Goal: Task Accomplishment & Management: Manage account settings

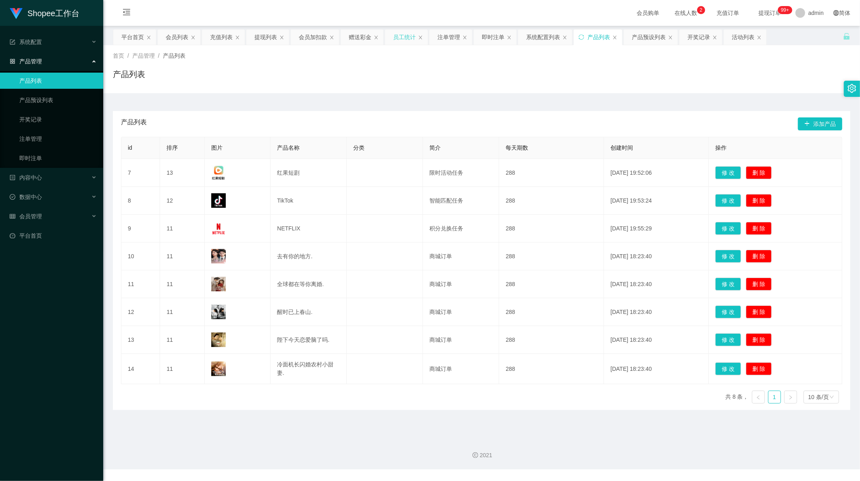
click at [402, 37] on div "员工统计" at bounding box center [404, 36] width 23 height 15
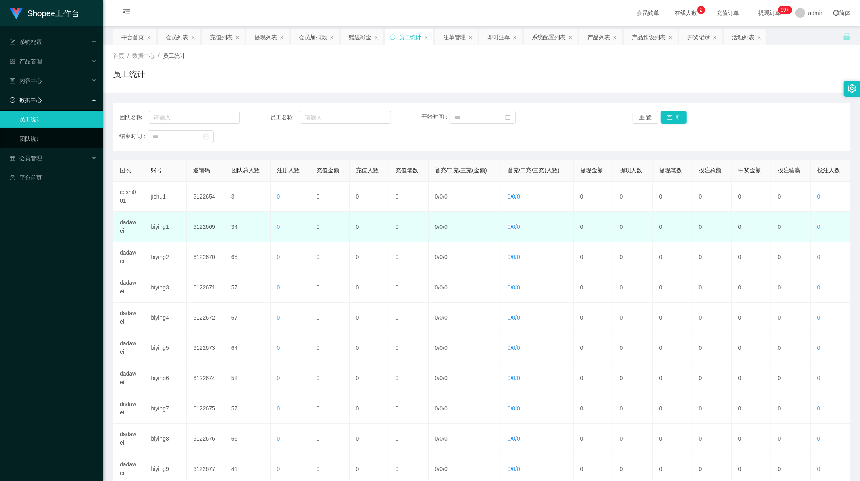
click at [159, 234] on td "biying1" at bounding box center [165, 227] width 42 height 30
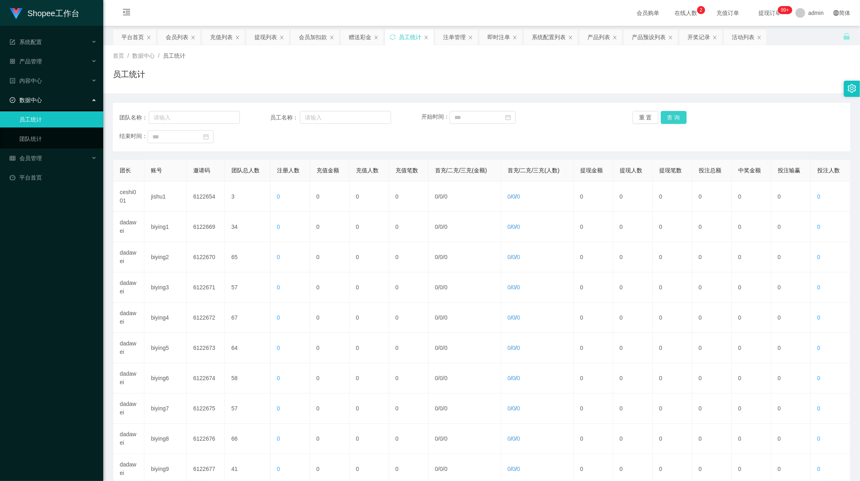
click at [670, 117] on button "查 询" at bounding box center [674, 117] width 26 height 13
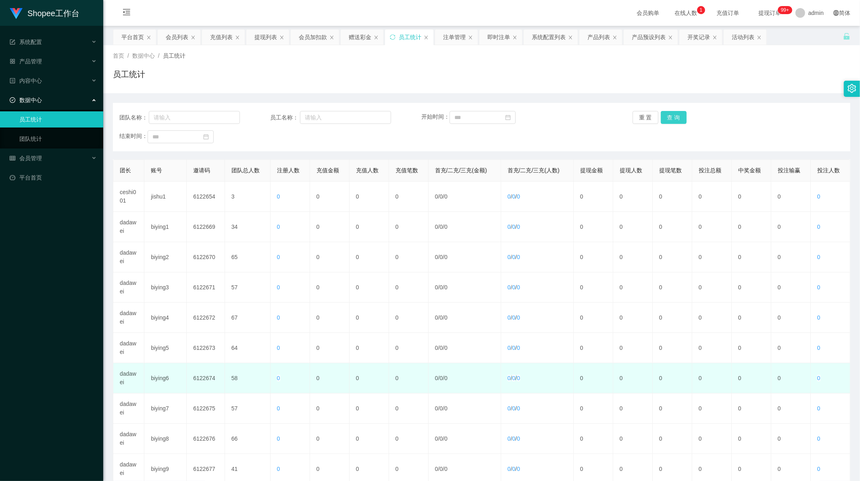
scroll to position [77, 0]
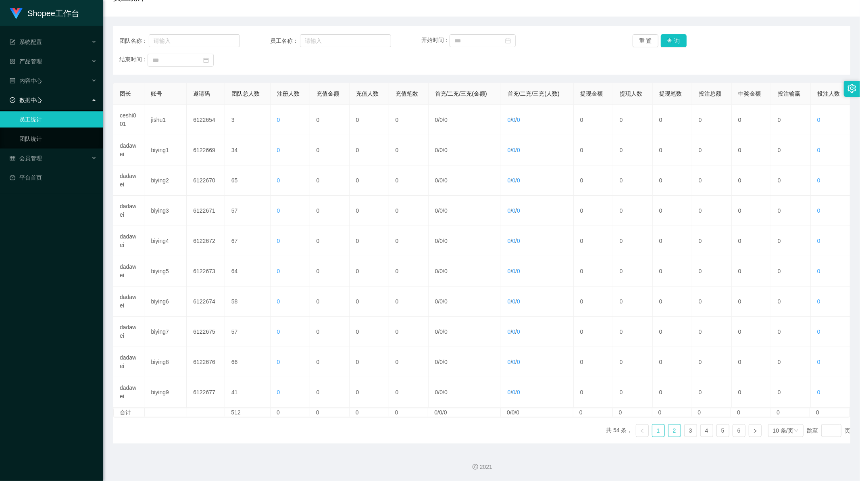
click at [669, 434] on link "2" at bounding box center [675, 430] width 12 height 12
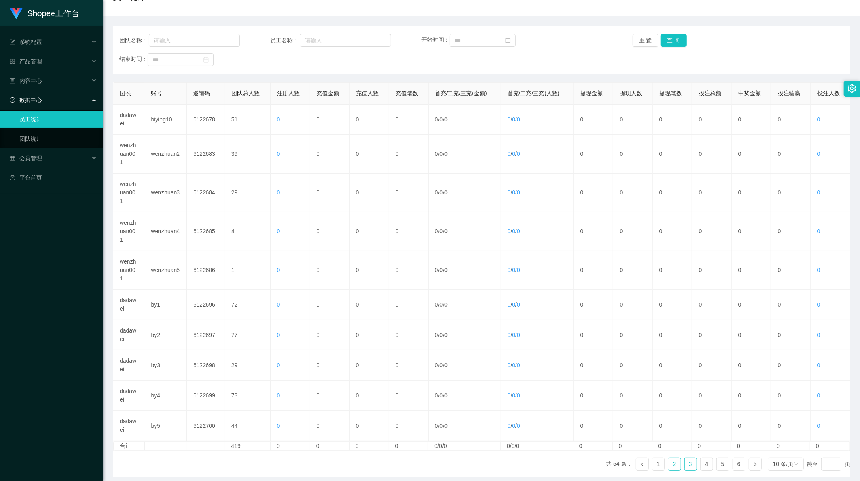
click at [686, 463] on link "3" at bounding box center [691, 464] width 12 height 12
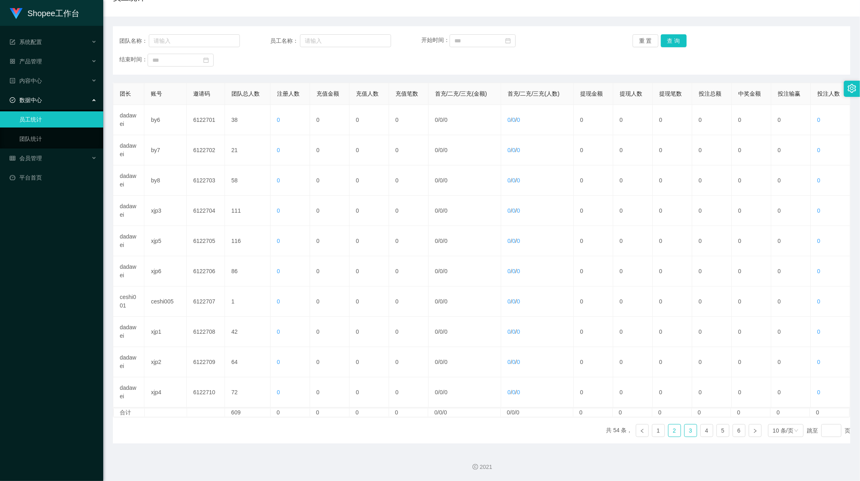
click at [669, 429] on link "2" at bounding box center [675, 430] width 12 height 12
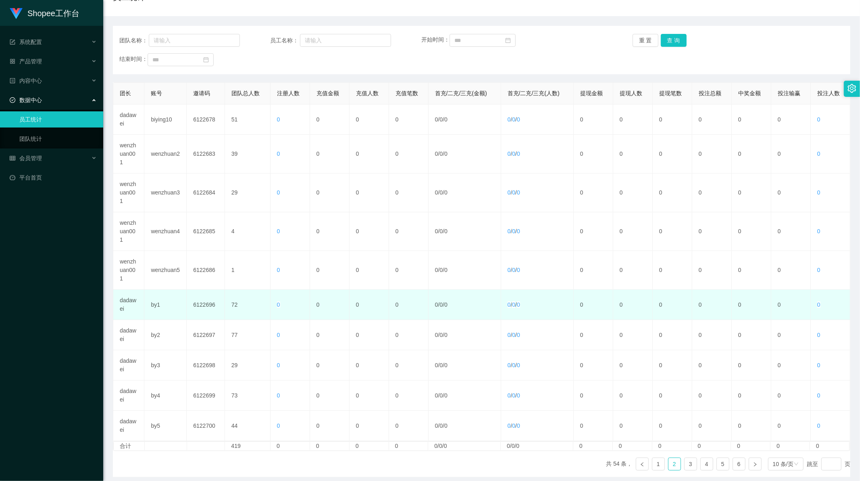
click at [154, 300] on td "by1" at bounding box center [165, 305] width 42 height 30
copy td "by1"
click at [207, 301] on td "6122696" at bounding box center [206, 305] width 38 height 30
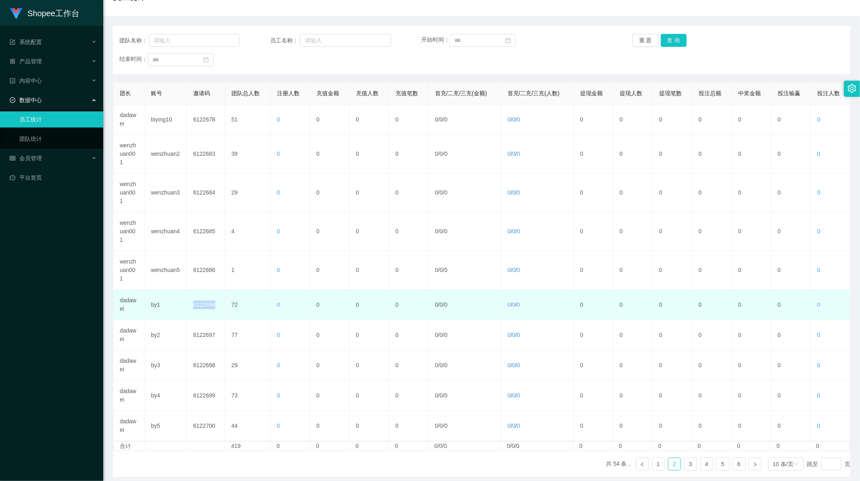
copy td "6122696"
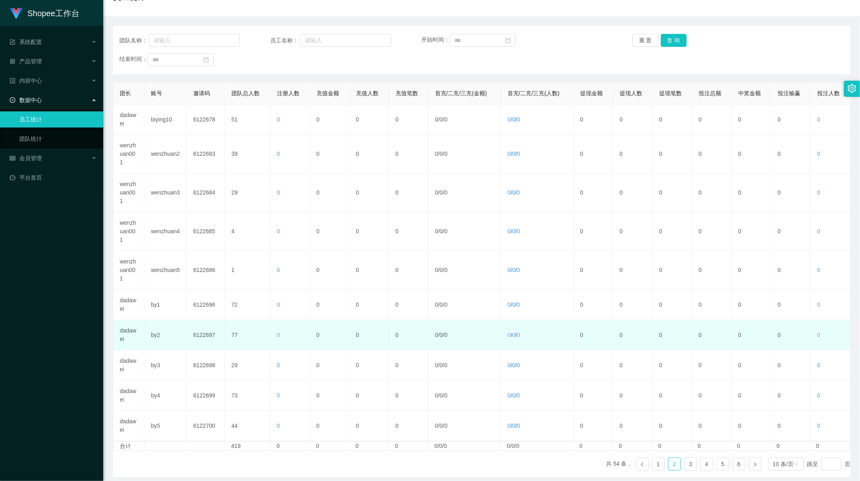
click at [158, 336] on td "by2" at bounding box center [165, 335] width 42 height 30
copy td "by2"
click at [201, 334] on td "6122697" at bounding box center [206, 335] width 38 height 30
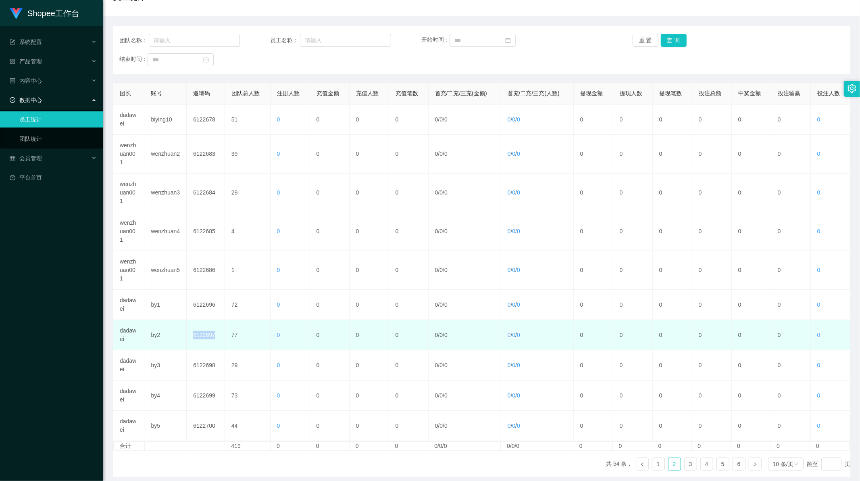
copy td "6122697"
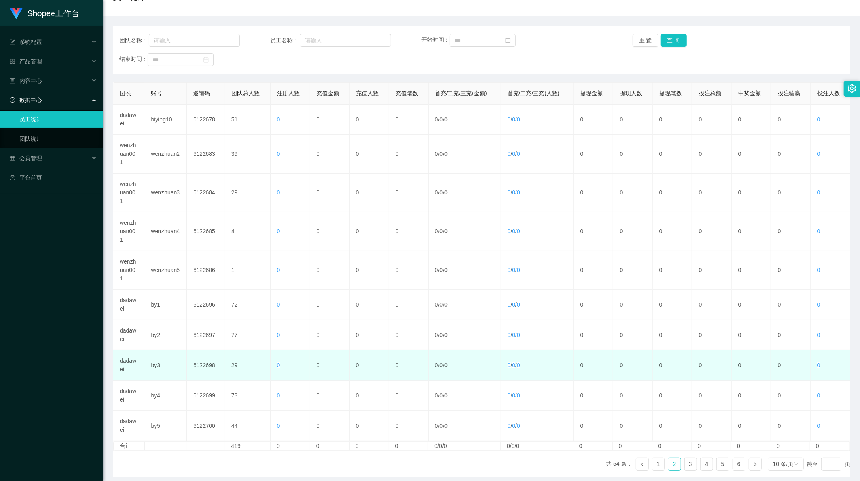
click at [203, 369] on td "6122698" at bounding box center [206, 365] width 38 height 30
copy td "6122698"
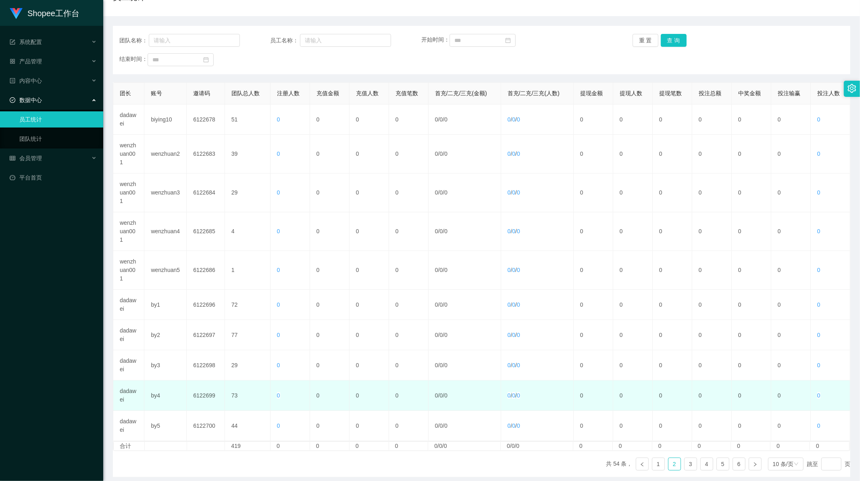
click at [196, 396] on td "6122699" at bounding box center [206, 395] width 38 height 30
copy td "6122699"
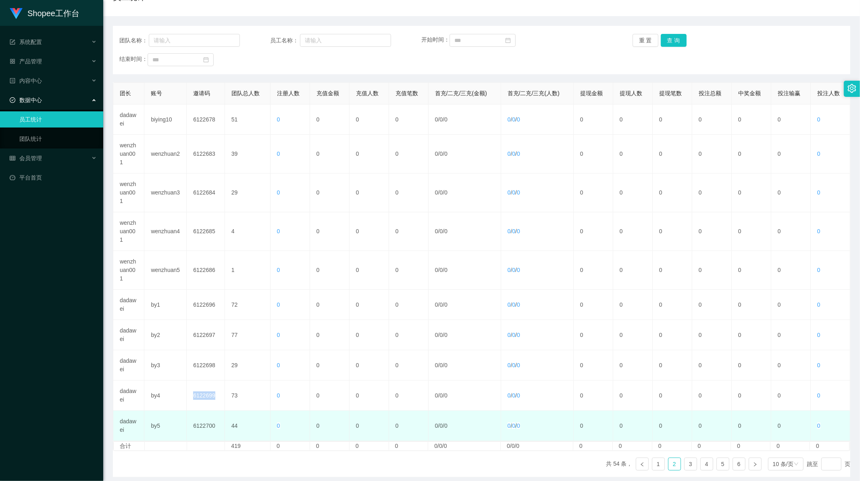
click at [199, 425] on td "6122700" at bounding box center [206, 426] width 38 height 30
copy td "6122700"
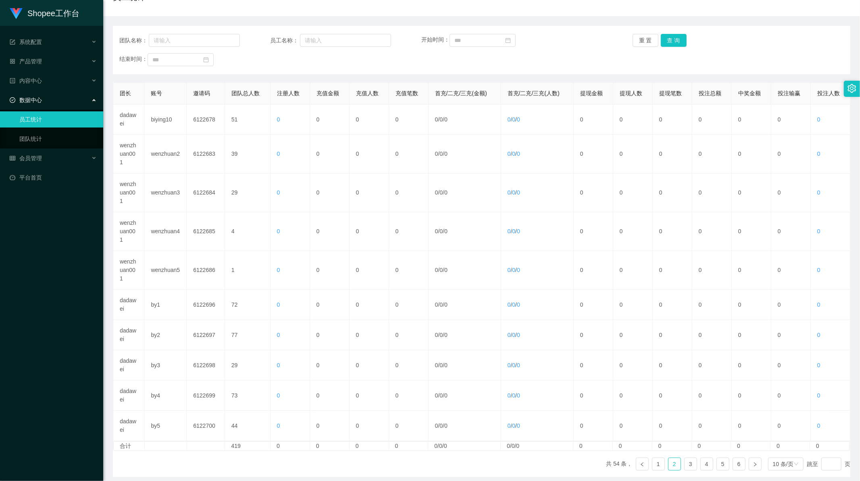
click at [225, 460] on div "团长 账号 邀请码 团队总人数 注册人数 充值金额 充值人数 充值笔数 首充/二充/三充(金额) 首充/二充/三充(人数) 提现金额 提现人数 提现笔数 投注…" at bounding box center [482, 279] width 738 height 394
click at [685, 462] on link "3" at bounding box center [691, 464] width 12 height 12
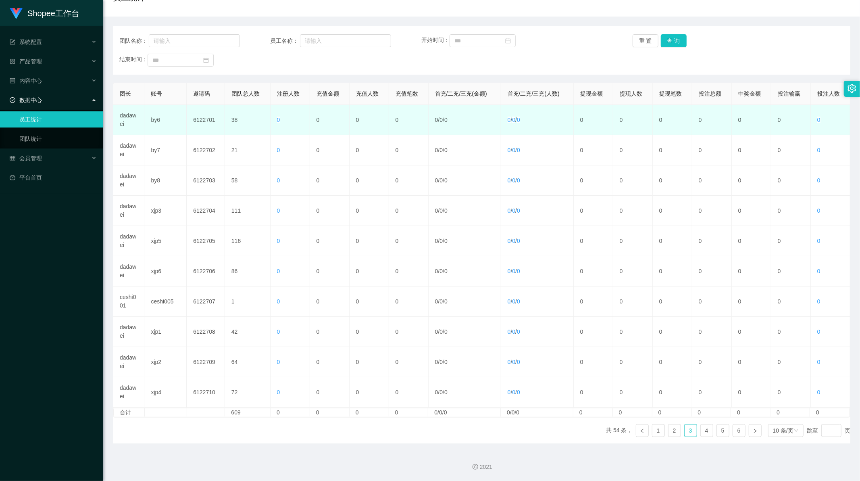
click at [207, 119] on td "6122701" at bounding box center [206, 120] width 38 height 30
copy td "6122701"
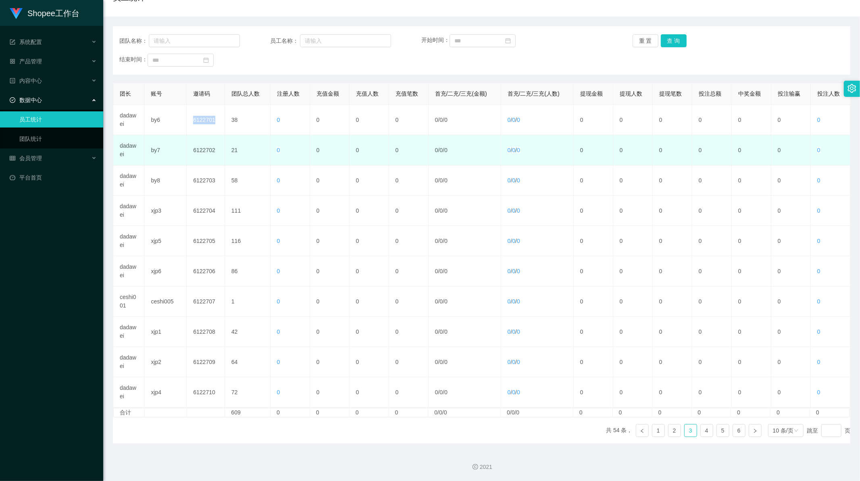
click at [204, 144] on td "6122702" at bounding box center [206, 150] width 38 height 30
copy td "6122702"
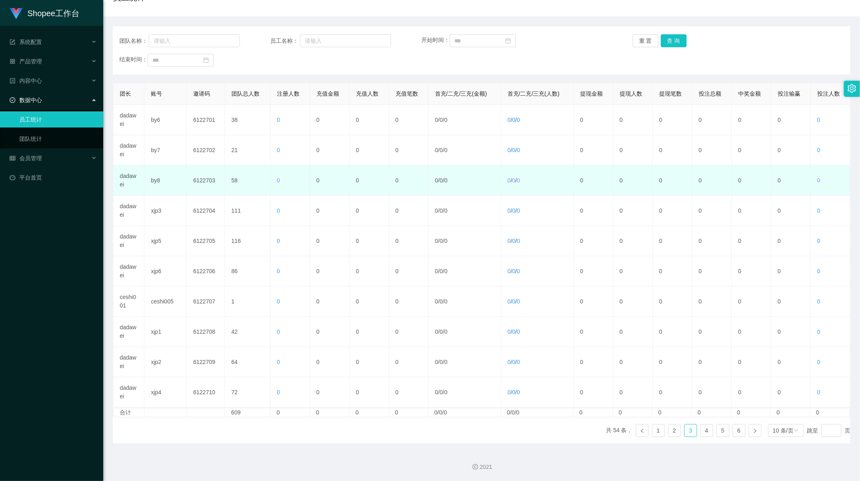
click at [213, 183] on td "6122703" at bounding box center [206, 180] width 38 height 30
click at [203, 177] on td "6122703" at bounding box center [206, 180] width 38 height 30
copy td "6122703"
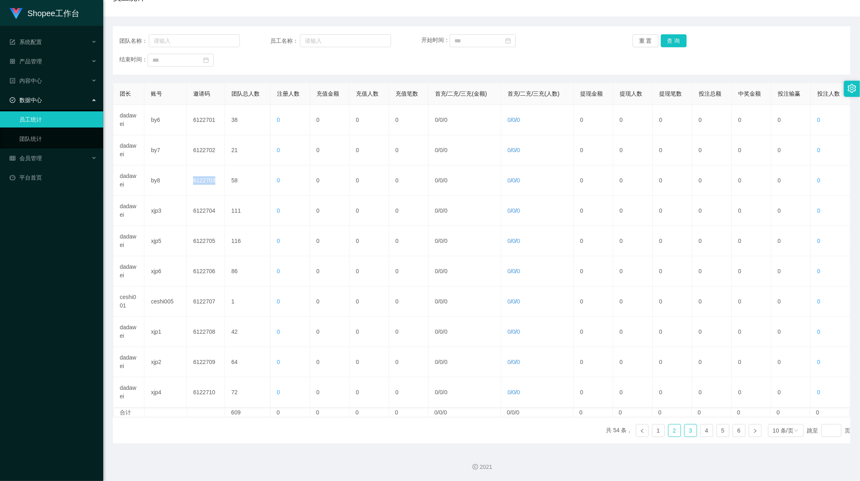
click at [669, 432] on link "2" at bounding box center [675, 430] width 12 height 12
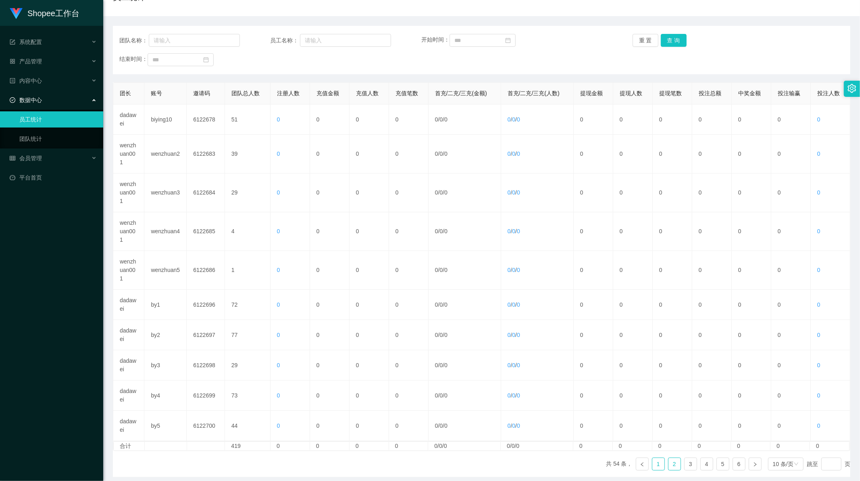
click at [654, 466] on link "1" at bounding box center [659, 464] width 12 height 12
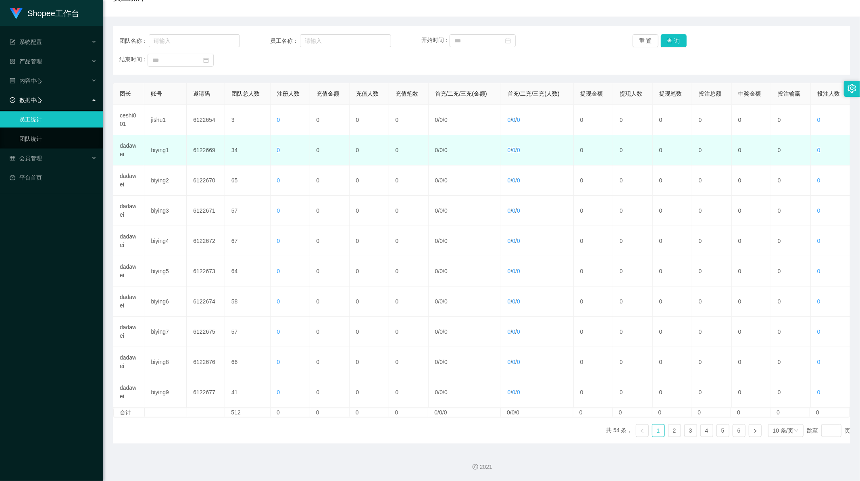
click at [156, 147] on td "biying1" at bounding box center [165, 150] width 42 height 30
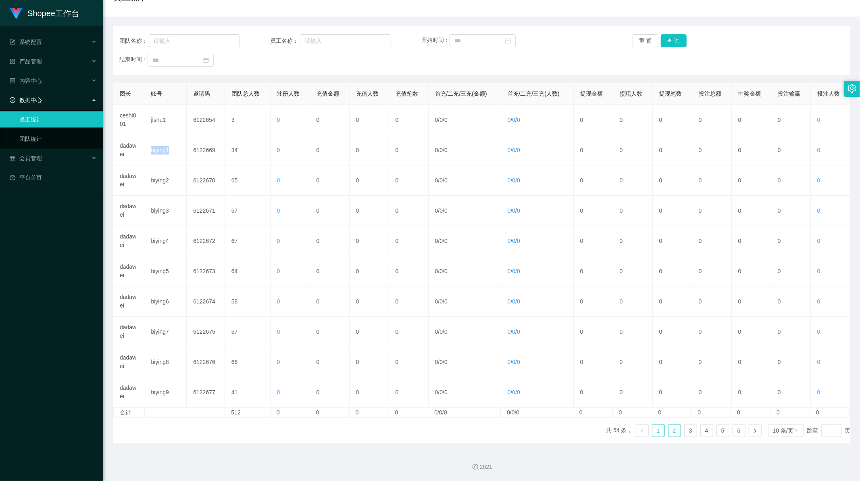
click at [672, 430] on link "2" at bounding box center [675, 430] width 12 height 12
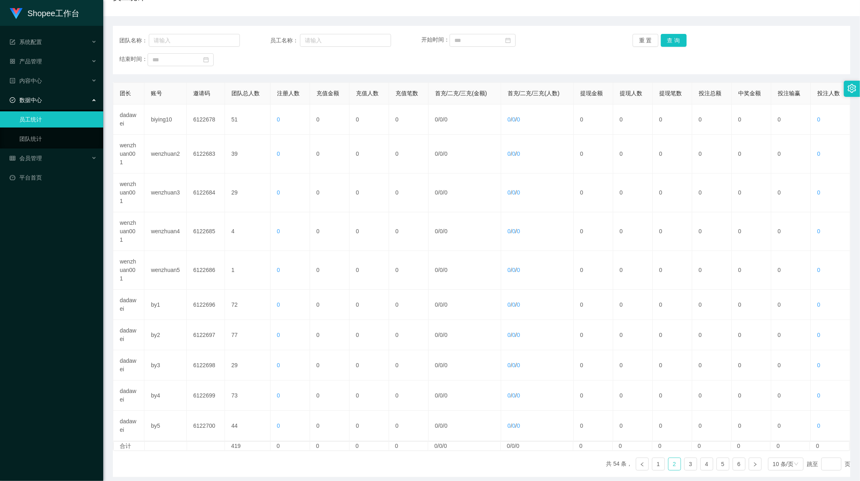
scroll to position [0, 0]
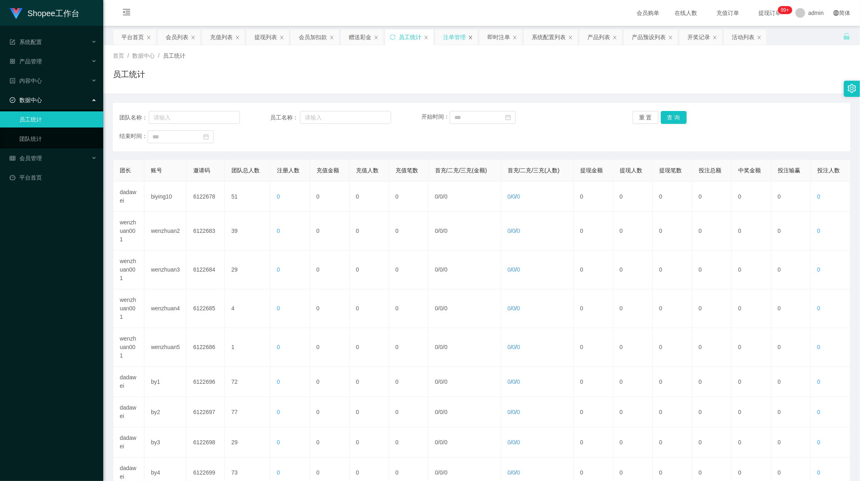
click at [472, 38] on icon "图标: close" at bounding box center [470, 37] width 5 height 5
click at [31, 136] on link "团队统计" at bounding box center [57, 139] width 77 height 16
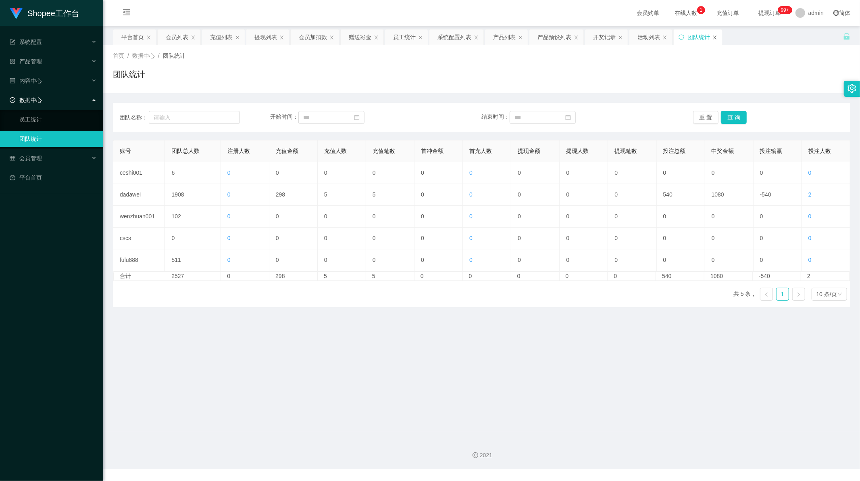
click at [717, 35] on icon "图标: close" at bounding box center [715, 37] width 5 height 5
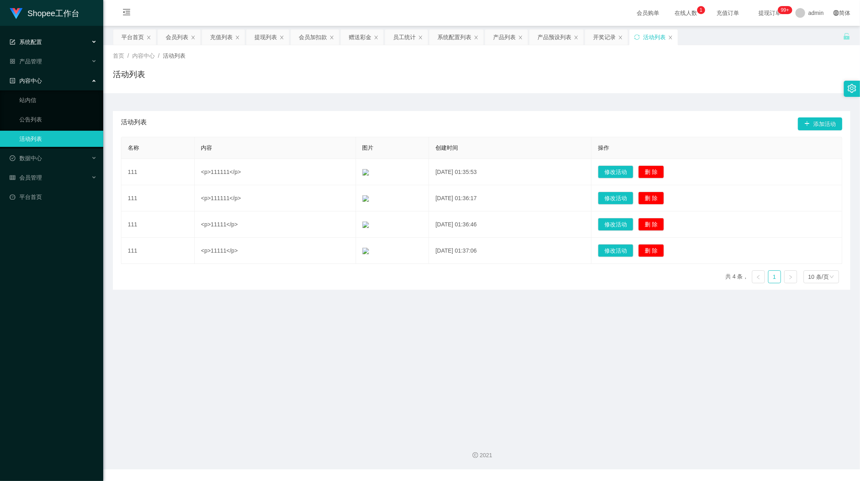
click at [34, 42] on span "系统配置" at bounding box center [26, 42] width 32 height 6
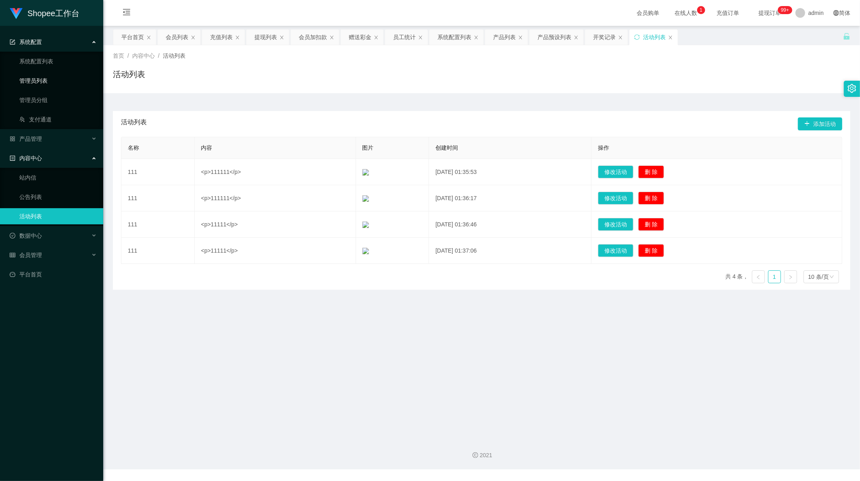
click at [45, 81] on link "管理员列表" at bounding box center [57, 81] width 77 height 16
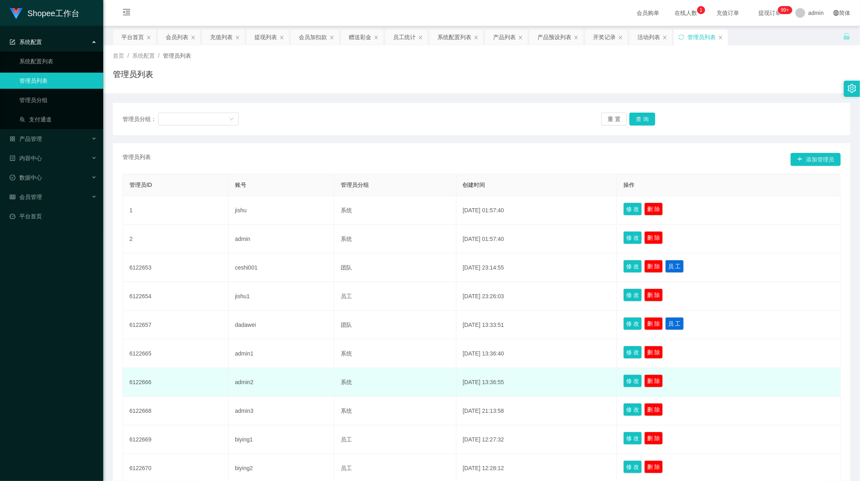
scroll to position [75, 0]
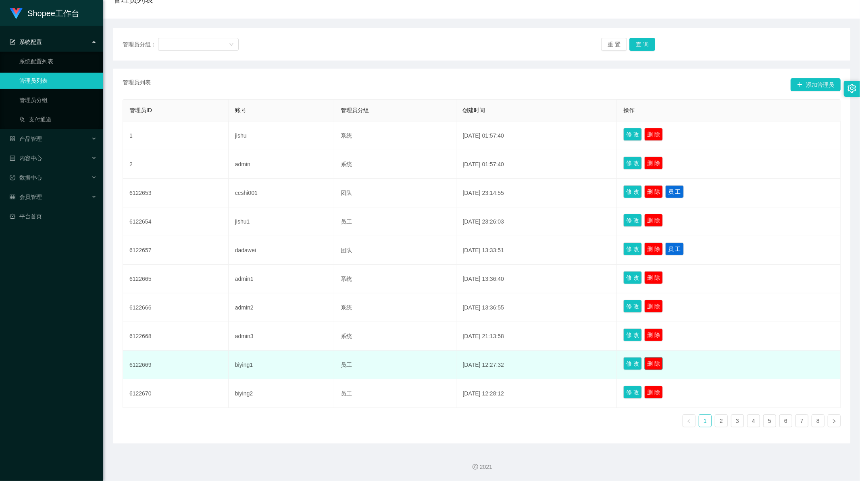
click at [656, 362] on button "删 除" at bounding box center [653, 363] width 19 height 13
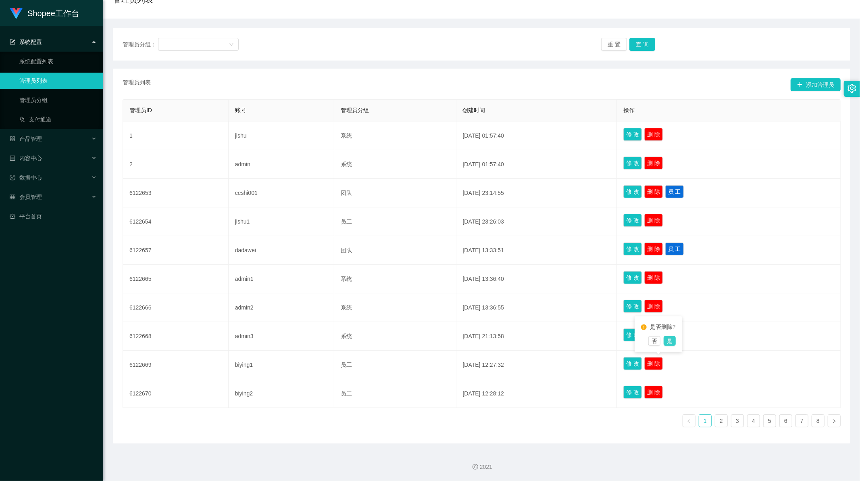
click at [667, 340] on button "是" at bounding box center [670, 341] width 12 height 10
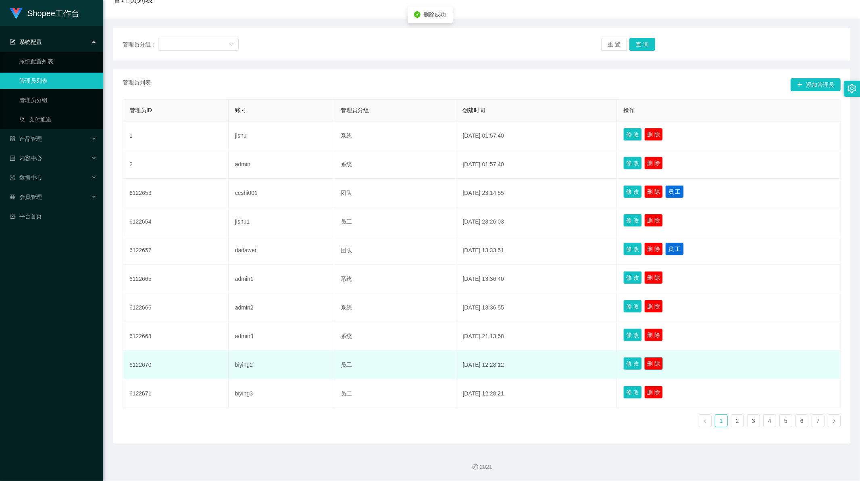
click at [660, 365] on button "删 除" at bounding box center [653, 363] width 19 height 13
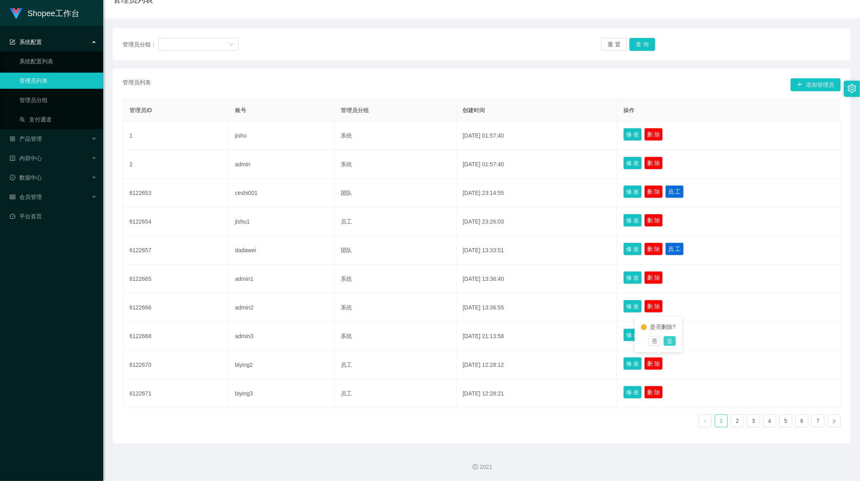
click at [670, 342] on button "是" at bounding box center [670, 341] width 12 height 10
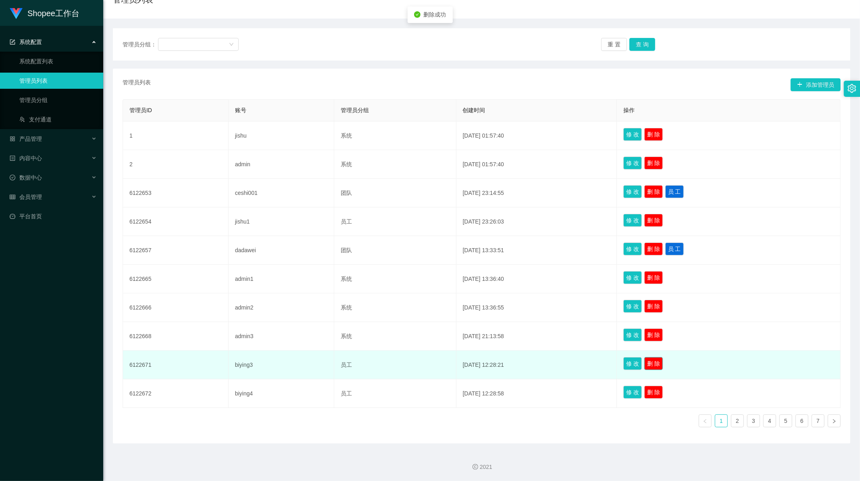
click at [660, 364] on button "删 除" at bounding box center [653, 363] width 19 height 13
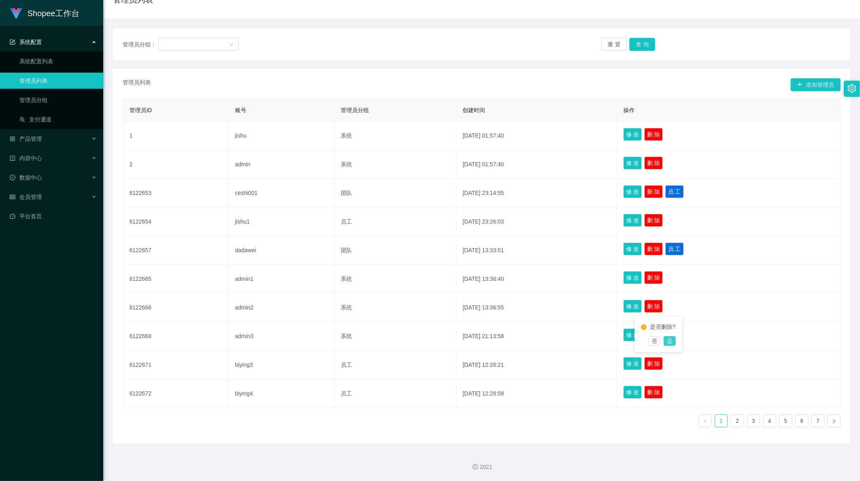
click at [668, 342] on button "是" at bounding box center [670, 341] width 12 height 10
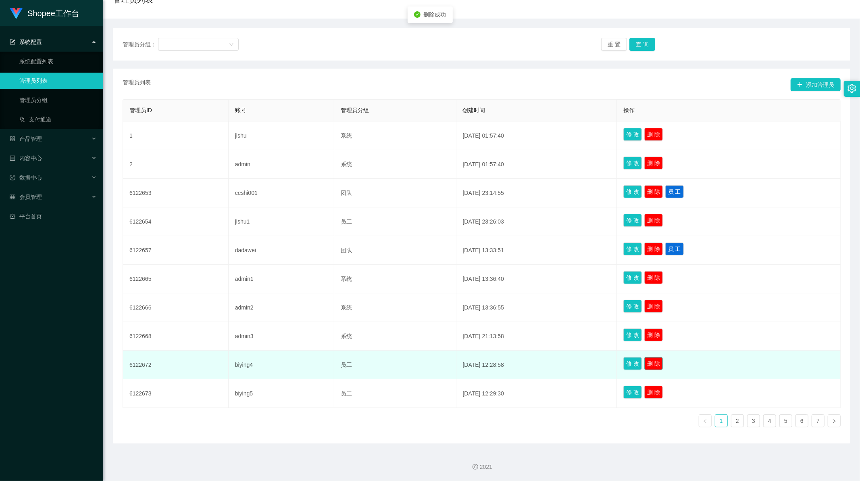
click at [661, 366] on button "删 除" at bounding box center [653, 363] width 19 height 13
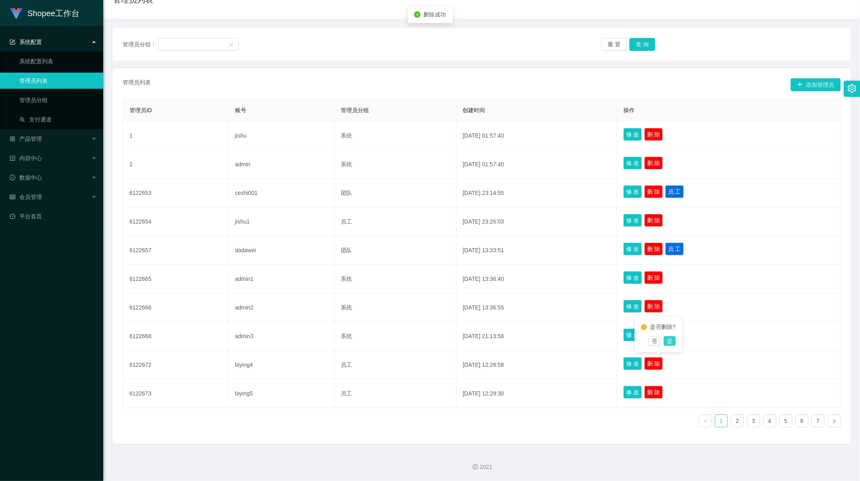
click at [674, 337] on button "是" at bounding box center [670, 341] width 12 height 10
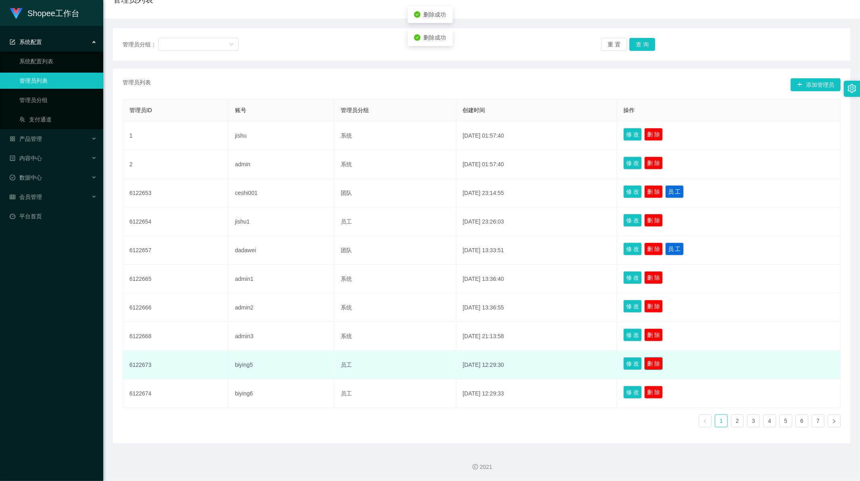
click at [661, 364] on button "删 除" at bounding box center [653, 363] width 19 height 13
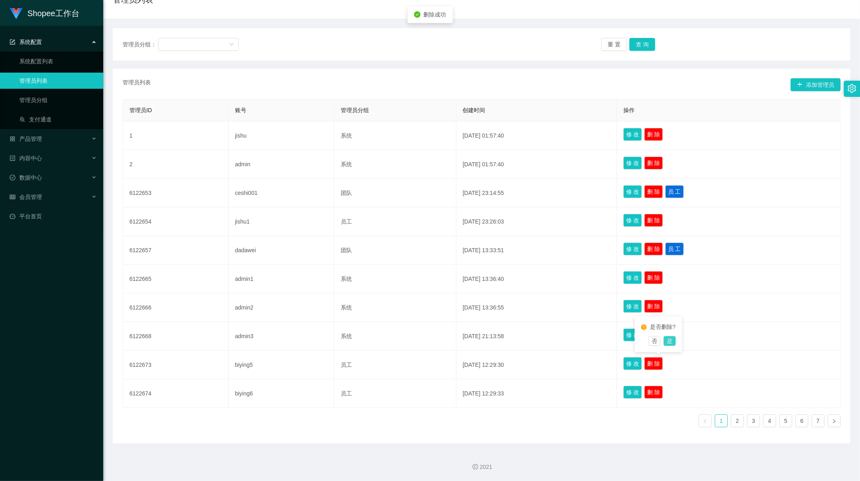
click at [669, 344] on button "是" at bounding box center [670, 341] width 12 height 10
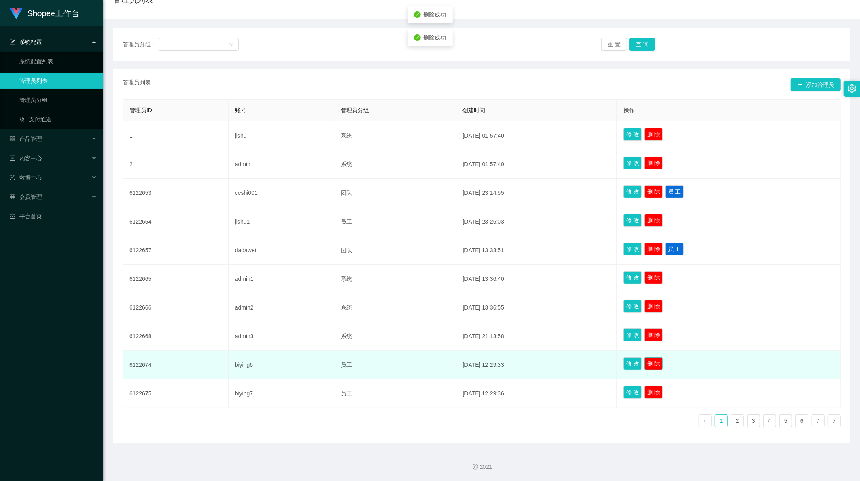
click at [659, 362] on button "删 除" at bounding box center [653, 363] width 19 height 13
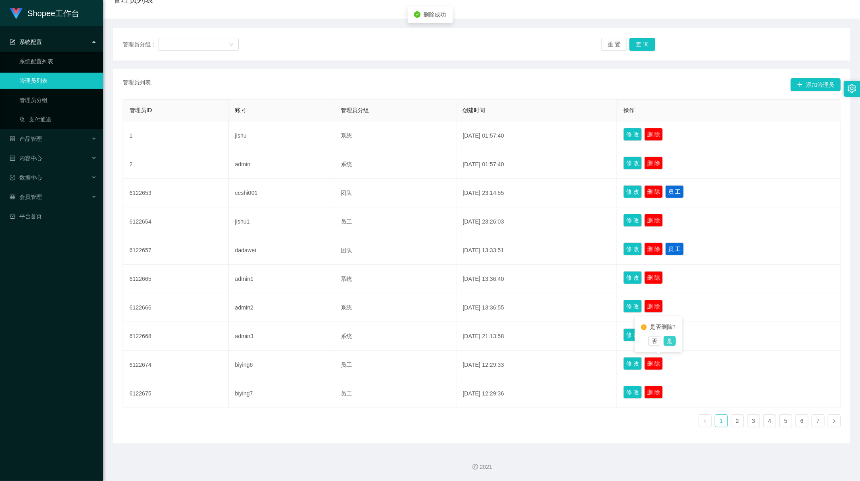
click at [668, 342] on button "是" at bounding box center [670, 341] width 12 height 10
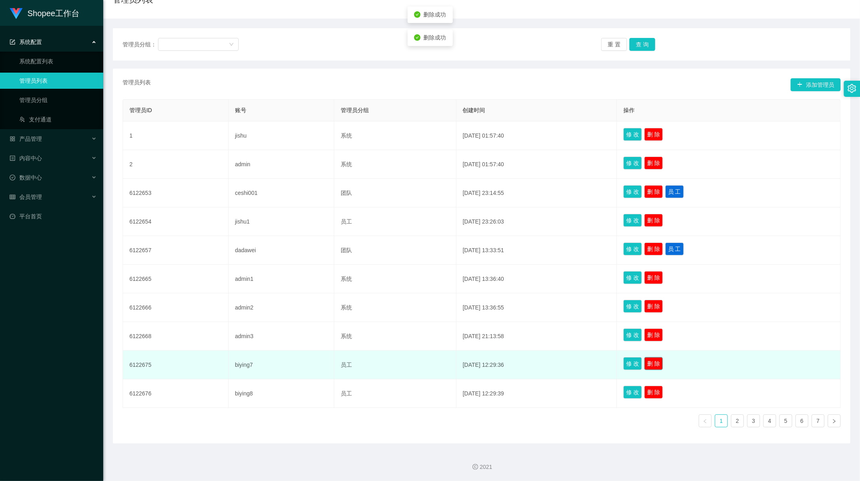
click at [660, 362] on button "删 除" at bounding box center [653, 363] width 19 height 13
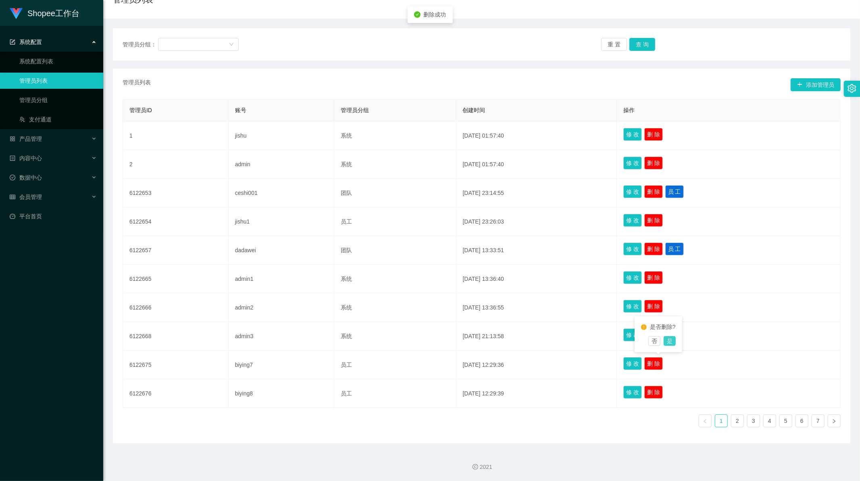
click at [673, 340] on button "是" at bounding box center [670, 341] width 12 height 10
click at [658, 362] on button "删 除" at bounding box center [653, 363] width 19 height 13
click at [669, 342] on button "是" at bounding box center [670, 341] width 12 height 10
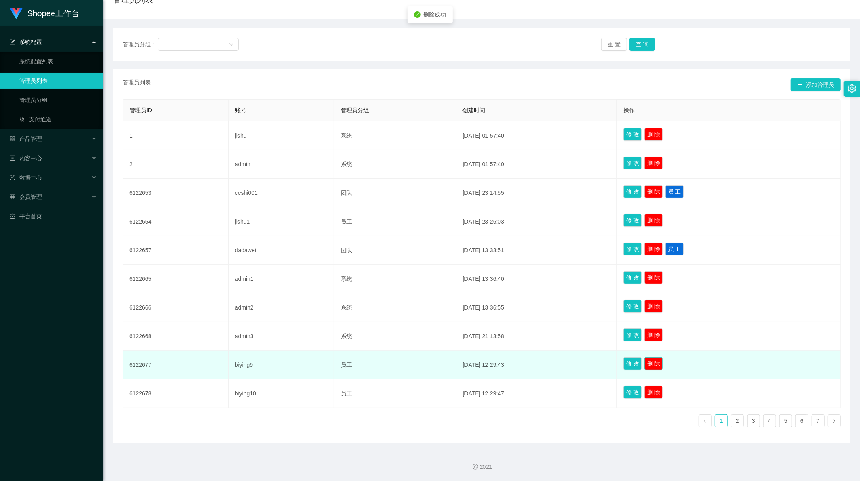
click at [661, 361] on button "删 除" at bounding box center [653, 363] width 19 height 13
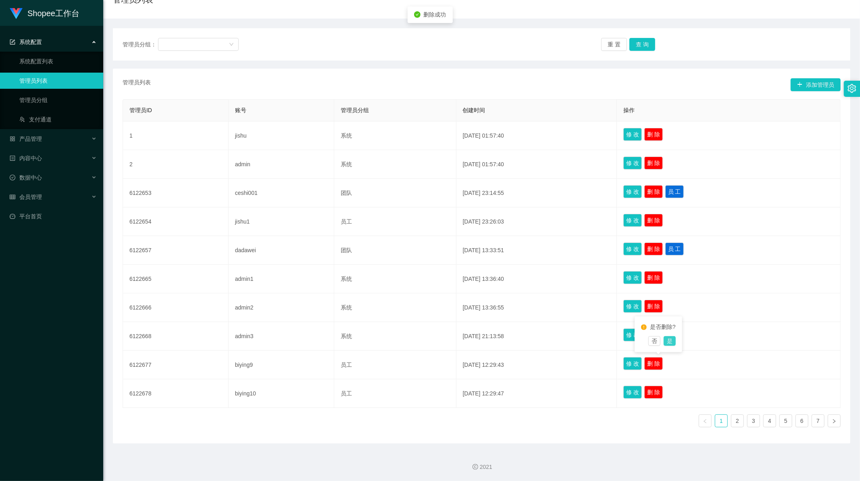
click at [672, 341] on button "是" at bounding box center [670, 341] width 12 height 10
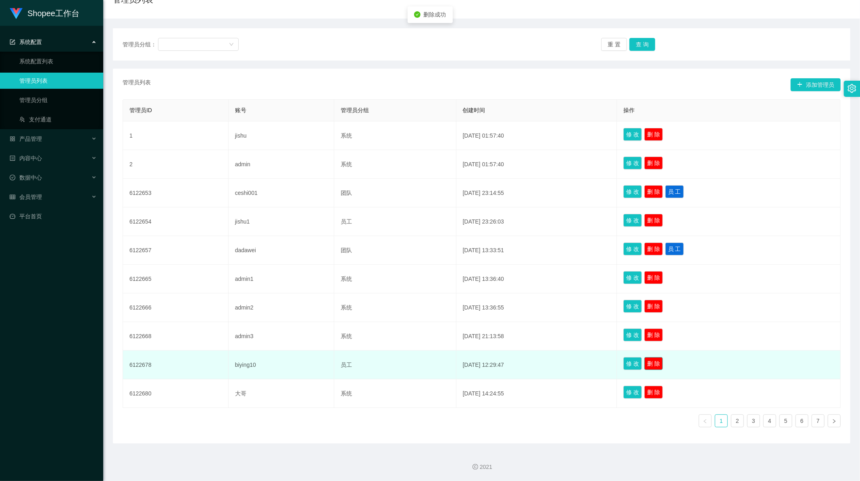
click at [658, 361] on button "删 除" at bounding box center [653, 363] width 19 height 13
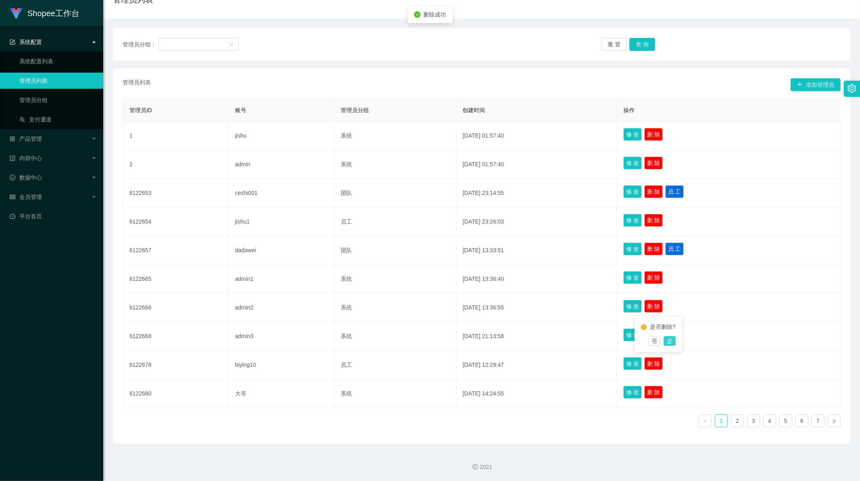
click at [671, 340] on button "是" at bounding box center [670, 341] width 12 height 10
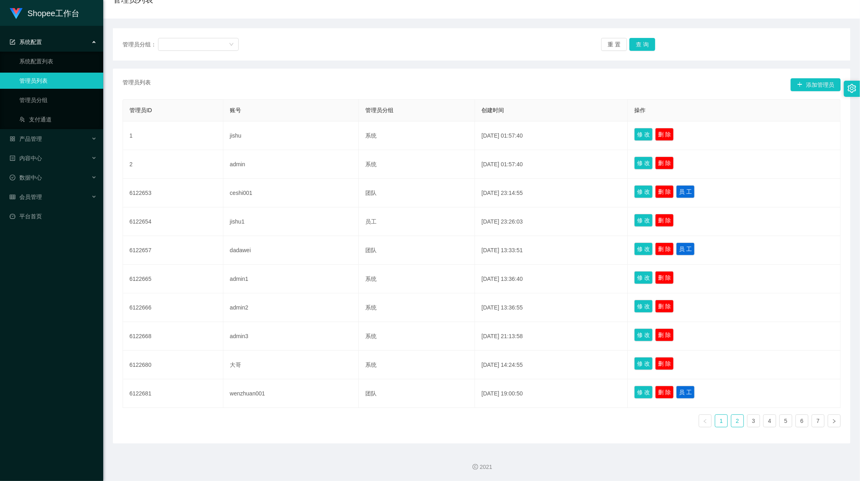
click at [732, 421] on link "2" at bounding box center [738, 421] width 12 height 12
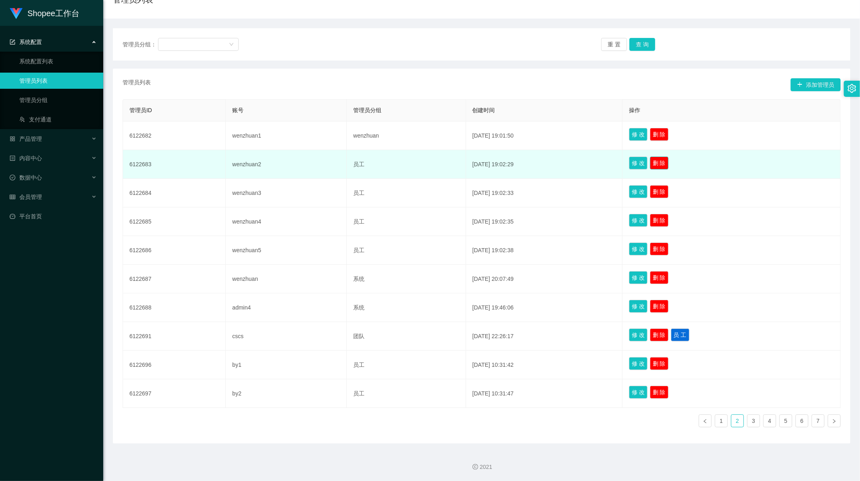
click at [666, 163] on button "删 除" at bounding box center [659, 162] width 19 height 13
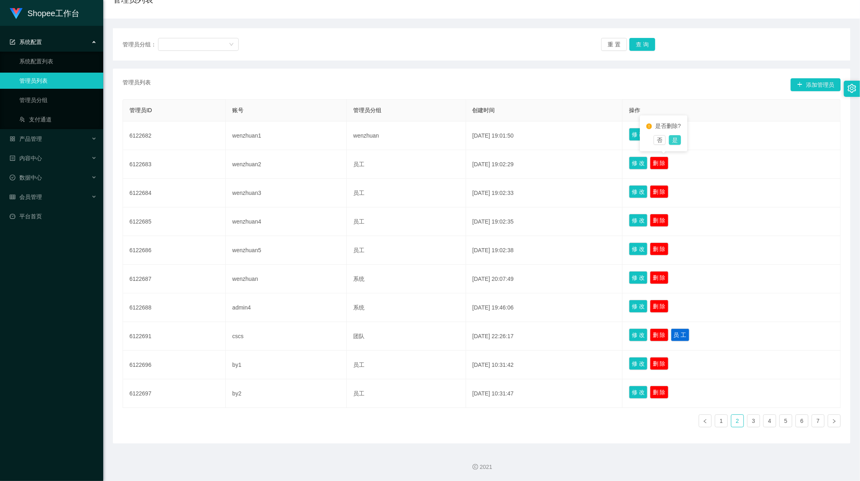
click at [674, 136] on button "是" at bounding box center [675, 140] width 12 height 10
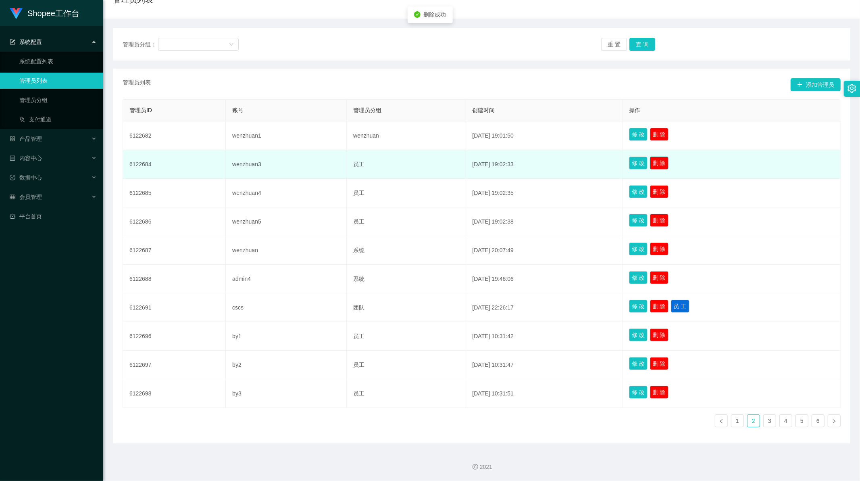
click at [667, 161] on button "删 除" at bounding box center [659, 162] width 19 height 13
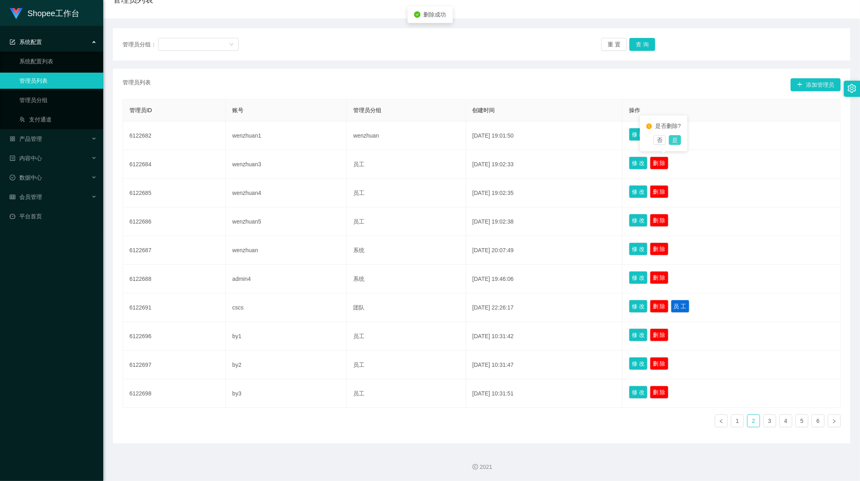
click at [678, 139] on button "是" at bounding box center [675, 140] width 12 height 10
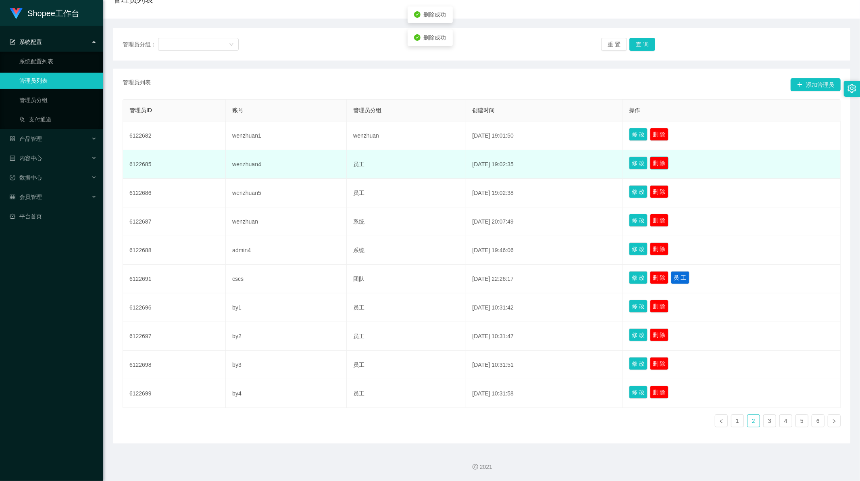
click at [666, 161] on button "删 除" at bounding box center [659, 162] width 19 height 13
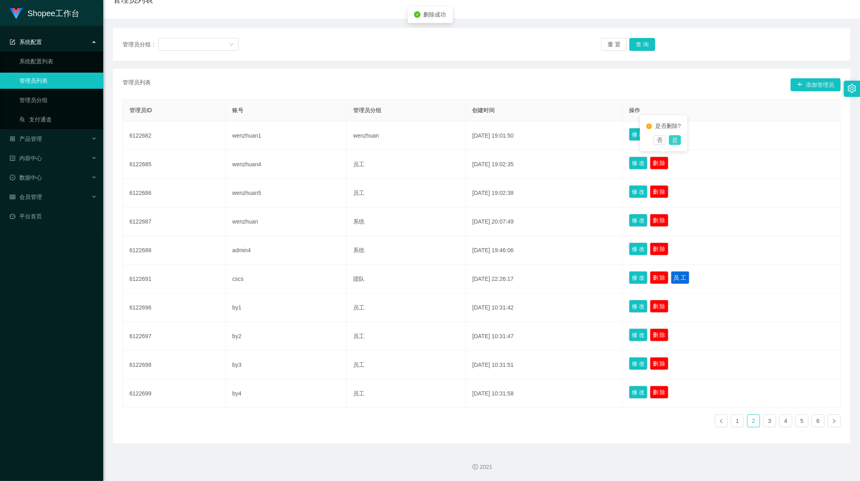
click at [675, 140] on button "是" at bounding box center [675, 140] width 12 height 10
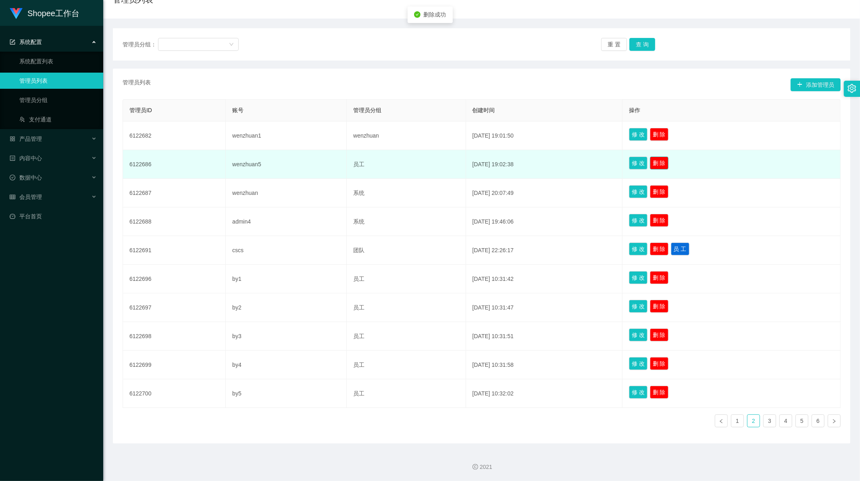
click at [668, 161] on button "删 除" at bounding box center [659, 162] width 19 height 13
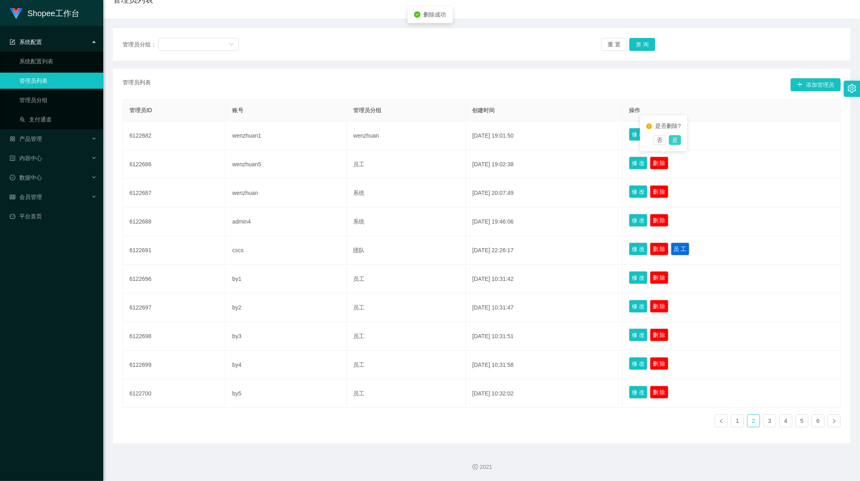
click at [676, 142] on button "是" at bounding box center [675, 140] width 12 height 10
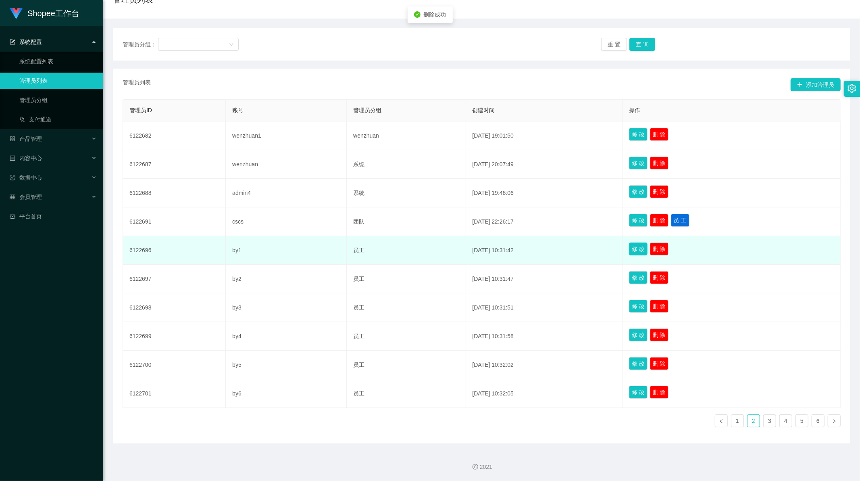
click at [644, 249] on button "修 改" at bounding box center [638, 248] width 19 height 13
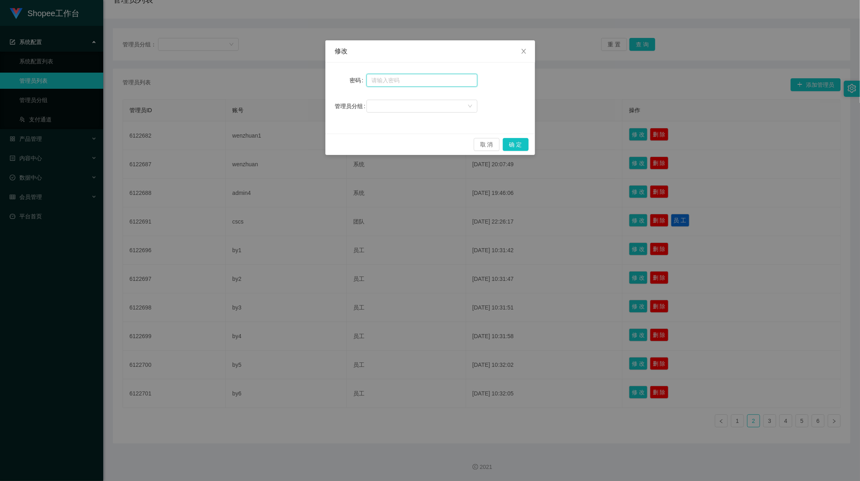
click at [377, 78] on input "text" at bounding box center [422, 80] width 111 height 13
type input "888888"
click at [392, 106] on div at bounding box center [419, 106] width 96 height 12
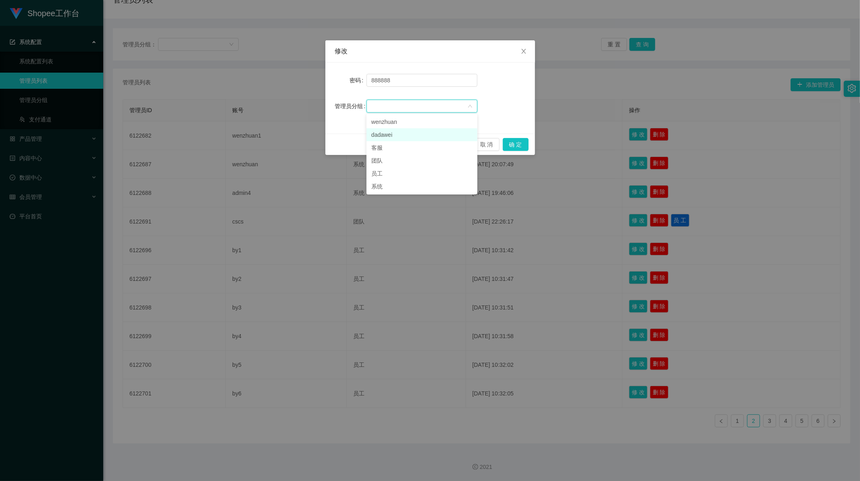
click at [396, 135] on li "dadawei" at bounding box center [422, 134] width 111 height 13
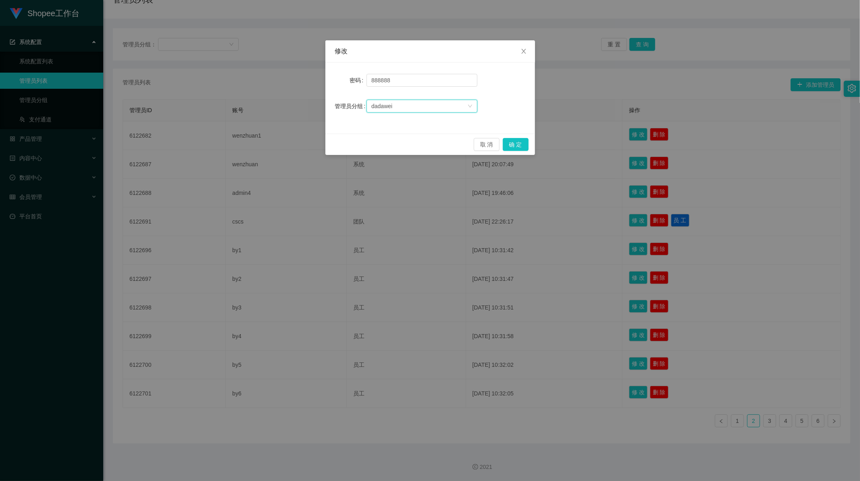
click at [449, 103] on div "dadawei" at bounding box center [419, 106] width 96 height 12
click at [499, 105] on div "管理员分组 dadawei" at bounding box center [430, 106] width 190 height 16
click at [518, 144] on button "确 定" at bounding box center [516, 144] width 26 height 13
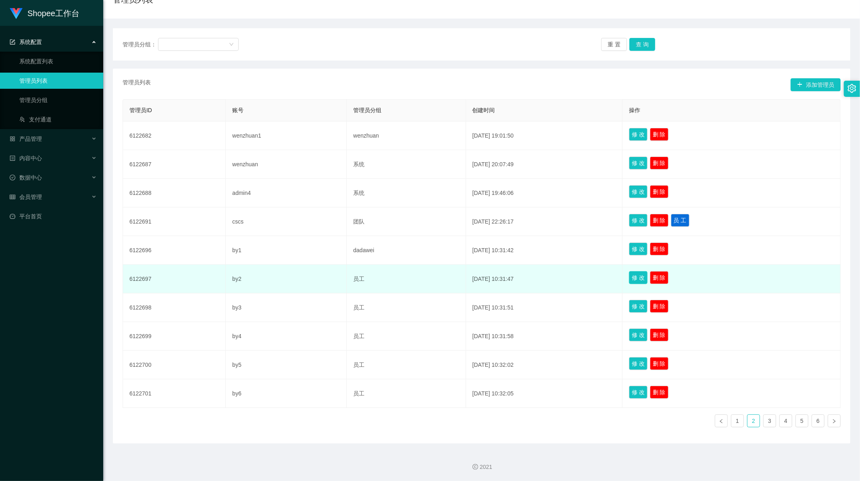
click at [643, 275] on button "修 改" at bounding box center [638, 277] width 19 height 13
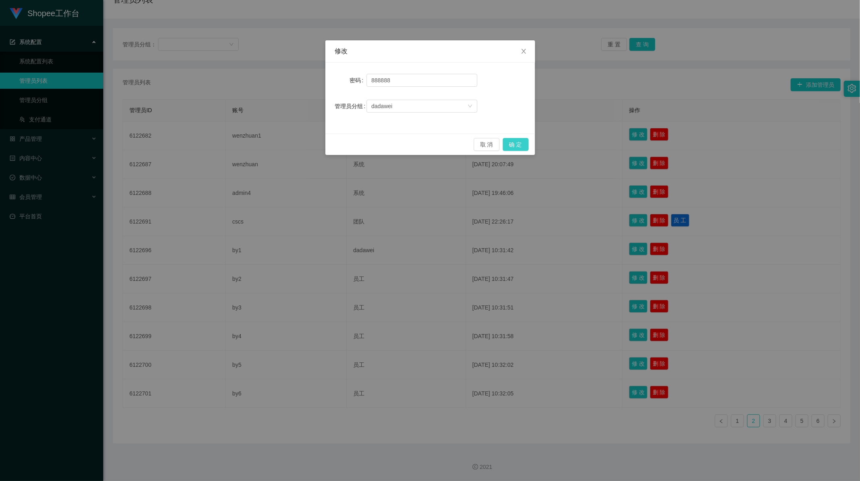
click at [514, 143] on button "确 定" at bounding box center [516, 144] width 26 height 13
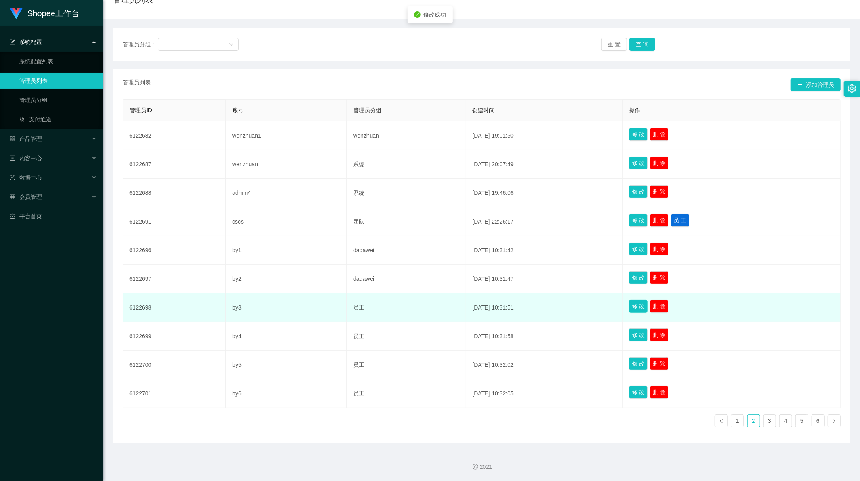
click at [642, 306] on button "修 改" at bounding box center [638, 306] width 19 height 13
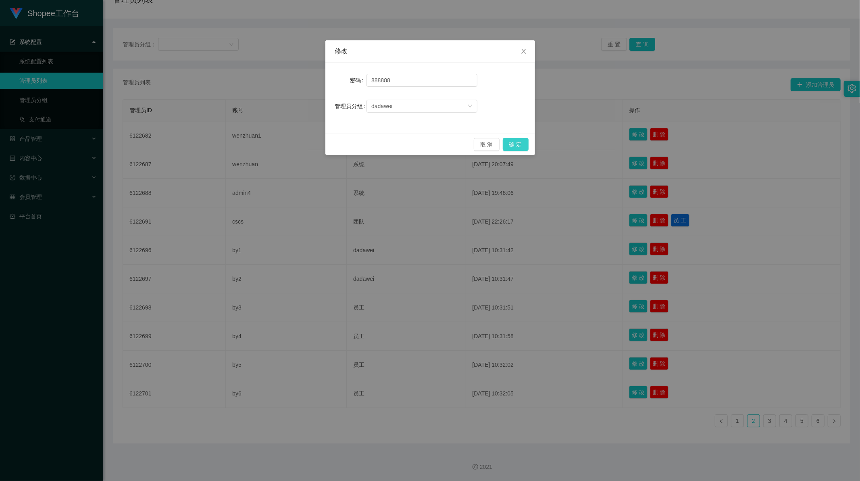
click at [518, 142] on button "确 定" at bounding box center [516, 144] width 26 height 13
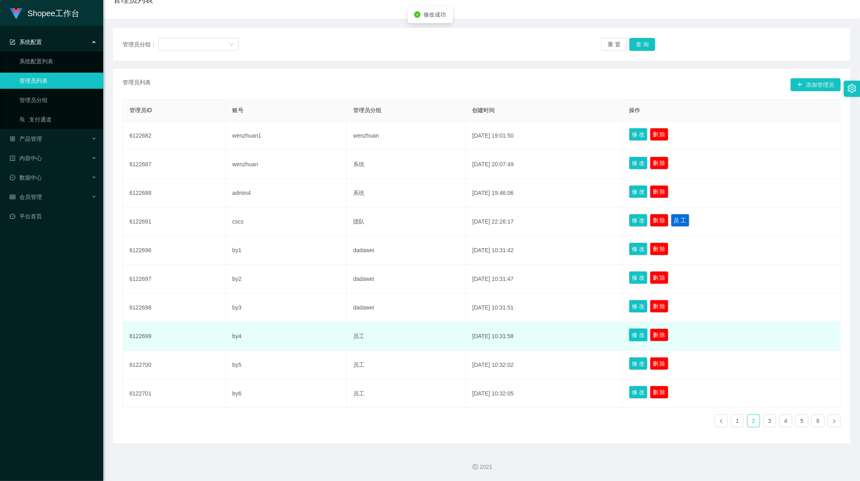
click at [640, 336] on button "修 改" at bounding box center [638, 334] width 19 height 13
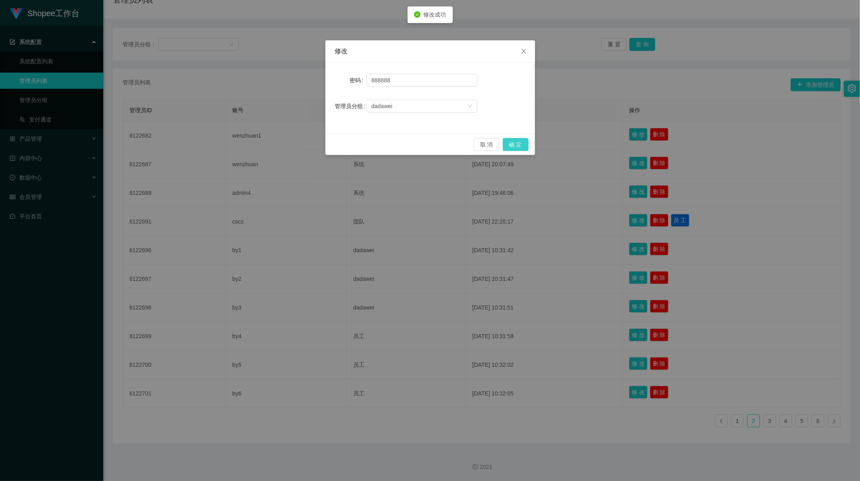
click at [519, 147] on button "确 定" at bounding box center [516, 144] width 26 height 13
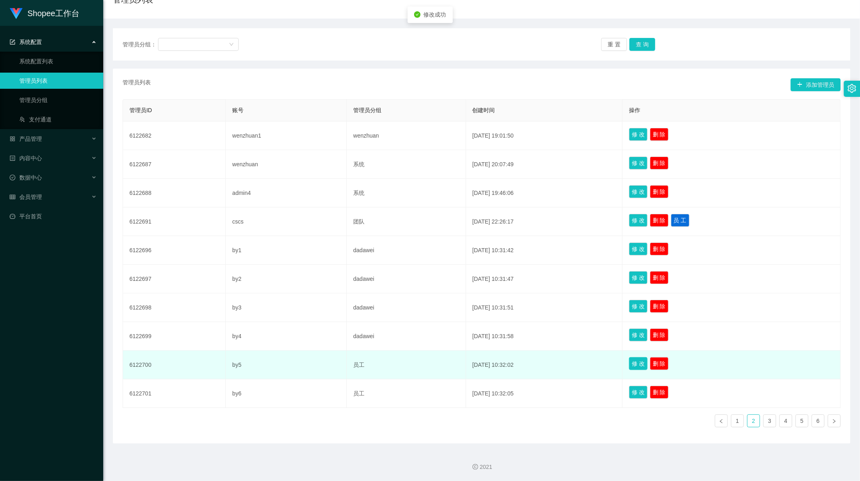
click at [642, 364] on button "修 改" at bounding box center [638, 363] width 19 height 13
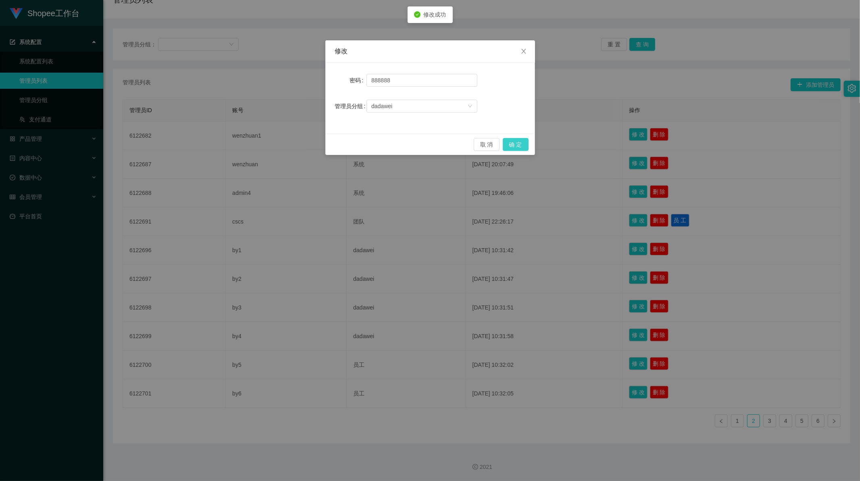
click at [519, 140] on button "确 定" at bounding box center [516, 144] width 26 height 13
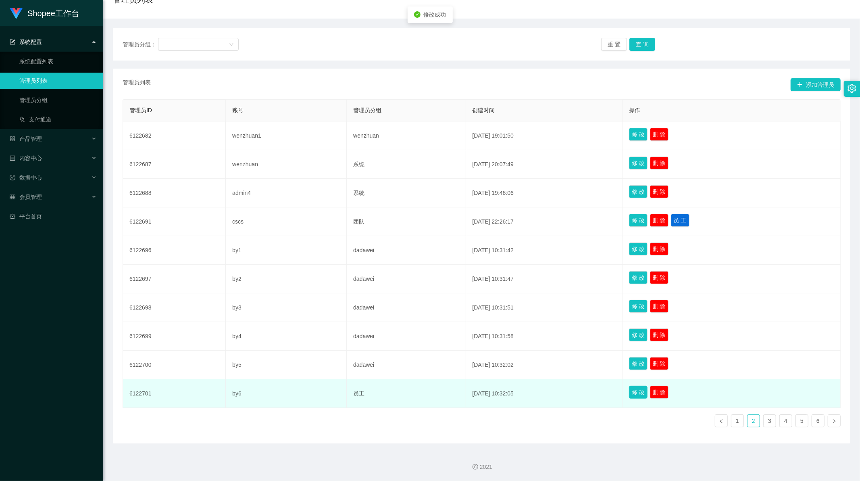
click at [642, 394] on button "修 改" at bounding box center [638, 392] width 19 height 13
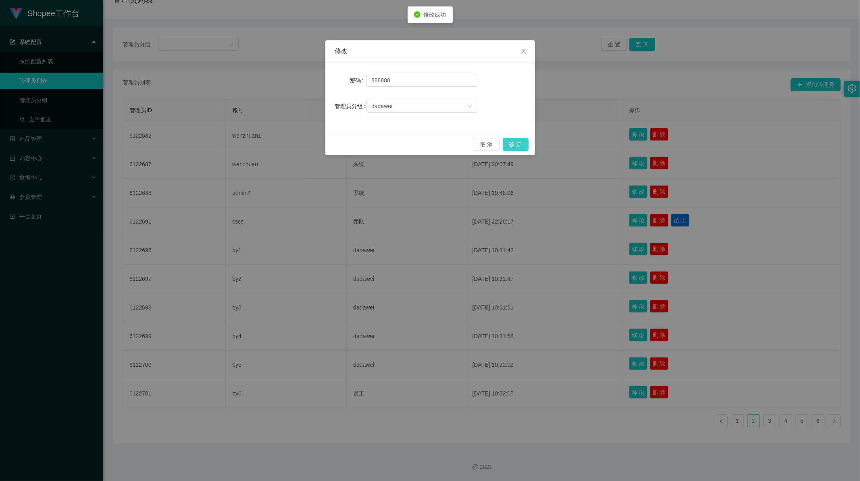
click at [516, 145] on button "确 定" at bounding box center [516, 144] width 26 height 13
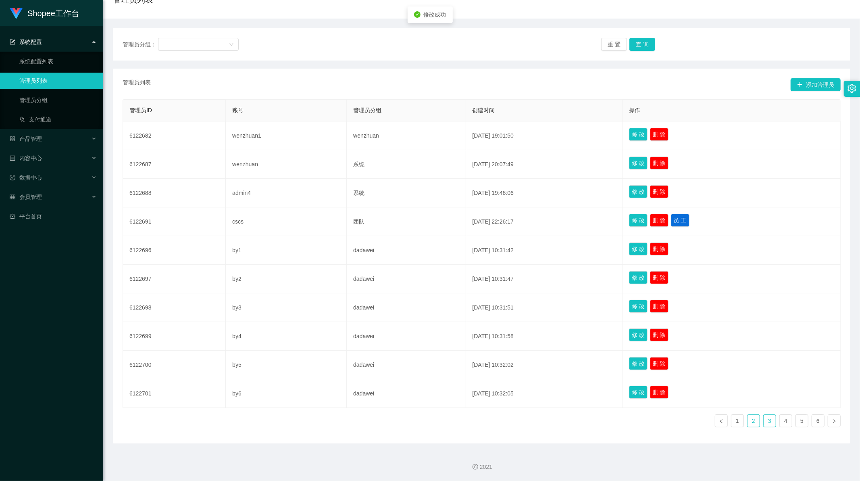
click at [766, 421] on link "3" at bounding box center [770, 421] width 12 height 12
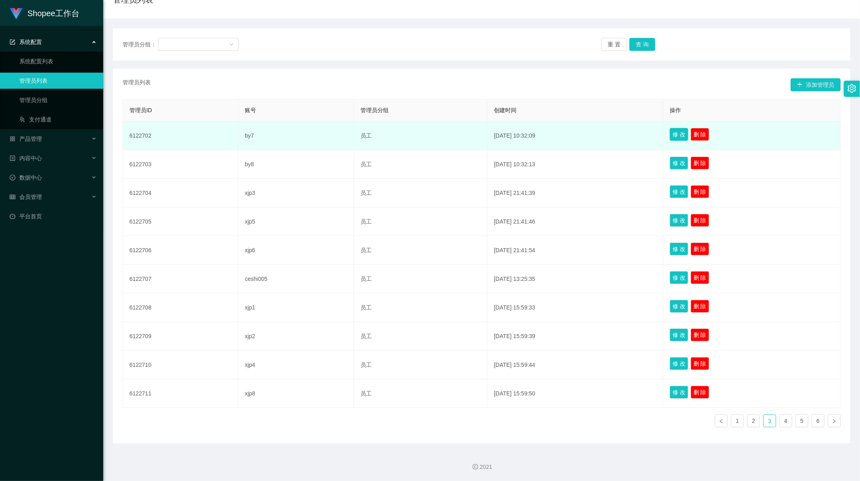
click at [680, 132] on button "修 改" at bounding box center [679, 134] width 19 height 13
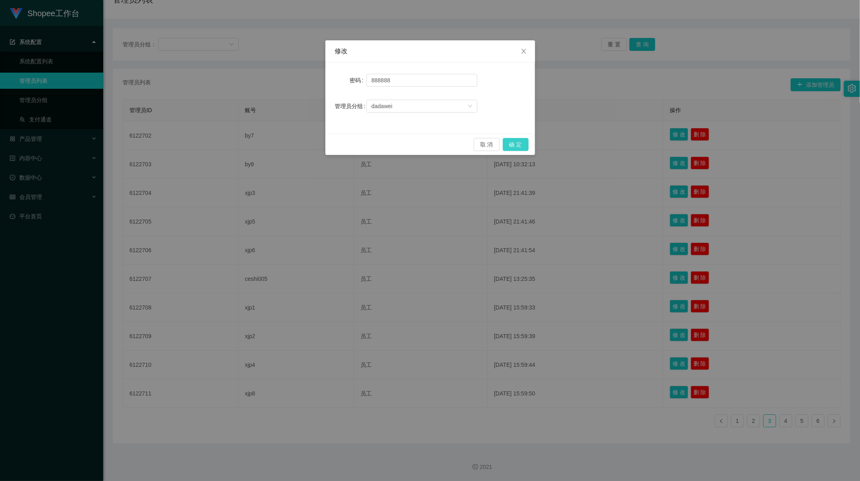
click at [519, 140] on button "确 定" at bounding box center [516, 144] width 26 height 13
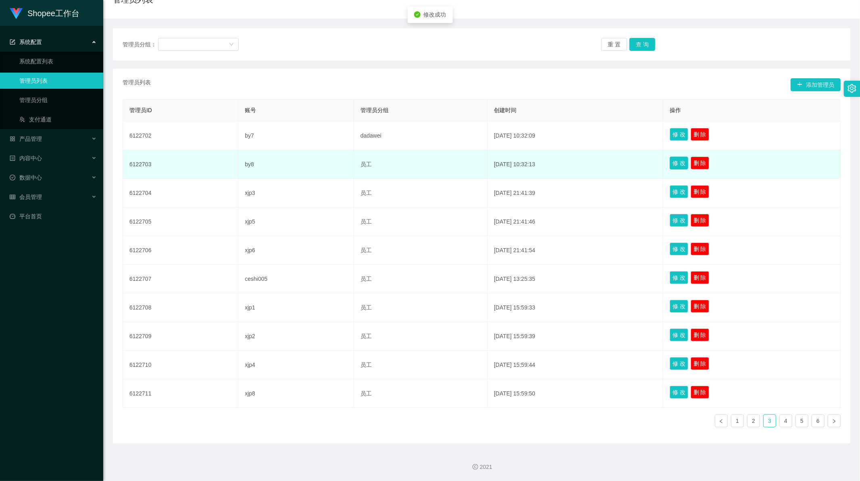
click at [680, 159] on button "修 改" at bounding box center [679, 162] width 19 height 13
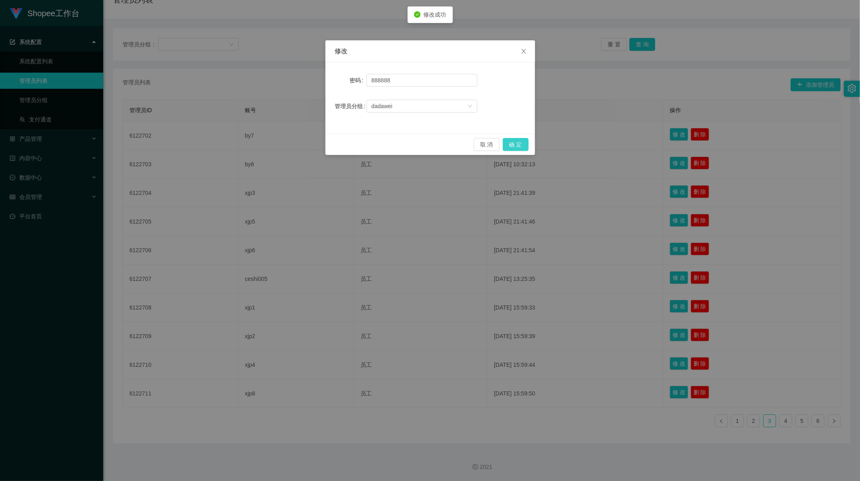
click at [517, 144] on button "确 定" at bounding box center [516, 144] width 26 height 13
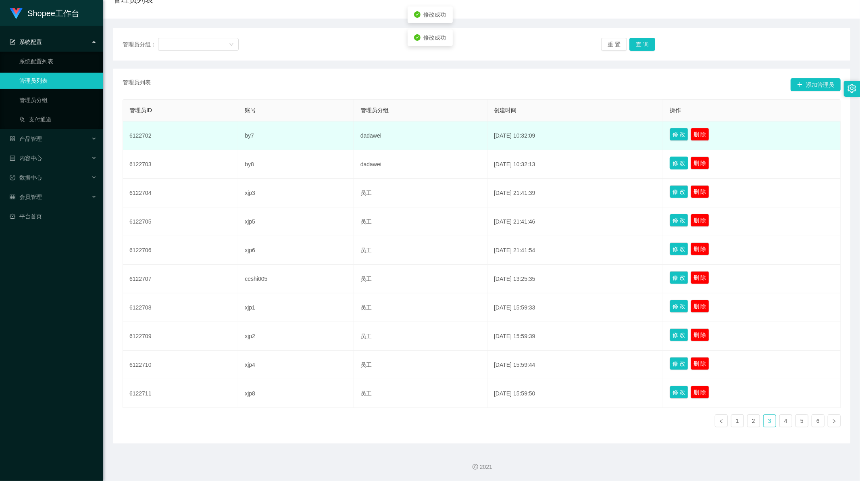
scroll to position [0, 0]
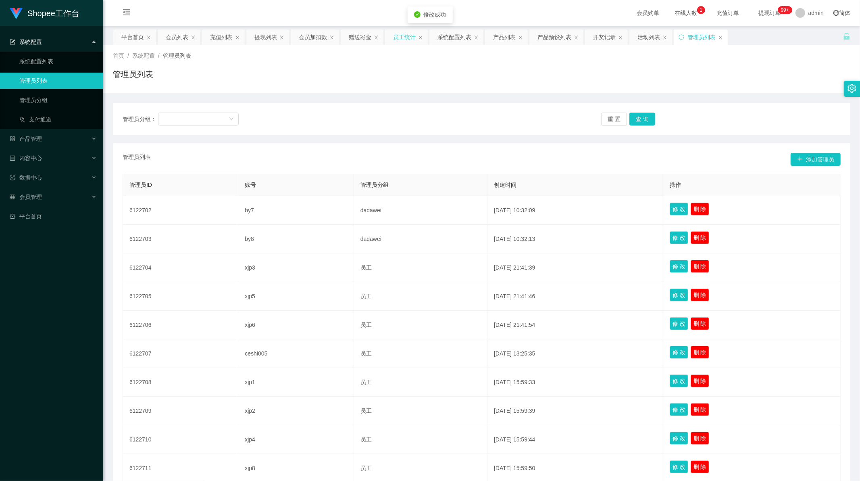
click at [403, 30] on div "员工统计" at bounding box center [404, 36] width 23 height 15
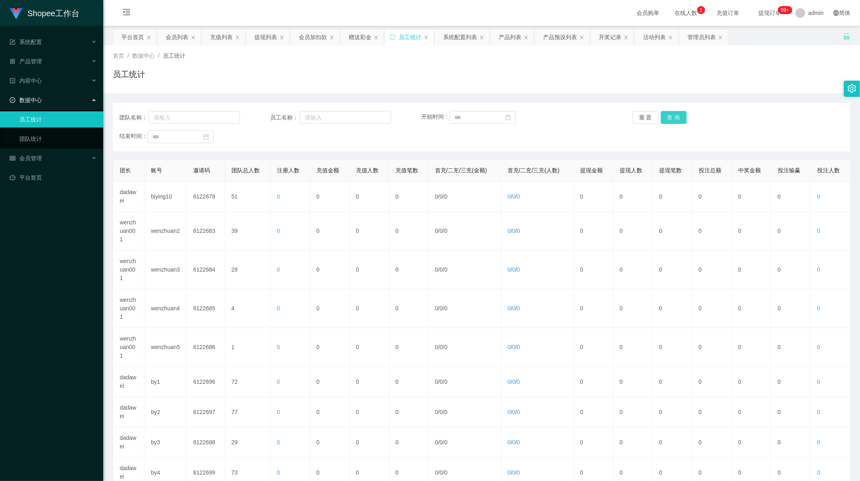
click at [672, 120] on button "查 询" at bounding box center [674, 117] width 26 height 13
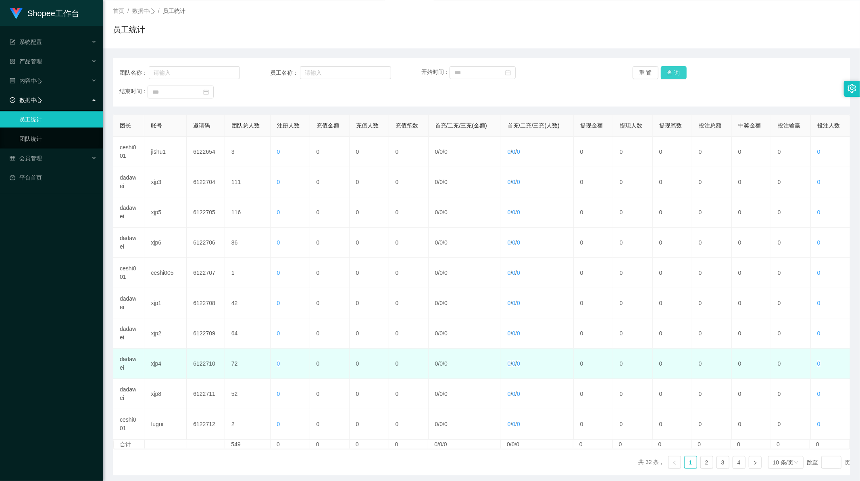
scroll to position [77, 0]
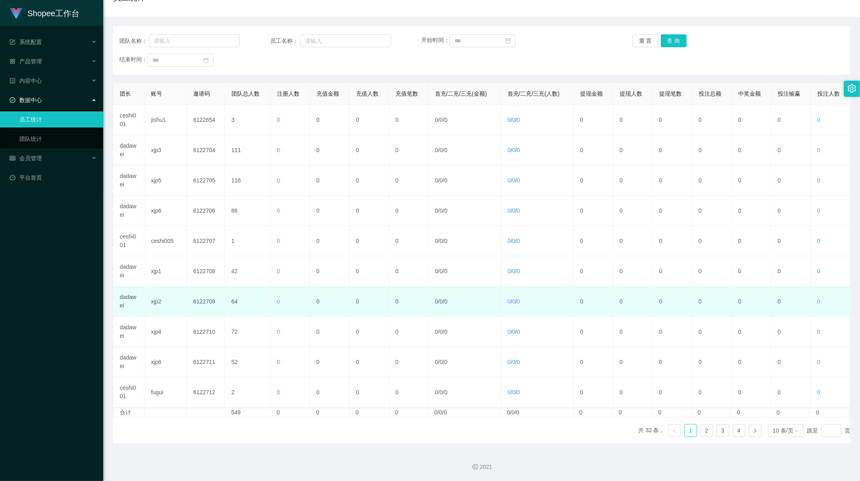
click at [133, 297] on td "dadawei" at bounding box center [128, 301] width 31 height 30
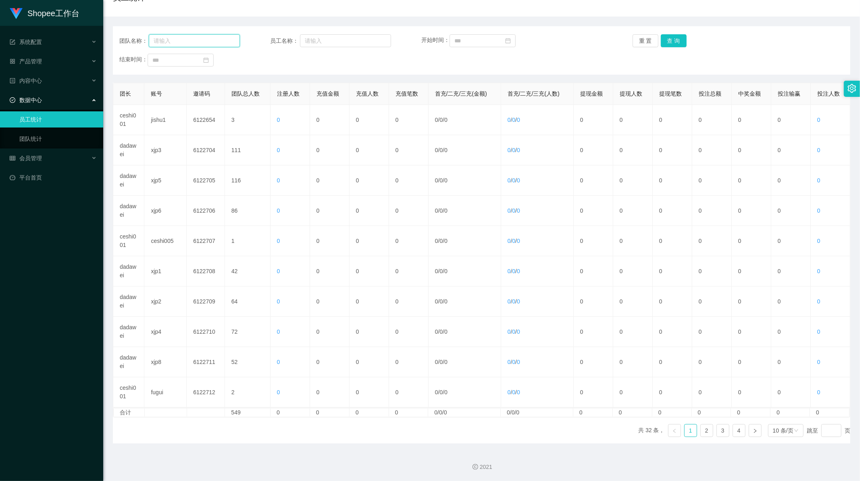
click at [193, 39] on input "text" at bounding box center [194, 40] width 91 height 13
paste input "dadawei"
type input "dadawei"
click at [664, 39] on button "查 询" at bounding box center [674, 40] width 26 height 13
click at [718, 429] on link "2" at bounding box center [723, 430] width 12 height 12
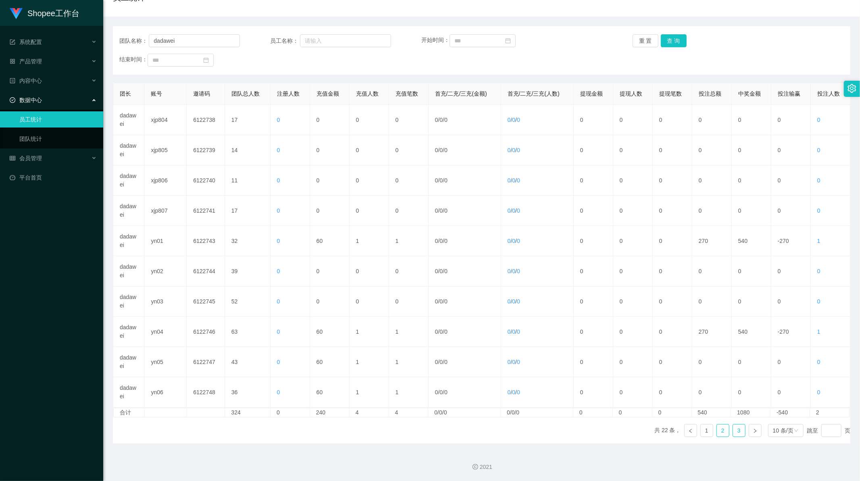
click at [733, 430] on link "3" at bounding box center [739, 430] width 12 height 12
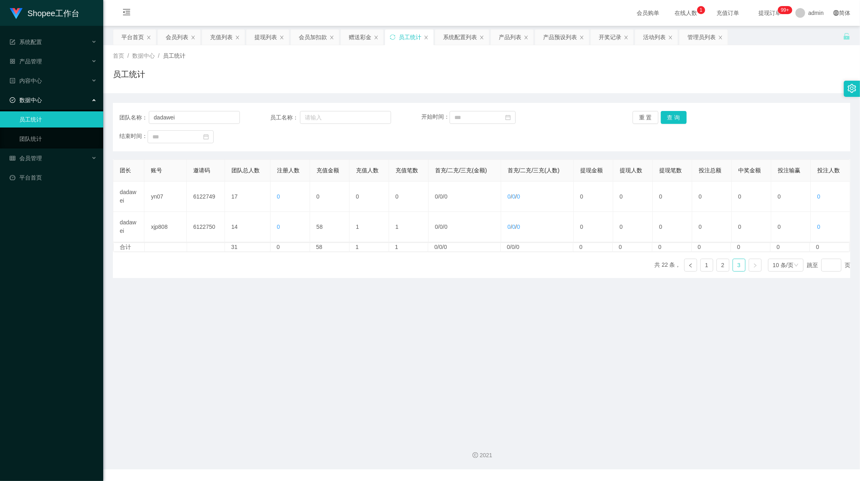
scroll to position [0, 0]
click at [720, 264] on link "2" at bounding box center [723, 265] width 12 height 12
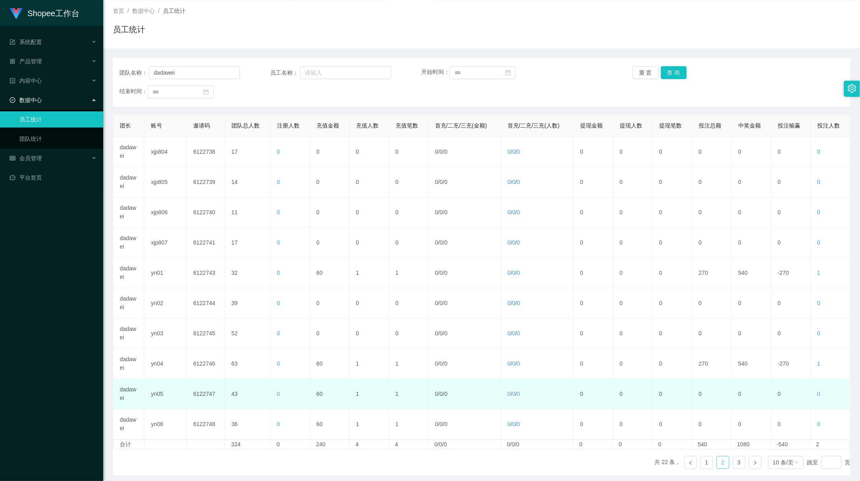
scroll to position [77, 0]
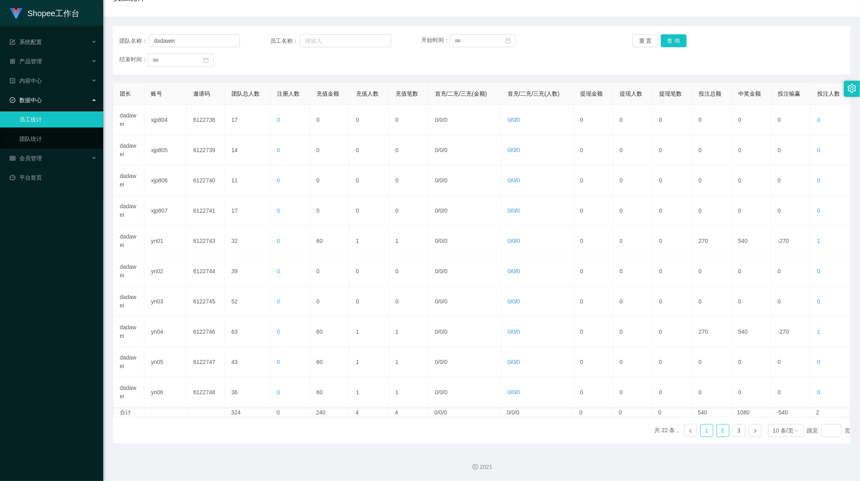
click at [706, 430] on link "1" at bounding box center [707, 430] width 12 height 12
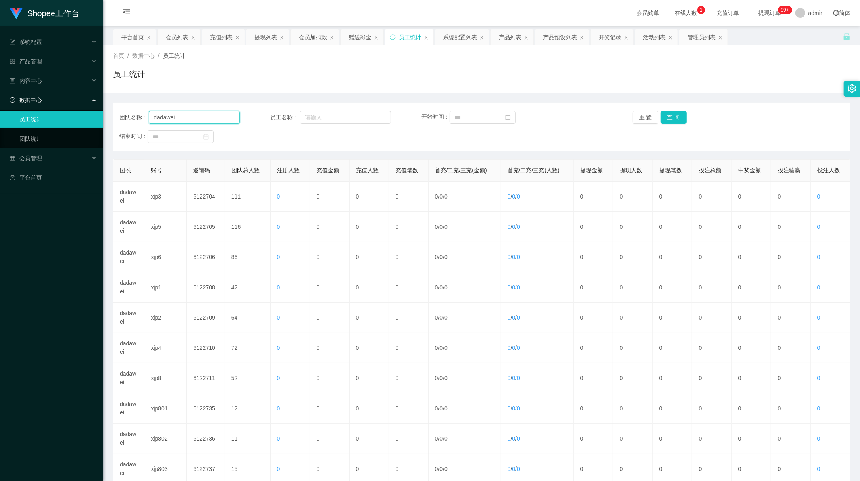
click at [166, 115] on input "dadawei" at bounding box center [194, 117] width 91 height 13
click at [667, 118] on button "查 询" at bounding box center [674, 117] width 26 height 13
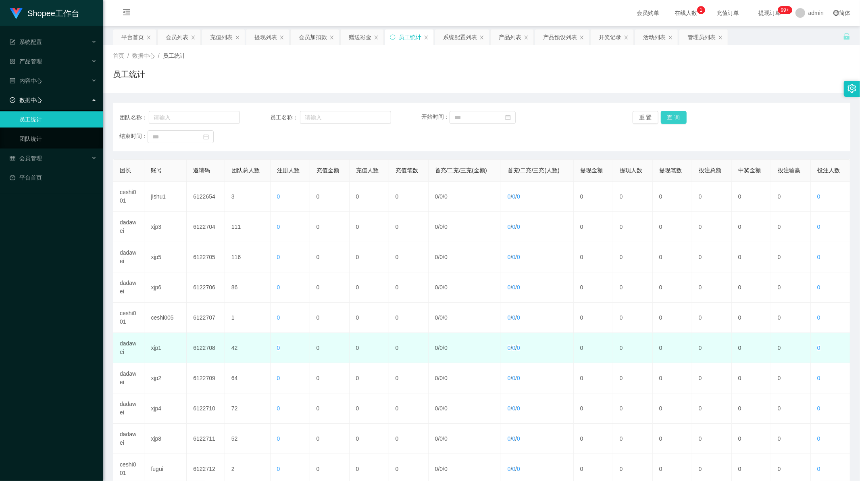
scroll to position [77, 0]
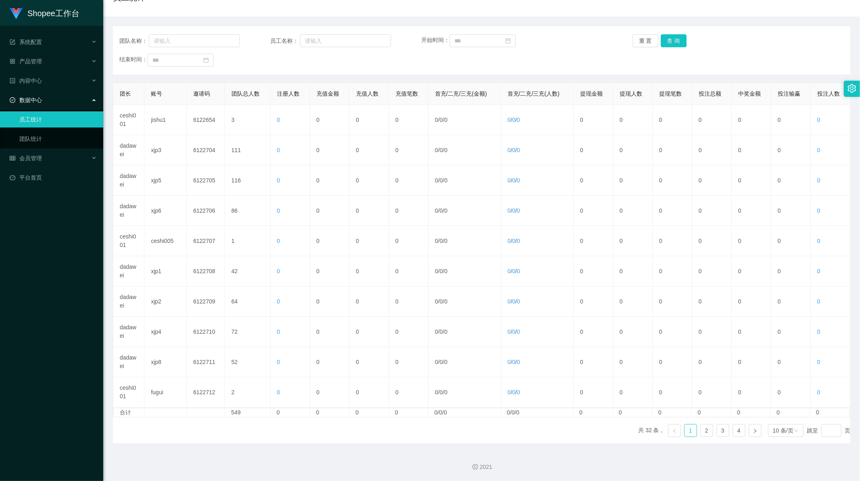
click at [742, 430] on ul "共 32 条， 1 2 3 4 10 条/页 跳至 页" at bounding box center [744, 430] width 212 height 13
click at [734, 430] on link "4" at bounding box center [739, 430] width 12 height 12
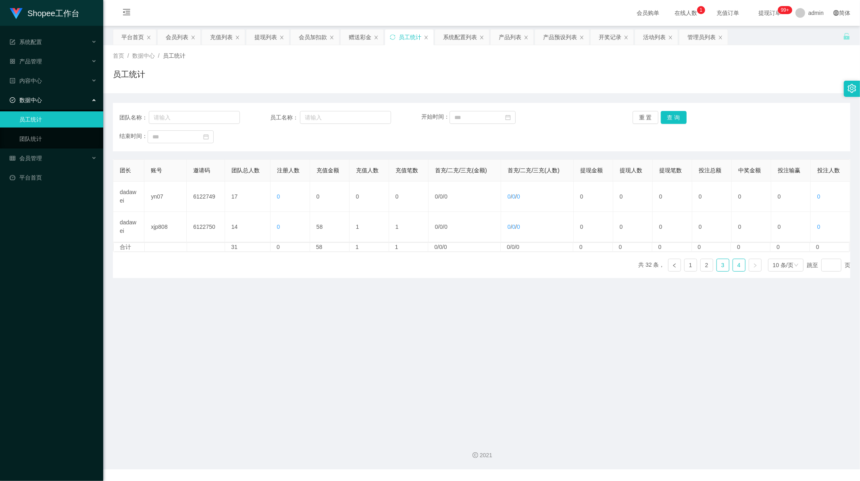
click at [718, 263] on link "3" at bounding box center [723, 265] width 12 height 12
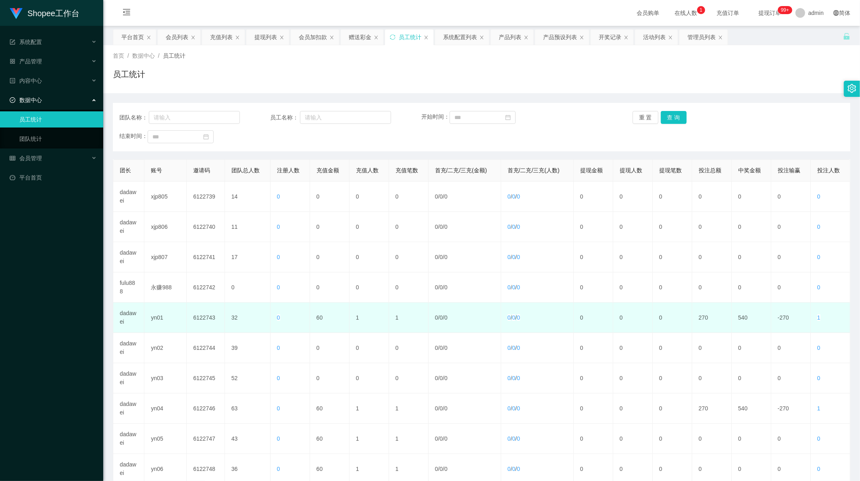
scroll to position [77, 0]
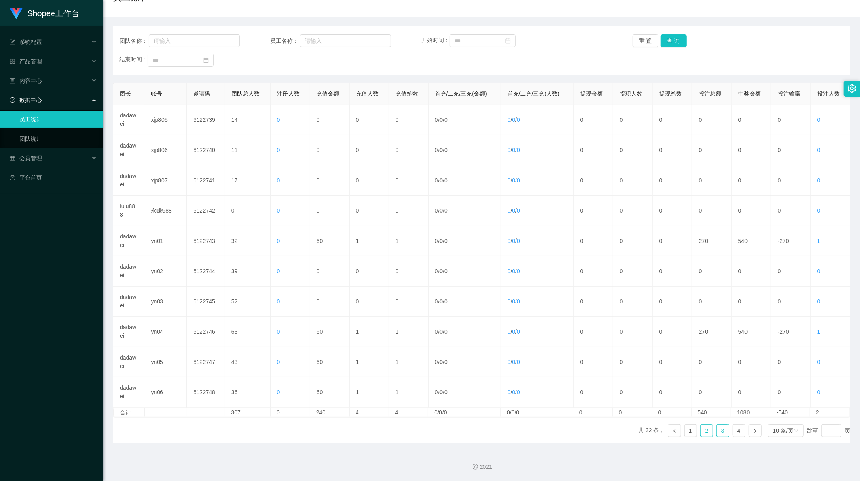
click at [705, 432] on link "2" at bounding box center [707, 430] width 12 height 12
click at [686, 432] on link "1" at bounding box center [691, 430] width 12 height 12
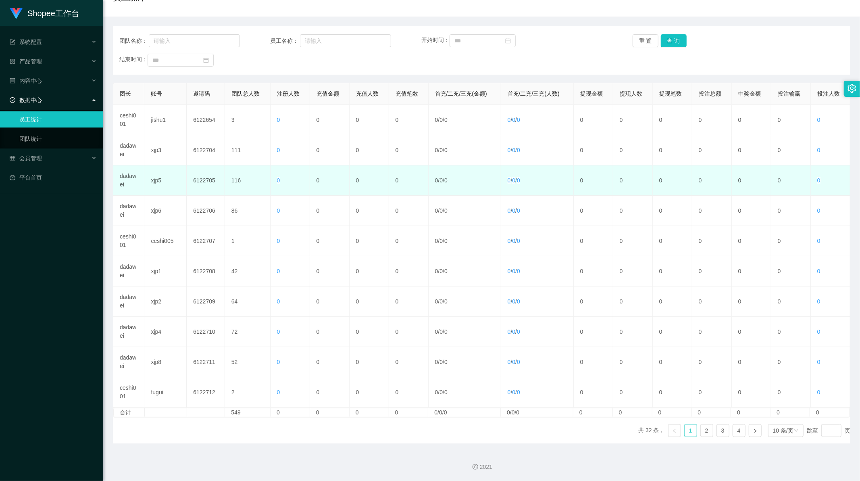
scroll to position [0, 0]
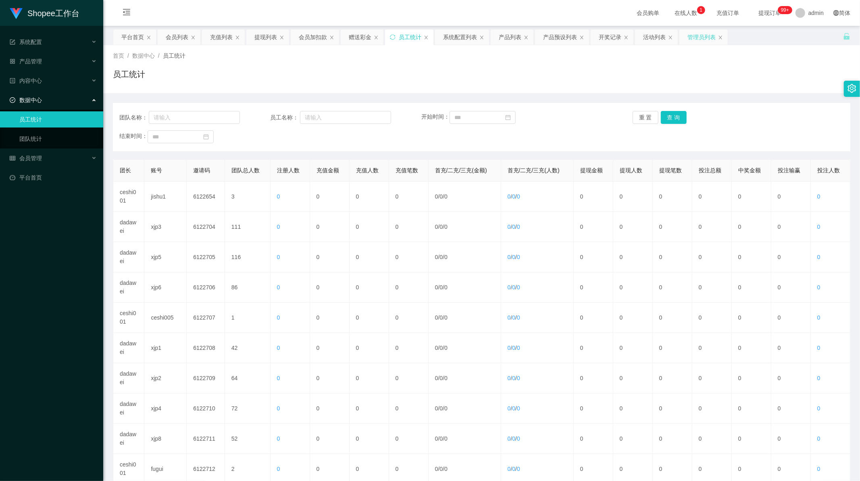
click at [706, 34] on div "管理员列表" at bounding box center [702, 36] width 28 height 15
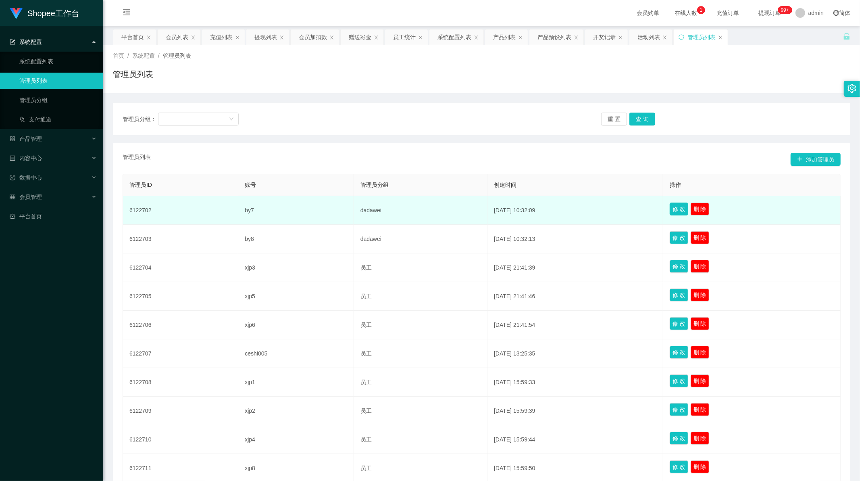
click at [684, 206] on button "修 改" at bounding box center [679, 208] width 19 height 13
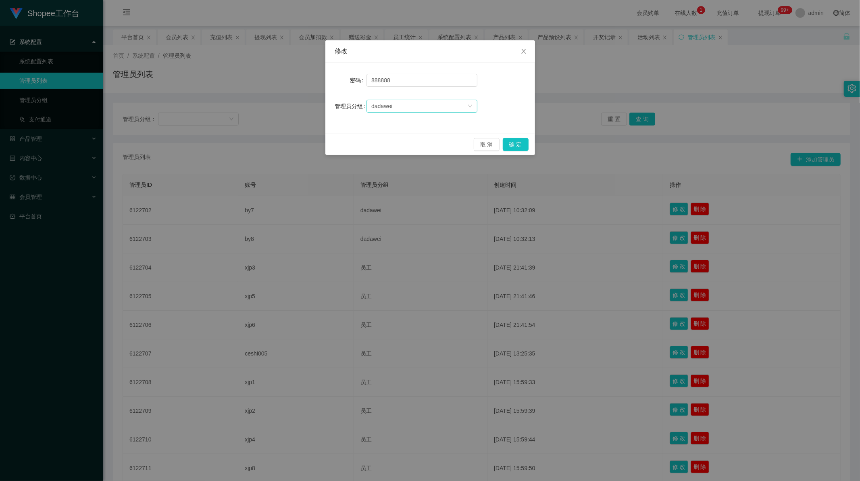
click at [433, 110] on div "dadawei" at bounding box center [419, 106] width 96 height 12
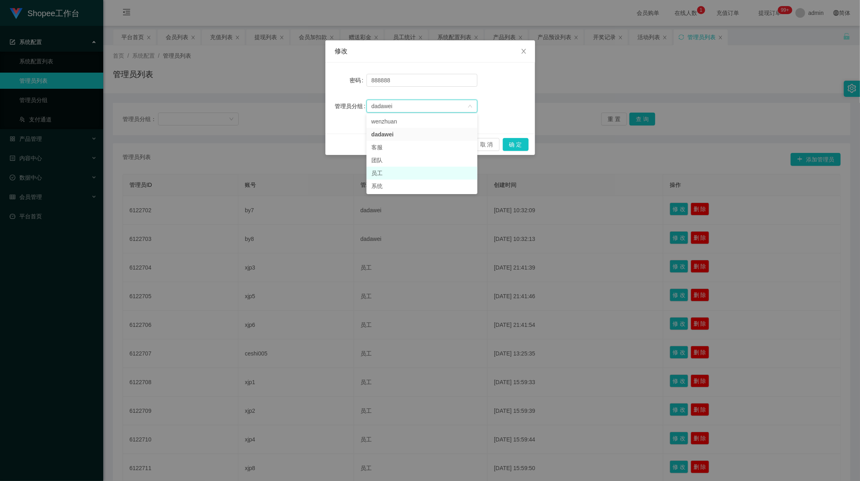
click at [398, 172] on li "员工" at bounding box center [422, 173] width 111 height 13
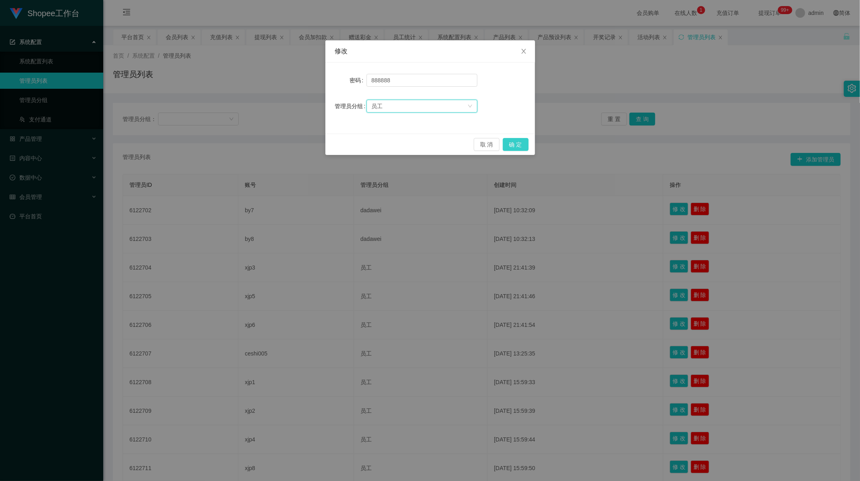
click at [519, 143] on button "确 定" at bounding box center [516, 144] width 26 height 13
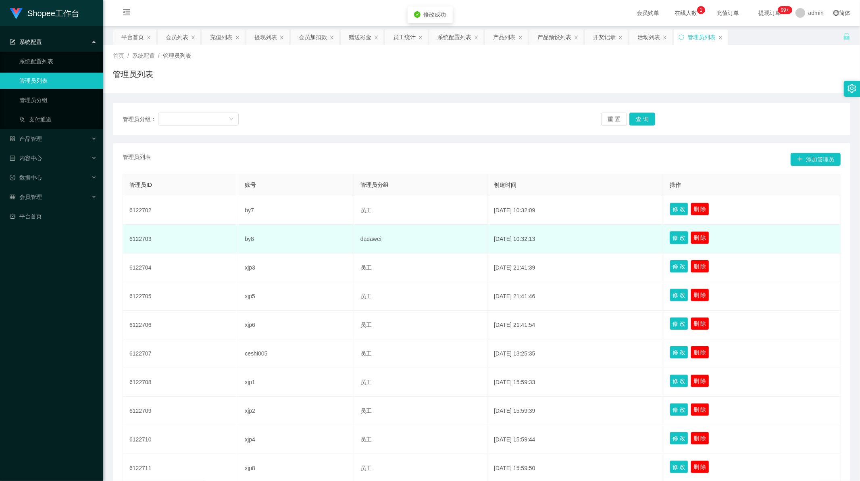
click at [682, 234] on button "修 改" at bounding box center [679, 237] width 19 height 13
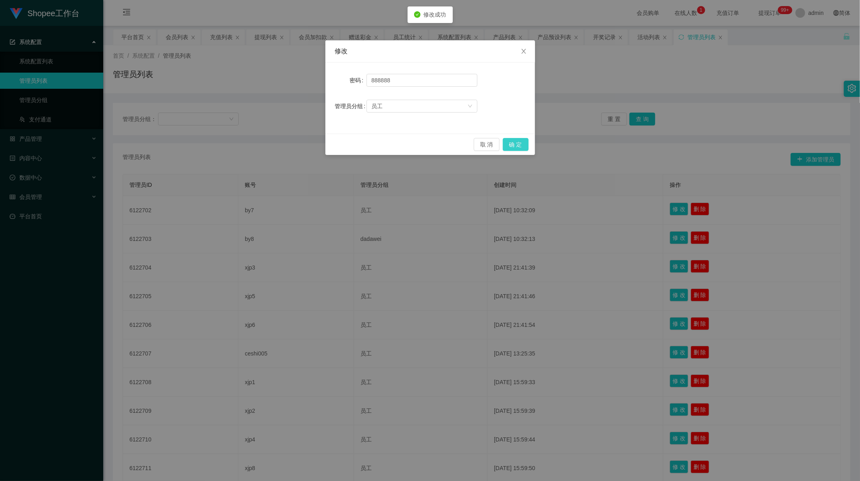
click at [507, 142] on button "确 定" at bounding box center [516, 144] width 26 height 13
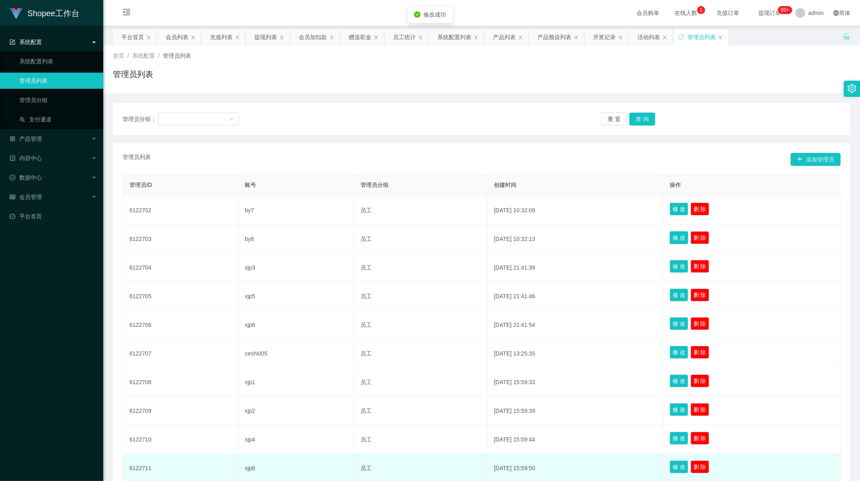
scroll to position [75, 0]
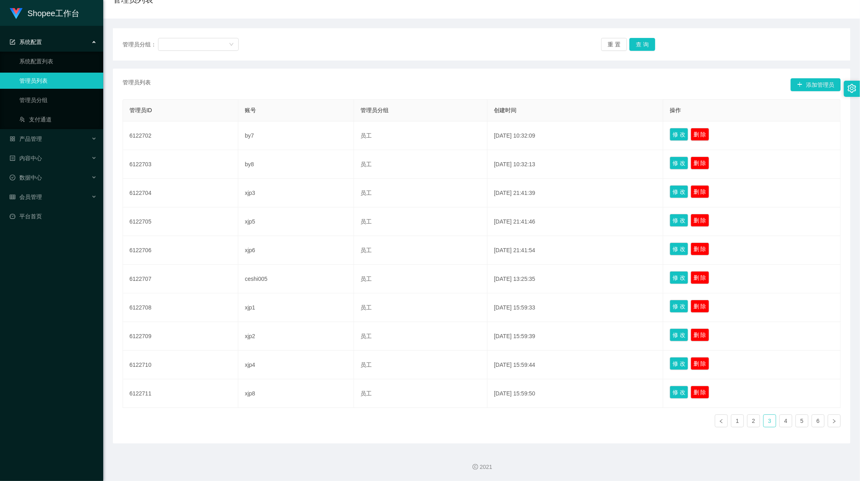
click at [767, 420] on link "3" at bounding box center [770, 421] width 12 height 12
click at [753, 420] on link "2" at bounding box center [754, 421] width 12 height 12
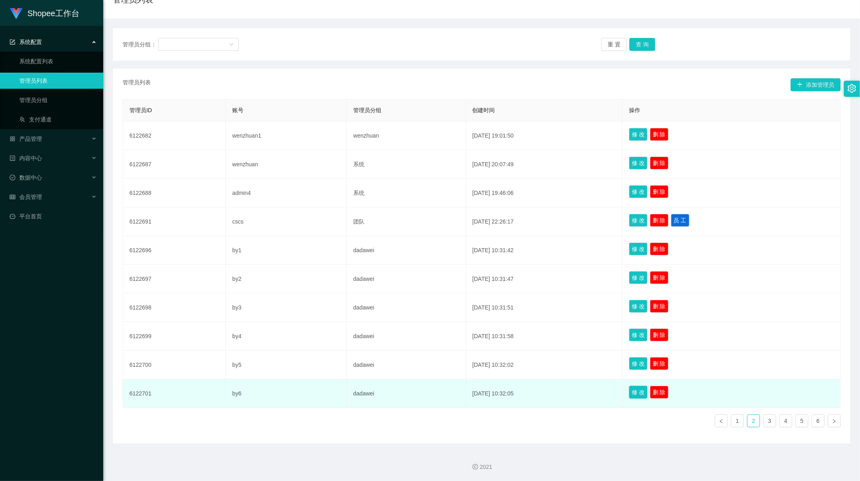
click at [644, 392] on button "修 改" at bounding box center [638, 392] width 19 height 13
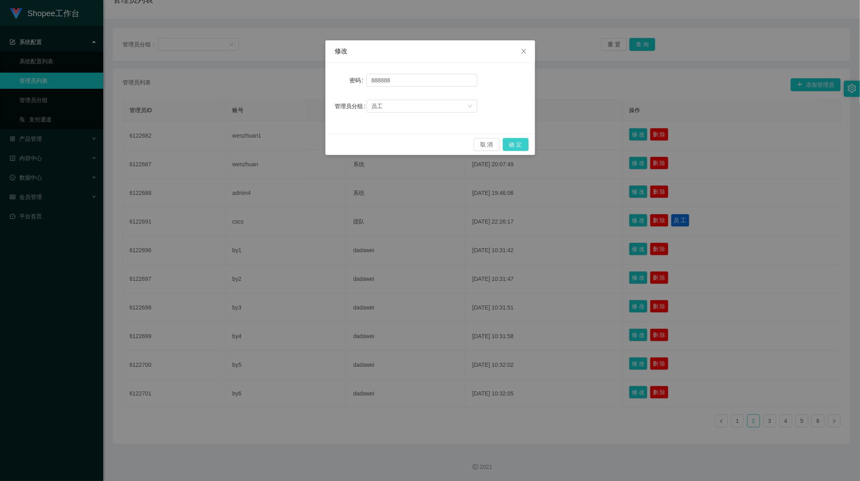
click at [514, 146] on button "确 定" at bounding box center [516, 144] width 26 height 13
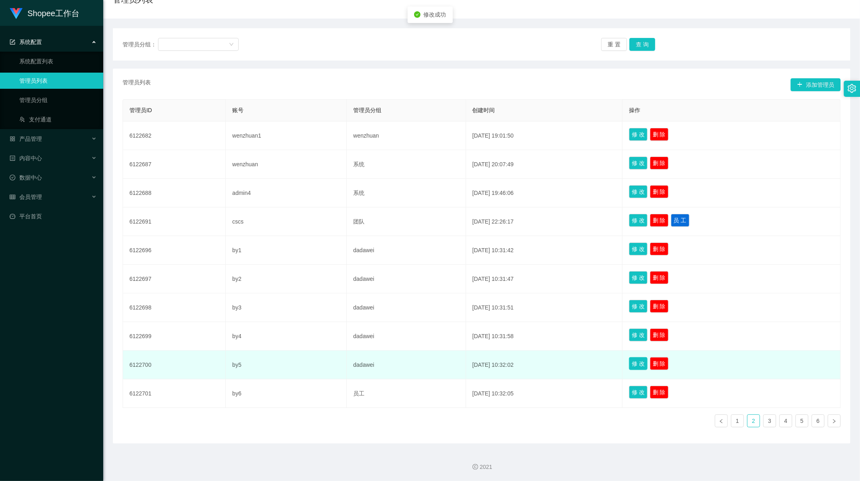
click at [644, 359] on button "修 改" at bounding box center [638, 363] width 19 height 13
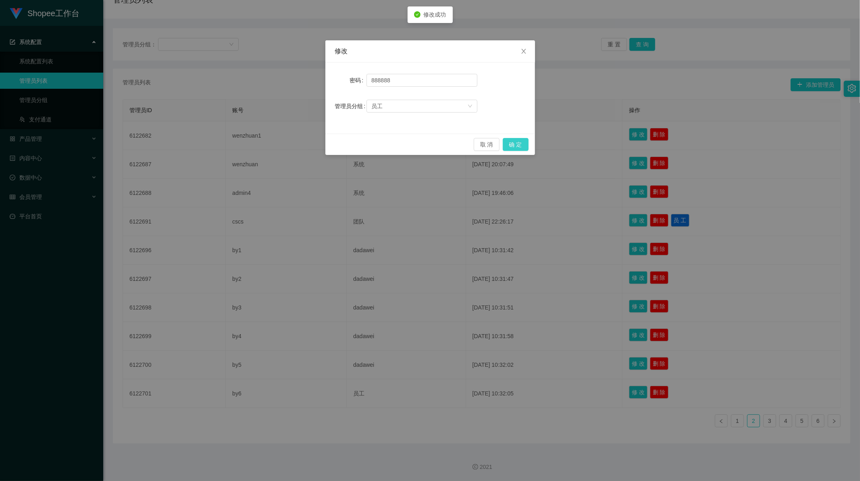
click at [511, 146] on button "确 定" at bounding box center [516, 144] width 26 height 13
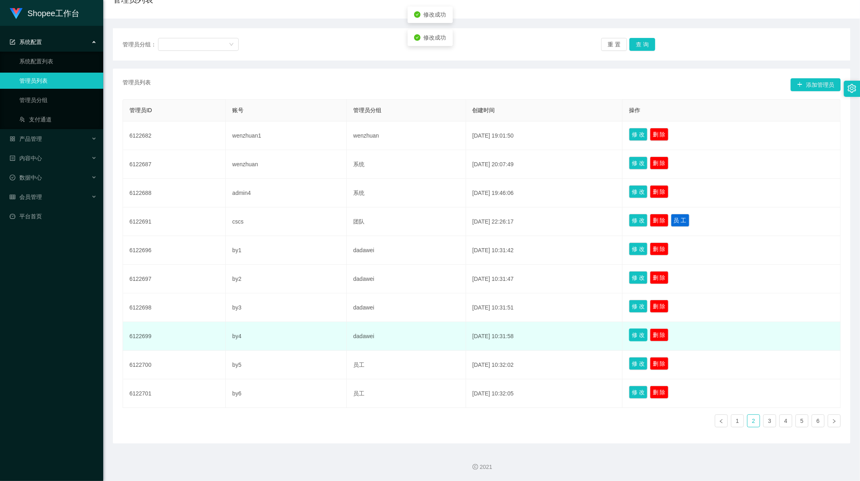
click at [643, 334] on button "修 改" at bounding box center [638, 334] width 19 height 13
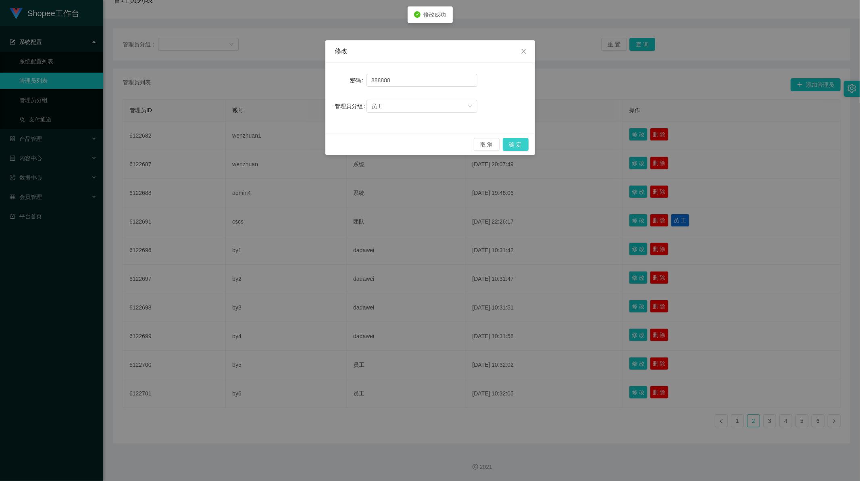
click at [518, 142] on button "确 定" at bounding box center [516, 144] width 26 height 13
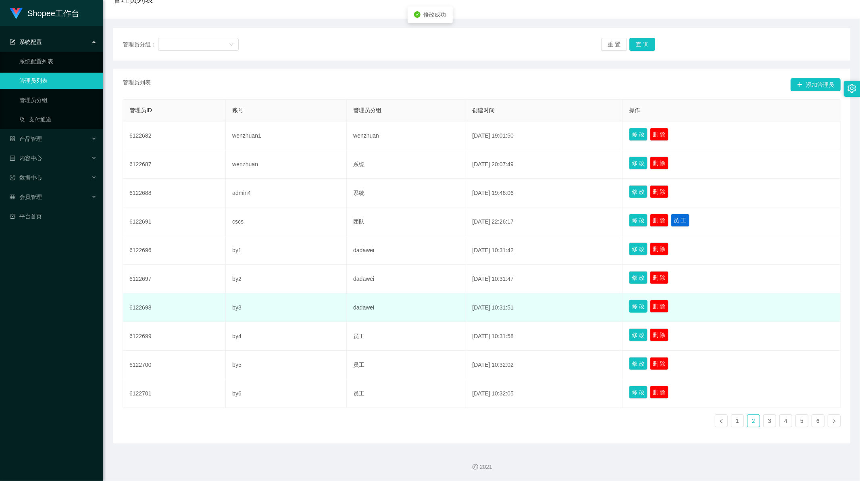
click at [642, 302] on button "修 改" at bounding box center [638, 306] width 19 height 13
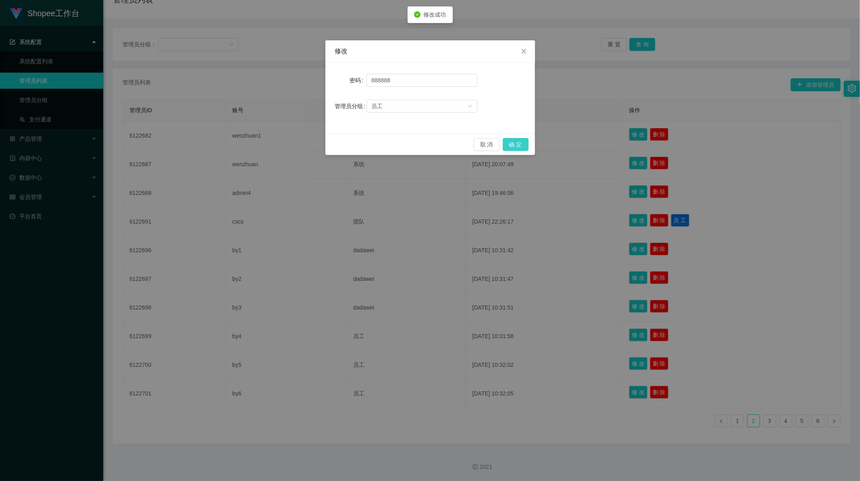
click at [515, 142] on button "确 定" at bounding box center [516, 144] width 26 height 13
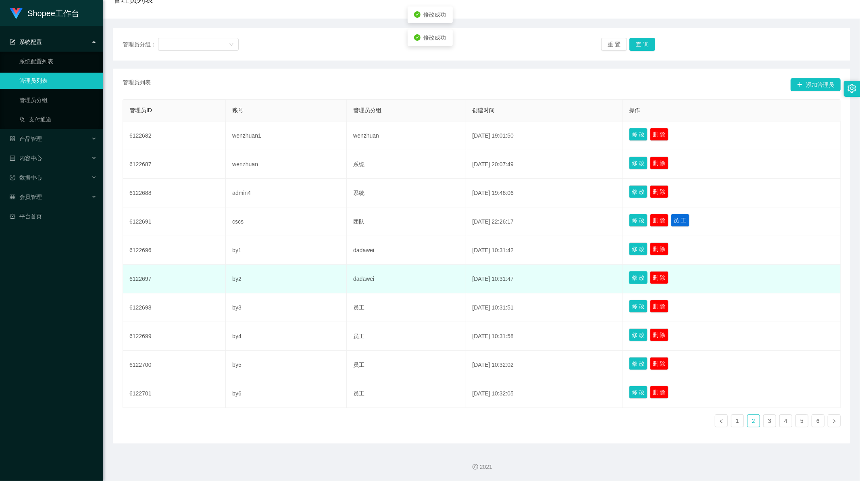
click at [644, 281] on button "修 改" at bounding box center [638, 277] width 19 height 13
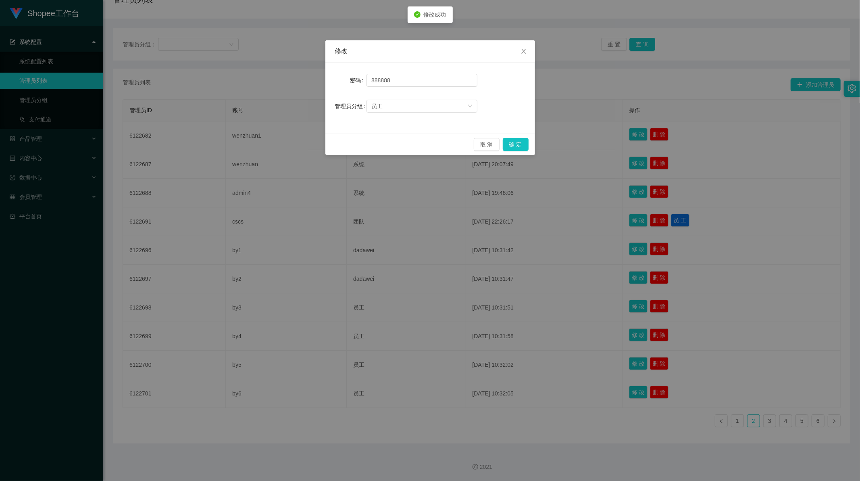
click at [513, 136] on div "取 消 确 定" at bounding box center [430, 143] width 210 height 21
click at [515, 144] on button "确 定" at bounding box center [516, 144] width 26 height 13
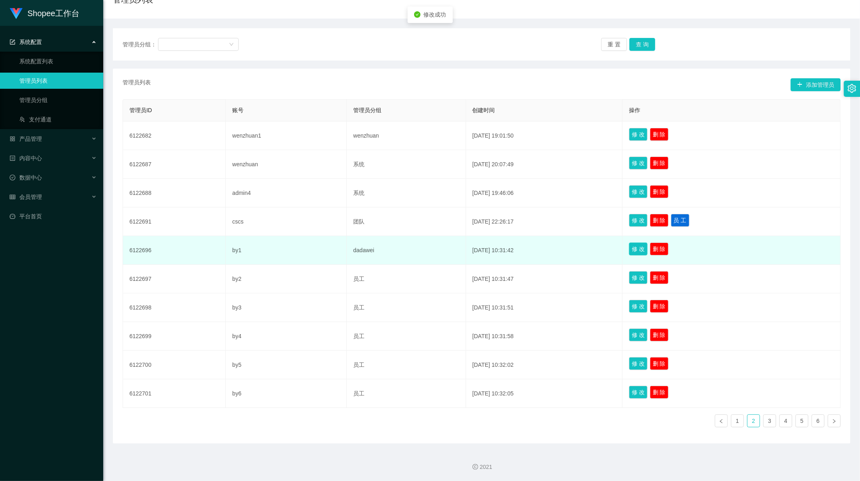
click at [646, 248] on button "修 改" at bounding box center [638, 248] width 19 height 13
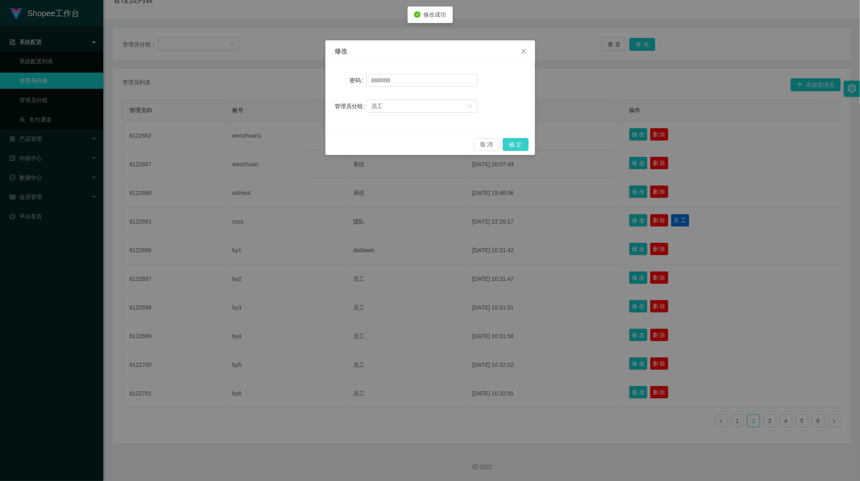
click at [512, 140] on button "确 定" at bounding box center [516, 144] width 26 height 13
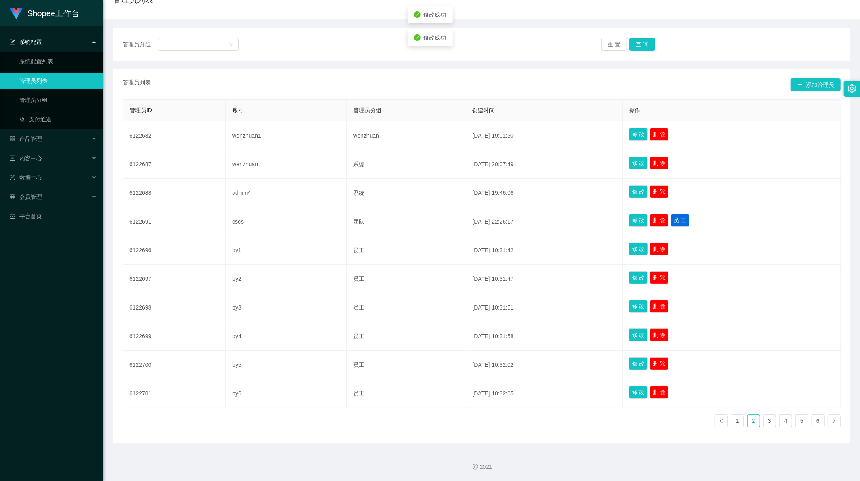
scroll to position [0, 0]
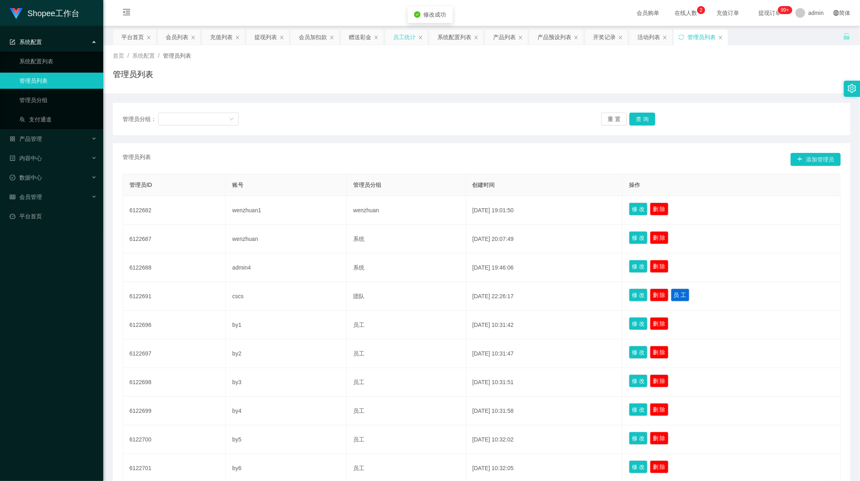
click at [405, 41] on div "员工统计" at bounding box center [404, 36] width 23 height 15
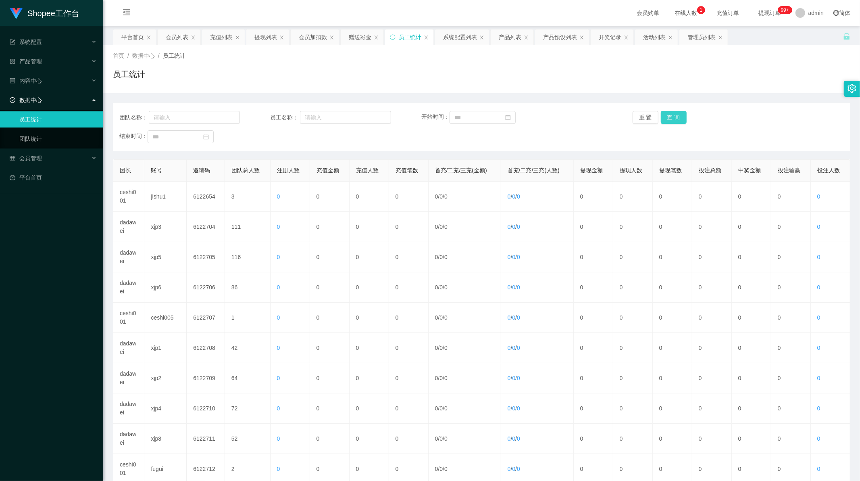
click at [677, 118] on button "查 询" at bounding box center [674, 117] width 26 height 13
click at [670, 118] on button "查 询" at bounding box center [674, 117] width 26 height 13
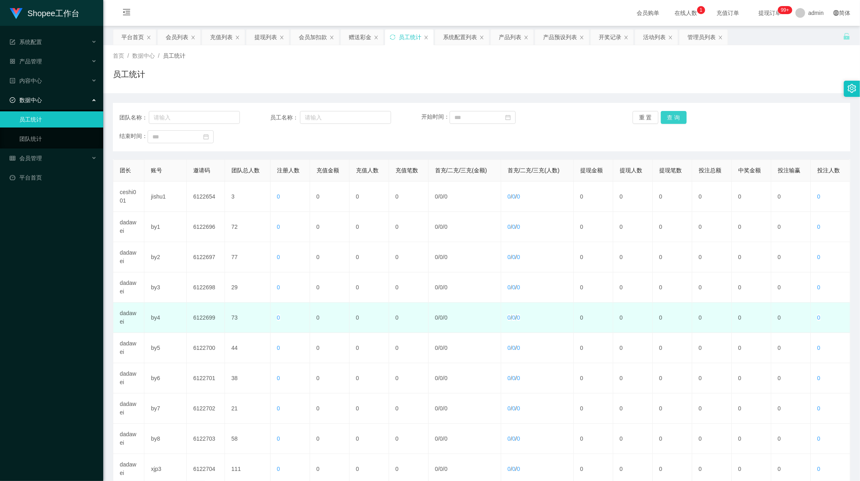
scroll to position [77, 0]
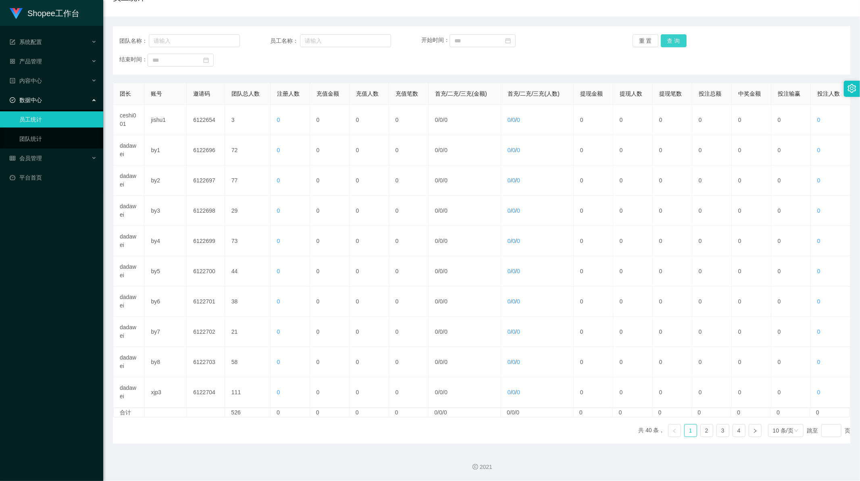
click at [672, 39] on button "查 询" at bounding box center [674, 40] width 26 height 13
click at [701, 432] on link "2" at bounding box center [707, 430] width 12 height 12
click at [685, 432] on link "1" at bounding box center [691, 430] width 12 height 12
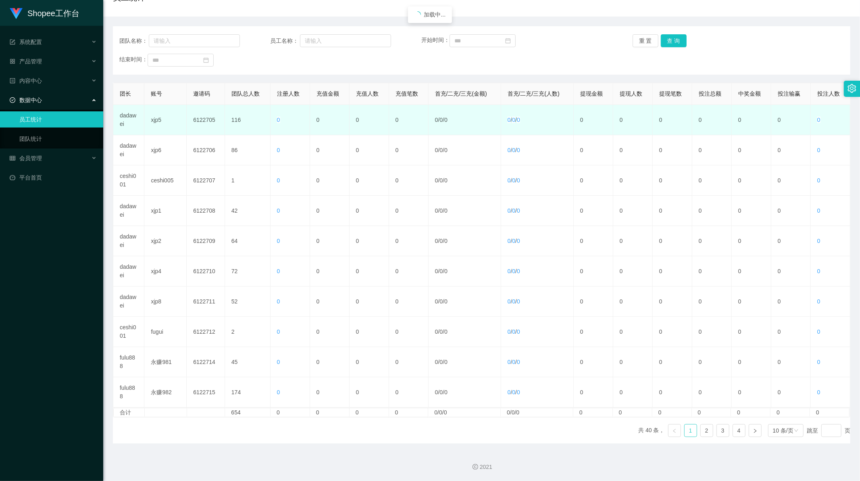
scroll to position [0, 0]
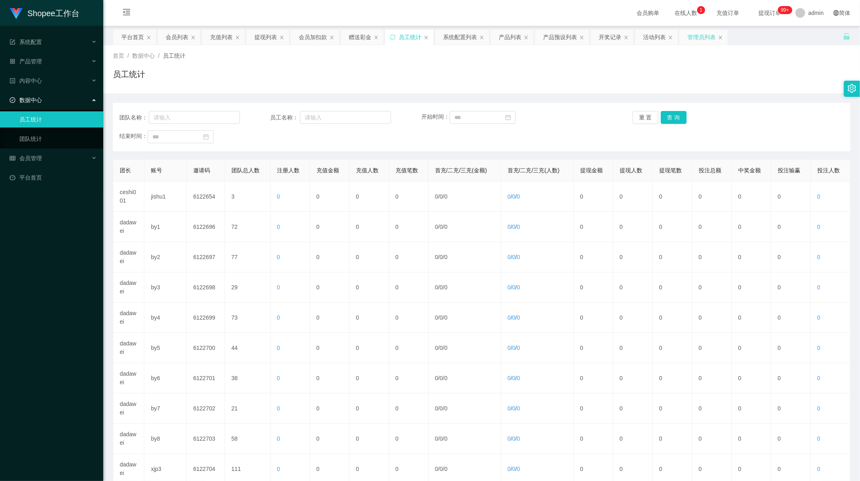
click at [703, 38] on div "管理员列表" at bounding box center [702, 36] width 28 height 15
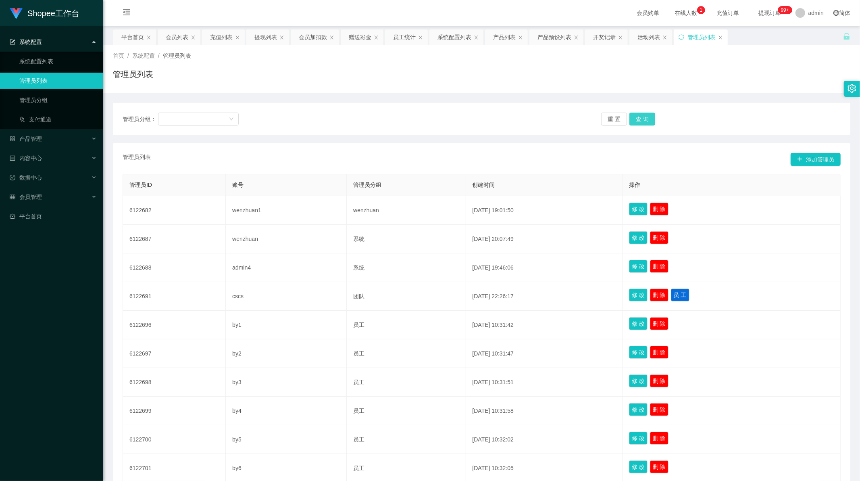
click at [645, 118] on button "查 询" at bounding box center [643, 119] width 26 height 13
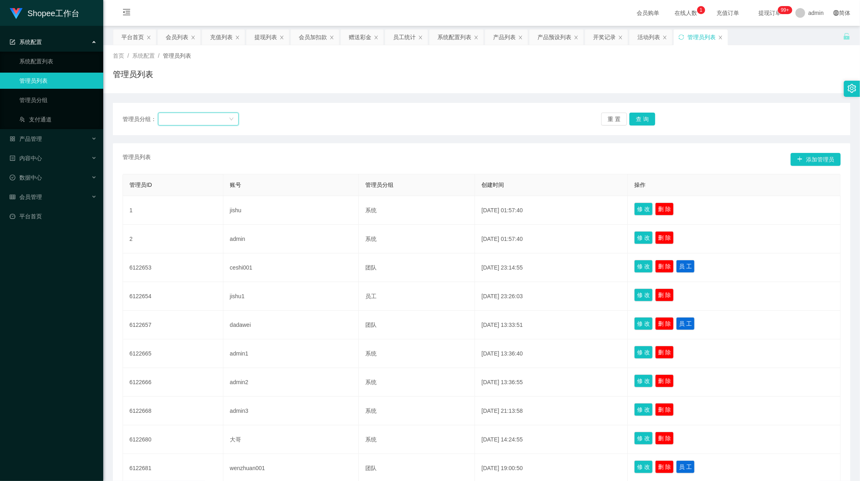
click at [200, 123] on div at bounding box center [196, 119] width 66 height 12
click at [184, 188] on li "员工" at bounding box center [198, 186] width 81 height 13
click at [642, 118] on button "查 询" at bounding box center [643, 119] width 26 height 13
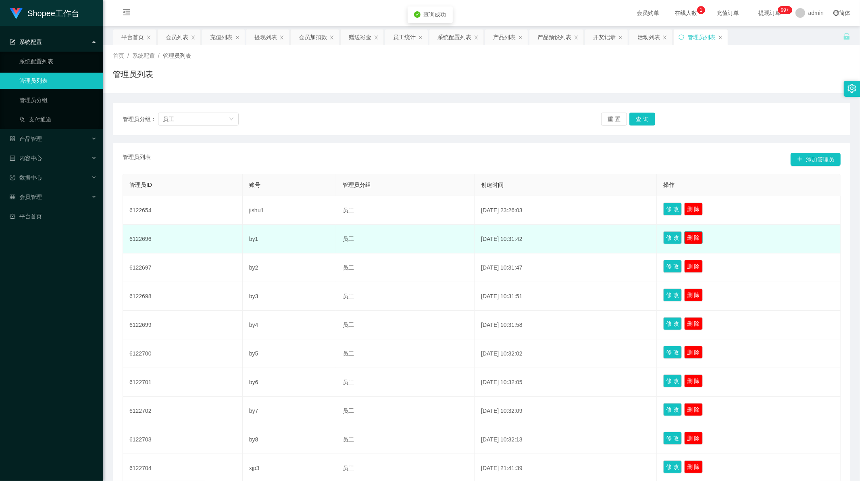
click at [700, 239] on button "删 除" at bounding box center [693, 237] width 19 height 13
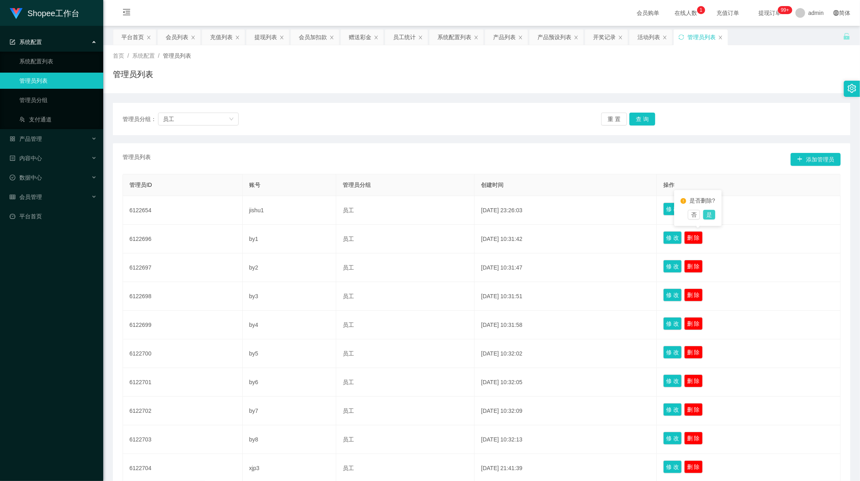
click at [712, 215] on button "是" at bounding box center [709, 215] width 12 height 10
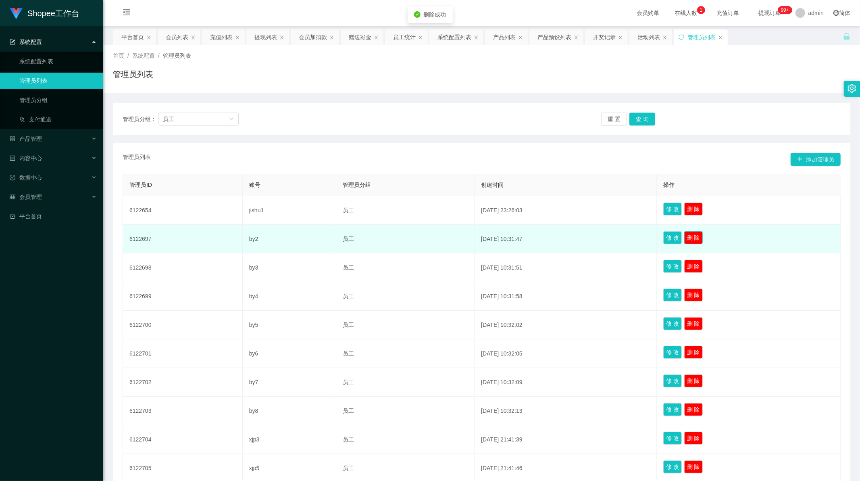
click at [701, 235] on button "删 除" at bounding box center [693, 237] width 19 height 13
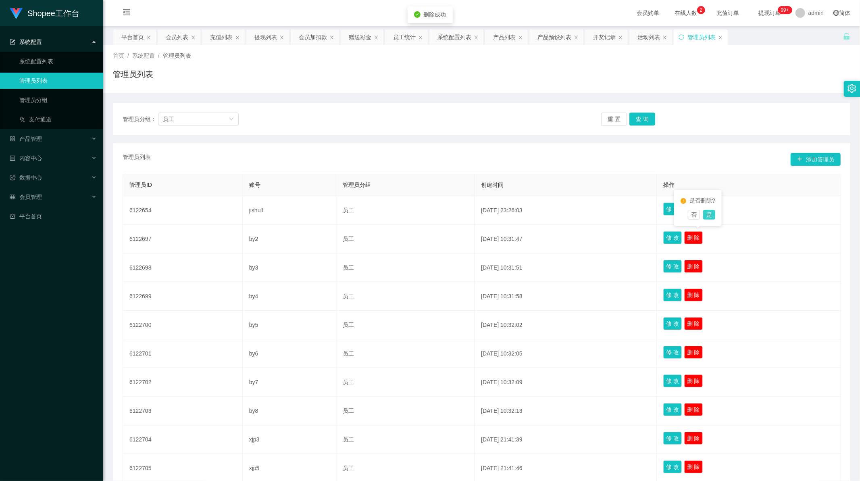
click at [711, 215] on button "是" at bounding box center [709, 215] width 12 height 10
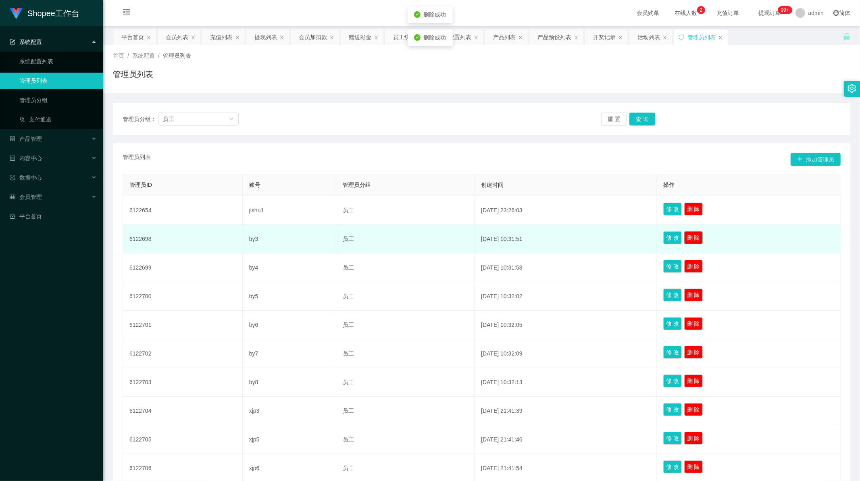
click at [700, 236] on button "删 除" at bounding box center [693, 237] width 19 height 13
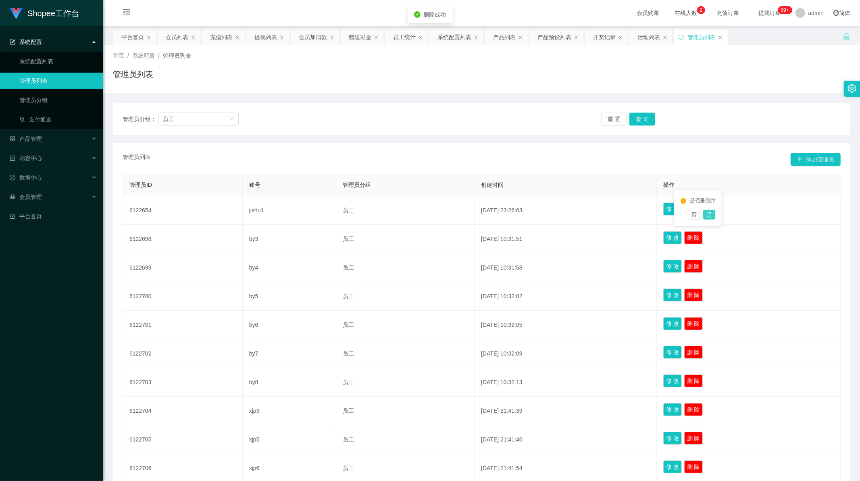
click at [711, 213] on button "是" at bounding box center [709, 215] width 12 height 10
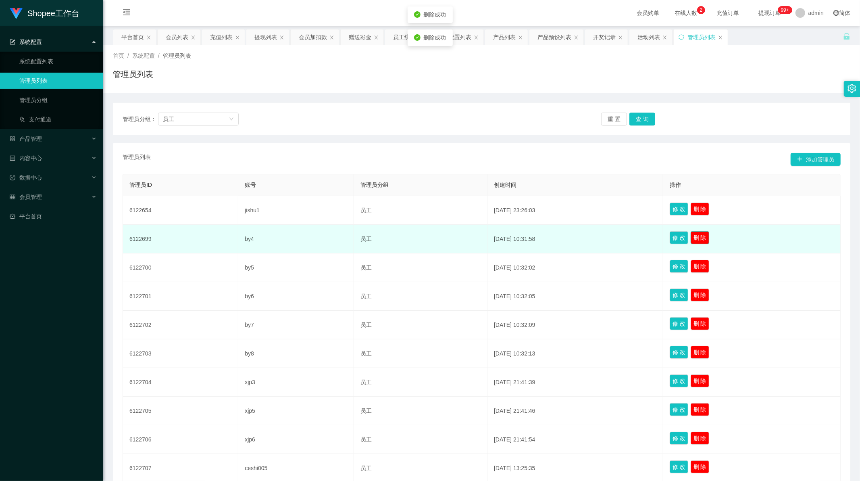
click at [698, 236] on button "删 除" at bounding box center [700, 237] width 19 height 13
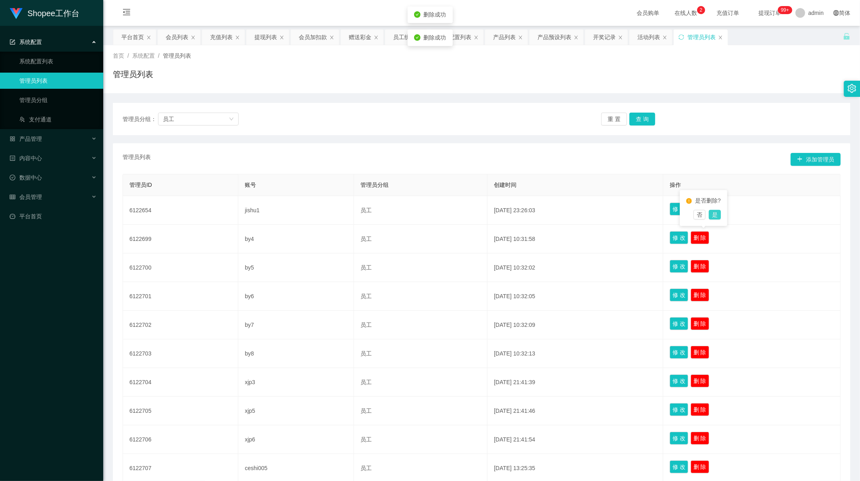
click at [714, 217] on button "是" at bounding box center [715, 215] width 12 height 10
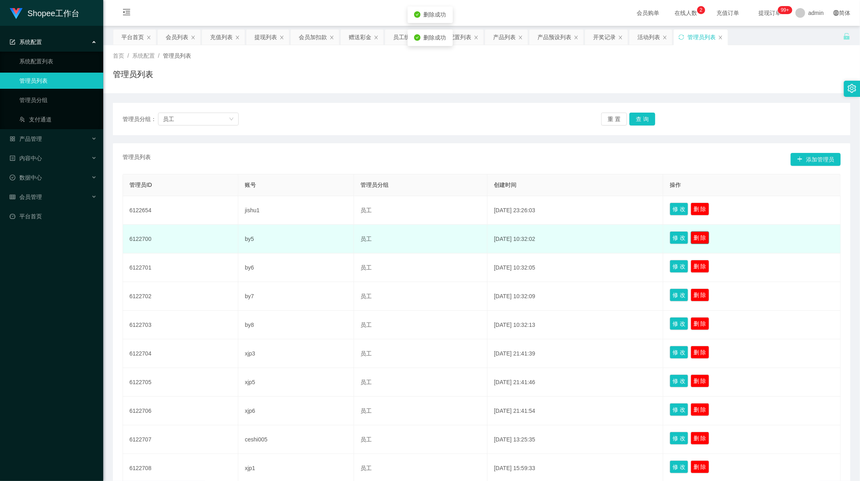
click at [708, 235] on button "删 除" at bounding box center [700, 237] width 19 height 13
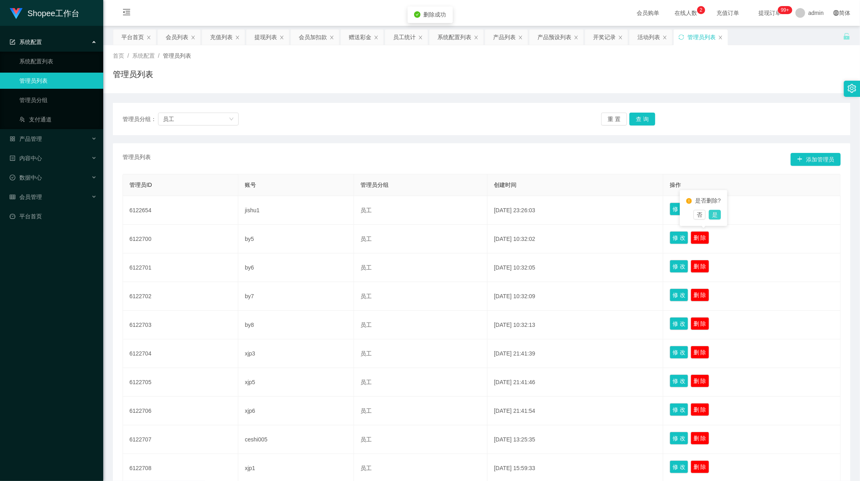
click at [714, 214] on button "是" at bounding box center [715, 215] width 12 height 10
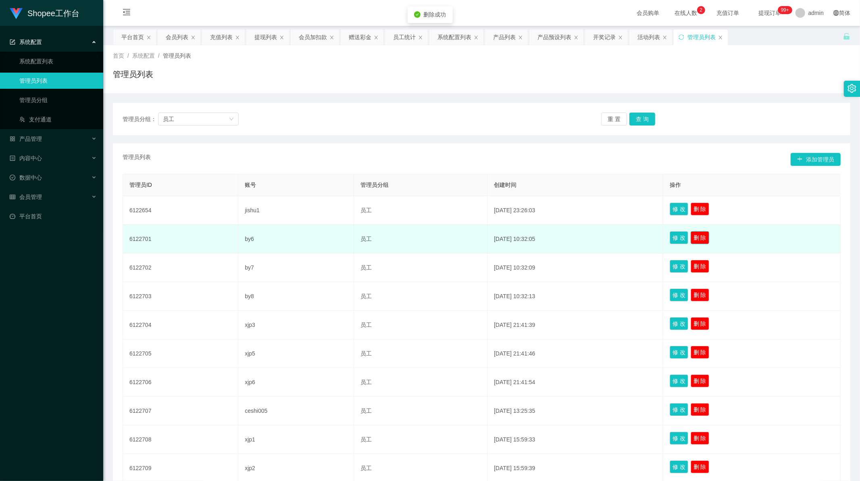
click at [707, 235] on button "删 除" at bounding box center [700, 237] width 19 height 13
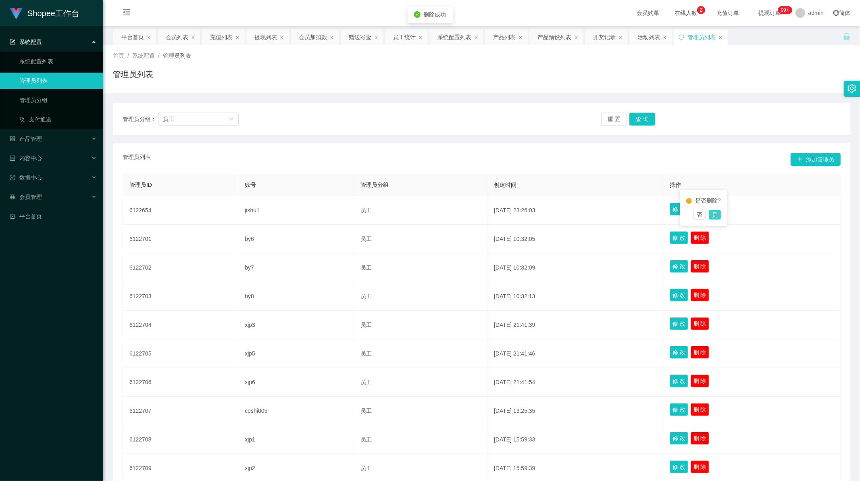
click at [715, 216] on button "是" at bounding box center [715, 215] width 12 height 10
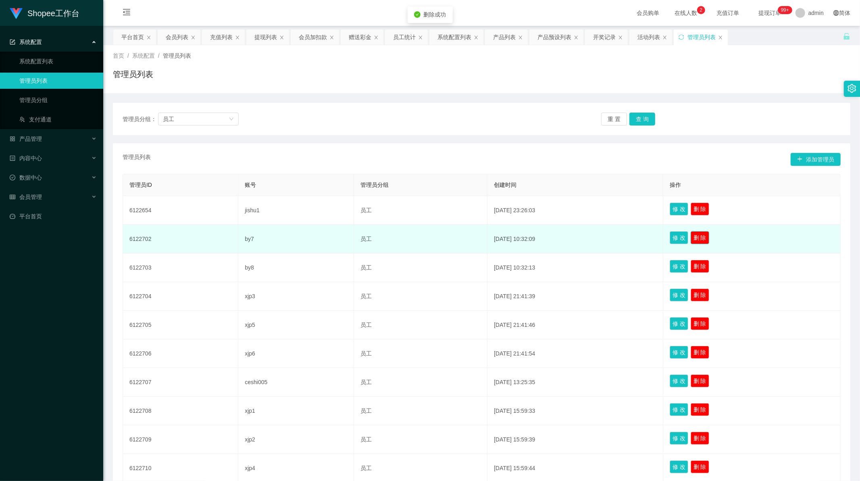
click at [706, 237] on button "删 除" at bounding box center [700, 237] width 19 height 13
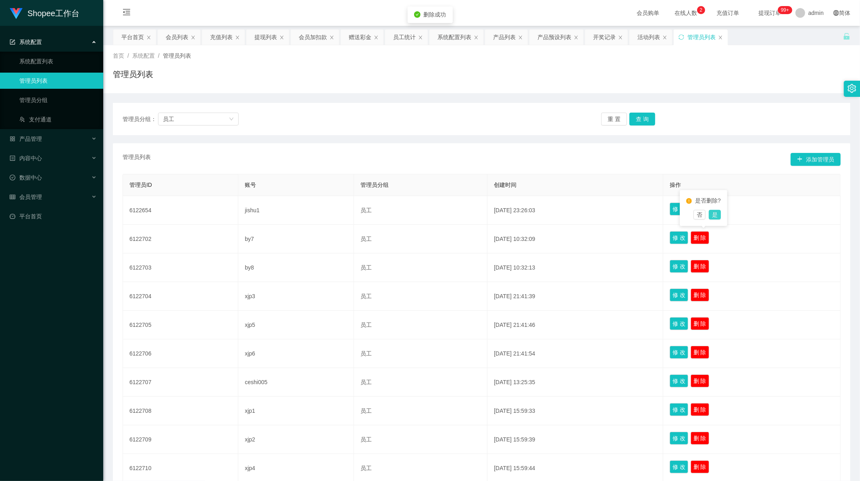
click at [716, 217] on button "是" at bounding box center [715, 215] width 12 height 10
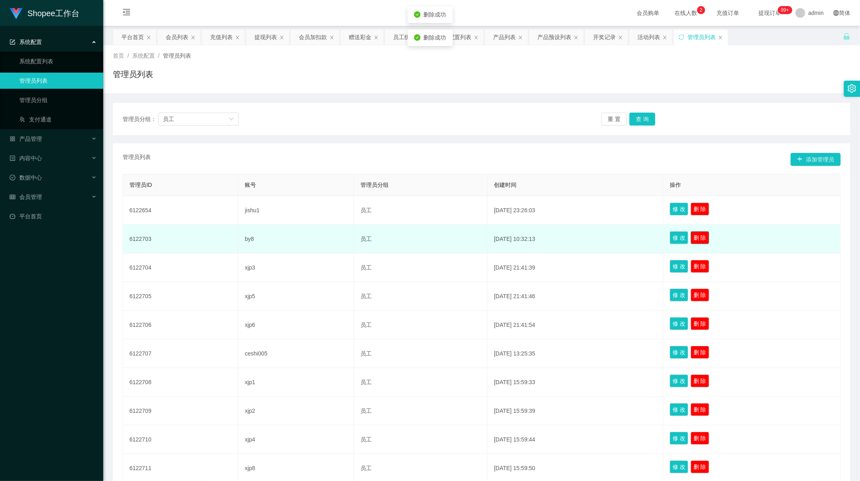
click at [706, 239] on button "删 除" at bounding box center [700, 237] width 19 height 13
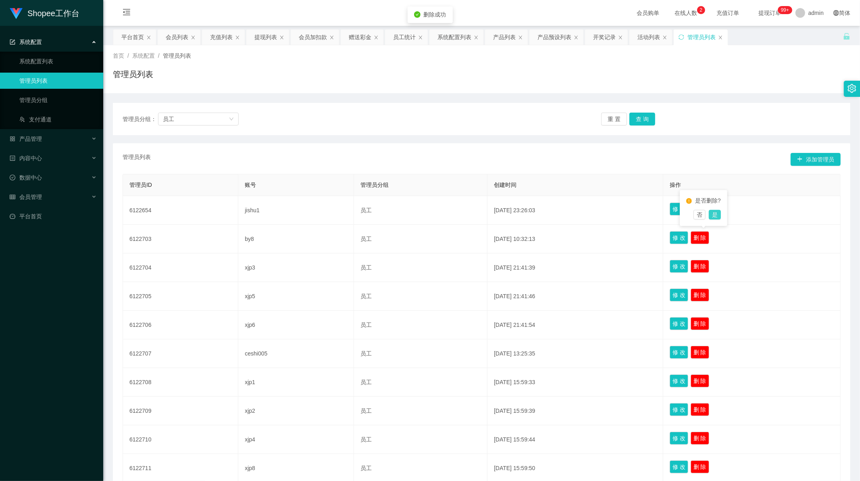
click at [715, 215] on button "是" at bounding box center [715, 215] width 12 height 10
click at [456, 37] on div "系统配置列表" at bounding box center [455, 36] width 34 height 15
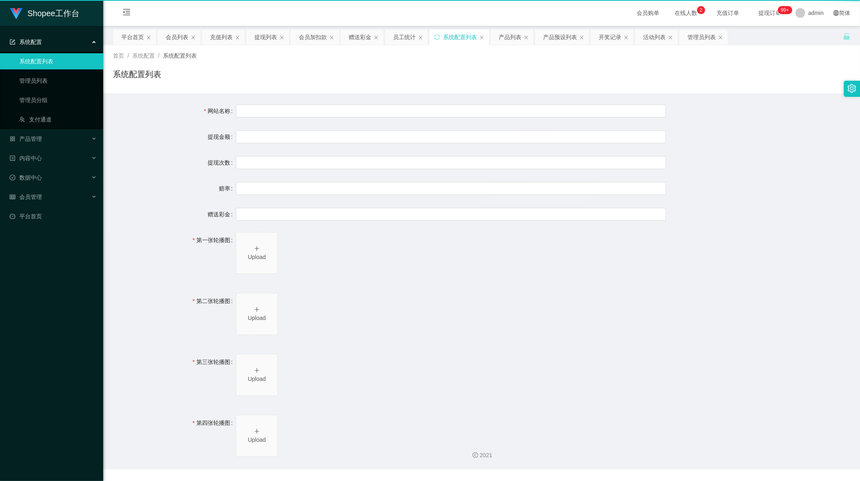
type input "紅果短劇工作臺"
type input "10"
type input "1000000"
type input "100"
type input "0"
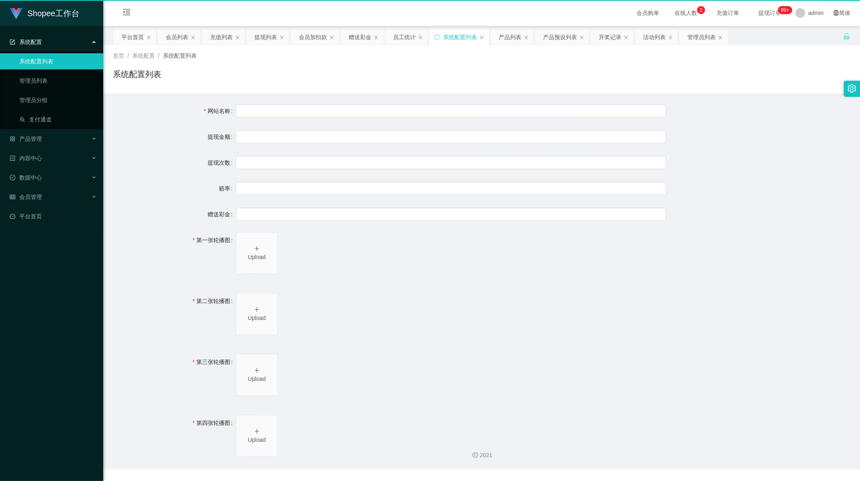
type input "[URL][DOMAIN_NAME]"
type input "平台工作台使用规则"
type input "为保障用户权益及平台运营秩序，请您严格遵守以下工作台使用规范："
type input "一、提现规则 最低提现限制：工作台账户积分满 10 积分后方可申请提现。"
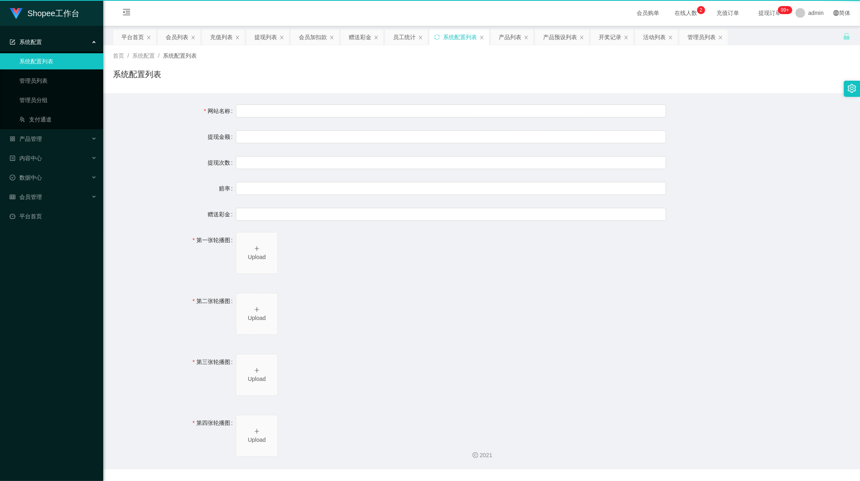
type input "二、积分管理 首次高额积分提醒：当工作台账户积分首次超过 20,000 积分时，系统将暂停自动提现。用户需联系平台活动经理进行手动审核及分笔提现。"
type input "三、任务接单规范 下单须知："
type input "所有任务需严格按照平台活动经理的指导流程进行操作。"
type input "严禁私下接单、绕过系统或通过非官方渠道接单（如通过个人账号、自行匹配等方式）。"
type input "·违规操作可能导致任务失败，并视情节冻结工作台账户或永久封禁账号。"
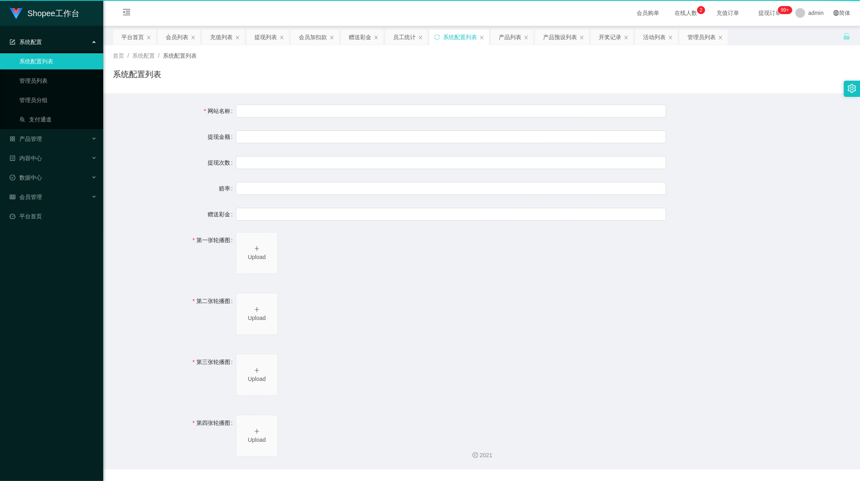
type input "系统任务对接要求："
type input "若未按指导流程操作或擅自修改操作步骤，系统将无法正确识别并分配任务，导致任务失败。"
type input "·因此类行为造成损失，平台将不予补偿，且有权限制或终止用户账号的工作权限。"
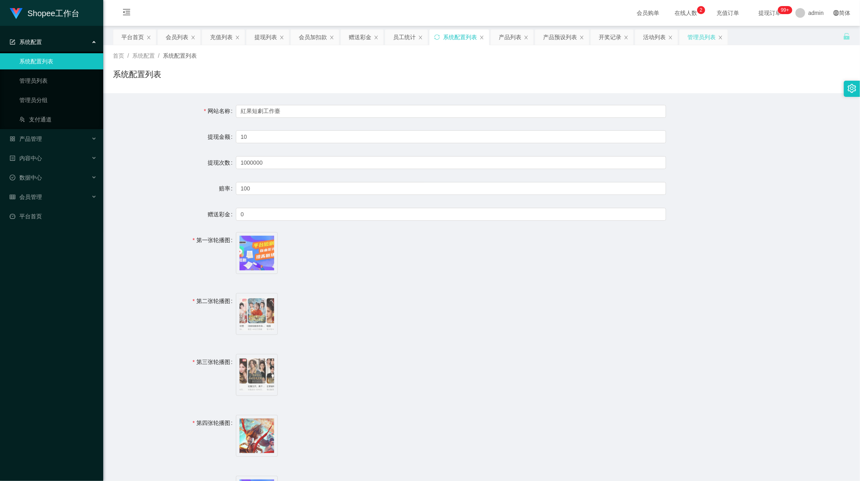
click at [696, 37] on div "管理员列表" at bounding box center [702, 36] width 28 height 15
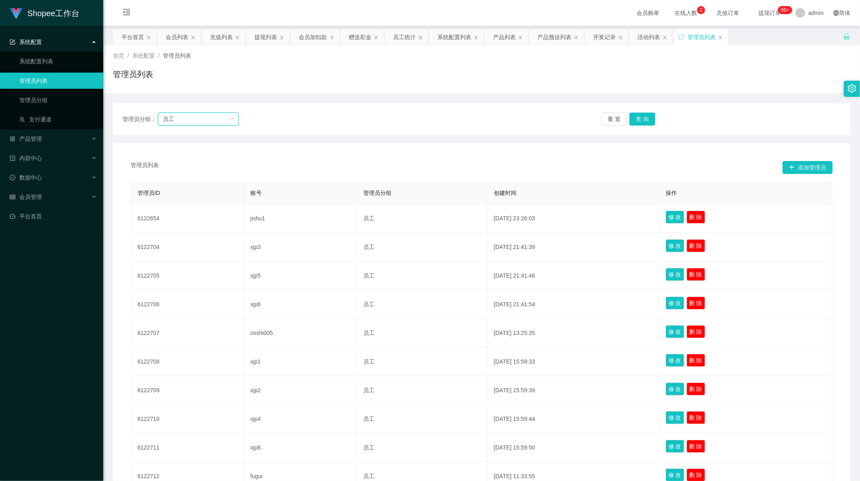
click at [202, 120] on div "员工" at bounding box center [196, 119] width 66 height 12
click at [177, 118] on div "员工" at bounding box center [196, 119] width 66 height 12
click at [723, 38] on icon "图标: close" at bounding box center [720, 37] width 5 height 5
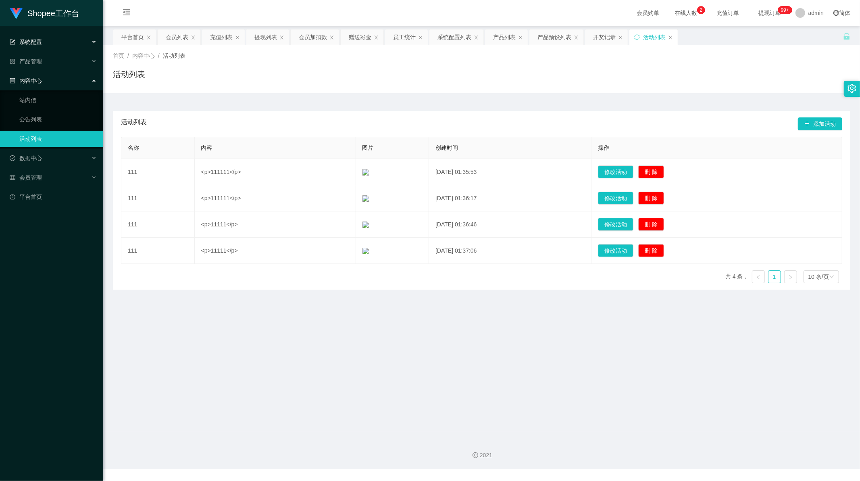
click at [31, 48] on div "系统配置" at bounding box center [51, 42] width 103 height 16
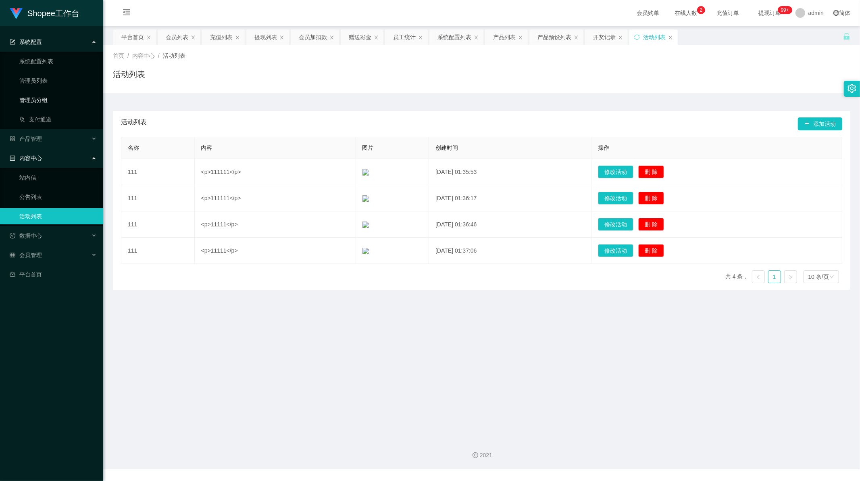
click at [33, 98] on link "管理员分组" at bounding box center [57, 100] width 77 height 16
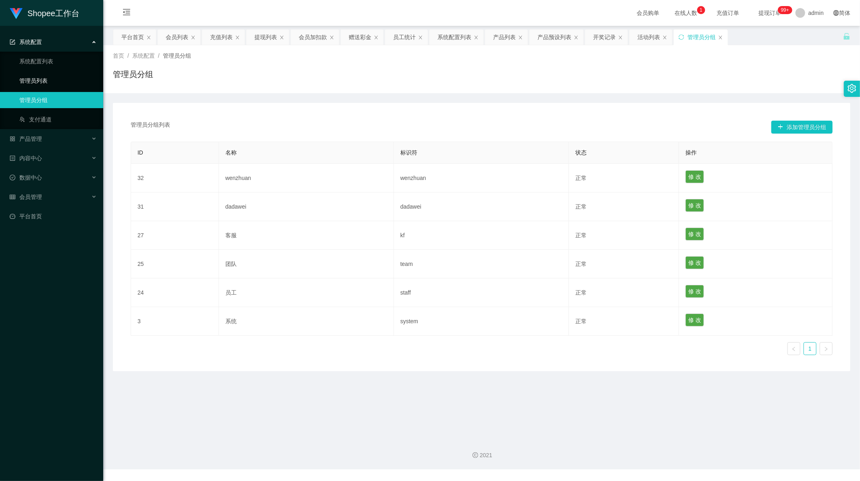
click at [44, 78] on link "管理员列表" at bounding box center [57, 81] width 77 height 16
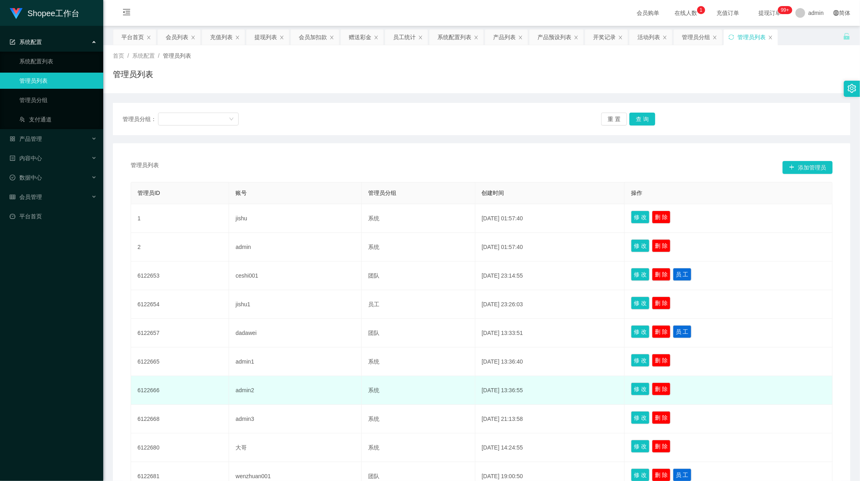
scroll to position [45, 0]
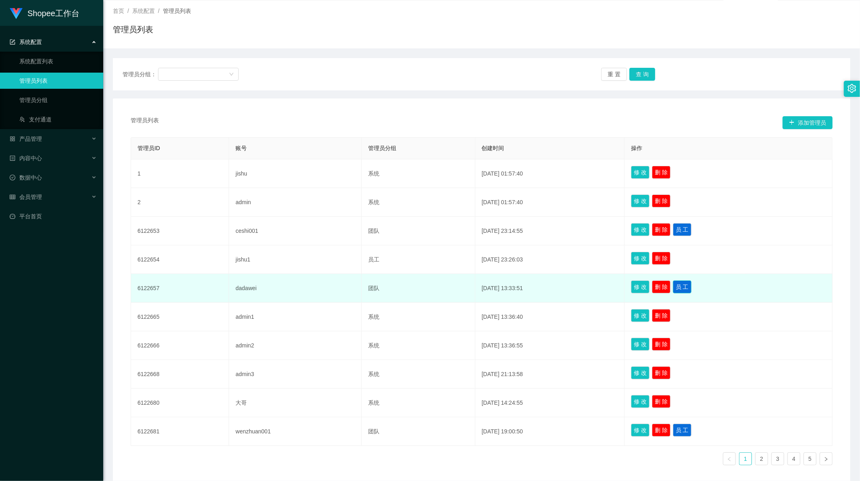
click at [687, 287] on button "员 工" at bounding box center [682, 286] width 19 height 13
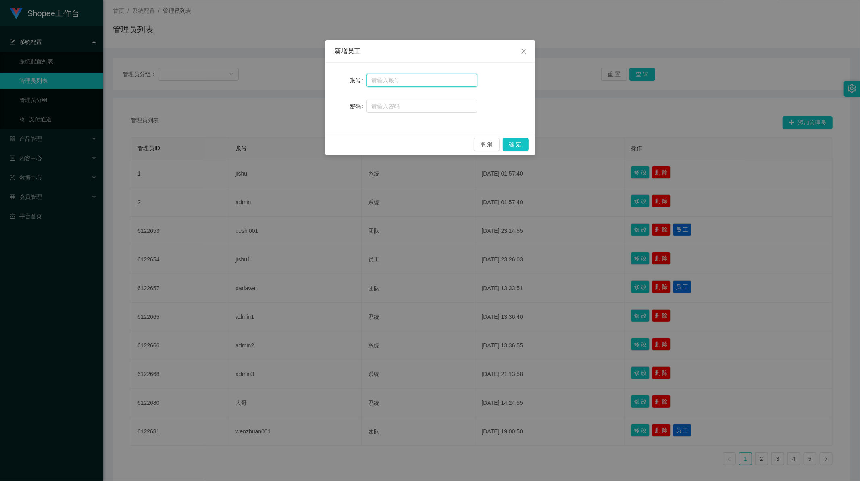
click at [379, 78] on input "text" at bounding box center [422, 80] width 111 height 13
paste input "by1"
type input "by1"
click at [378, 104] on input "text" at bounding box center [422, 106] width 111 height 13
type input "888888"
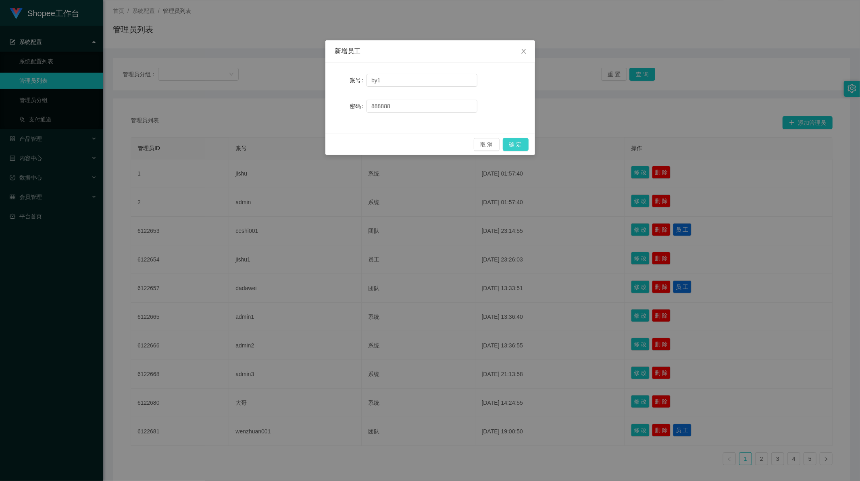
click at [522, 146] on button "确 定" at bounding box center [516, 144] width 26 height 13
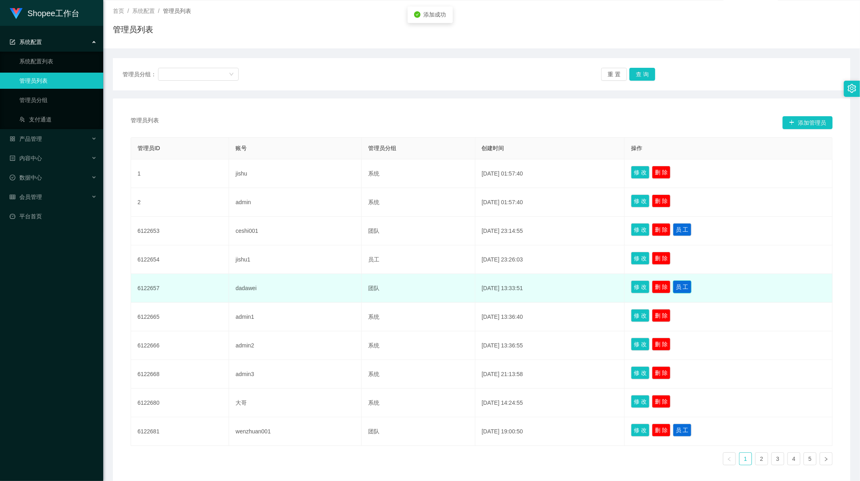
click at [687, 284] on button "员 工" at bounding box center [682, 286] width 19 height 13
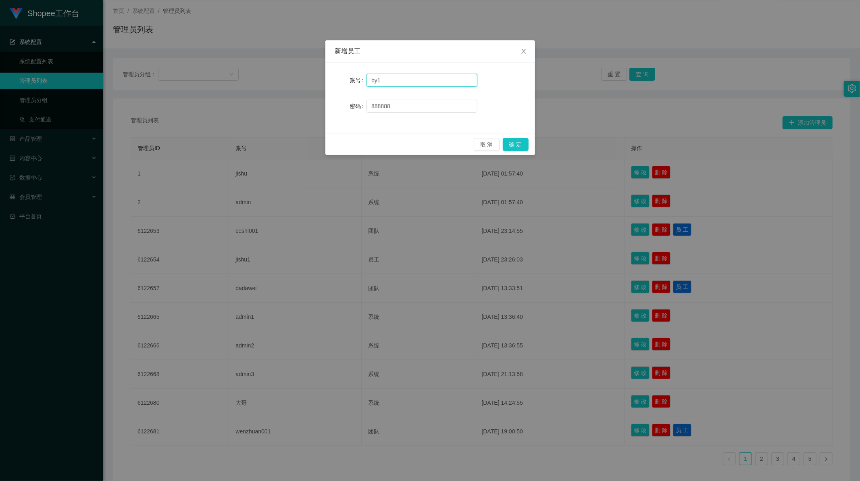
drag, startPoint x: 385, startPoint y: 81, endPoint x: 377, endPoint y: 81, distance: 7.7
click at [377, 81] on input "by1" at bounding box center [422, 80] width 111 height 13
click at [513, 145] on button "确 定" at bounding box center [516, 144] width 26 height 13
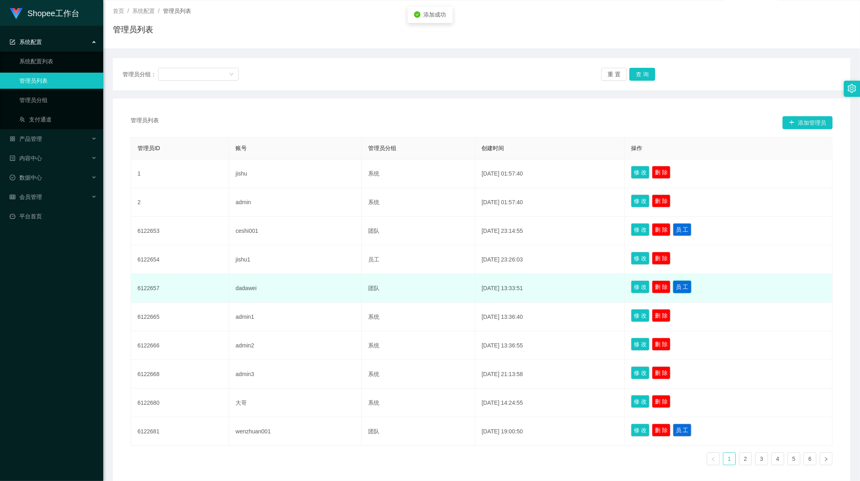
click at [686, 286] on button "员 工" at bounding box center [682, 286] width 19 height 13
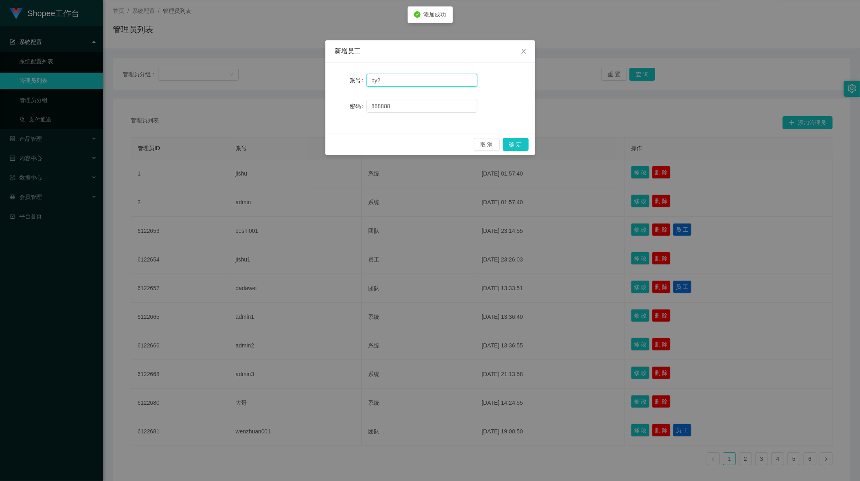
click at [376, 79] on input "by2" at bounding box center [422, 80] width 111 height 13
click at [511, 147] on button "确 定" at bounding box center [516, 144] width 26 height 13
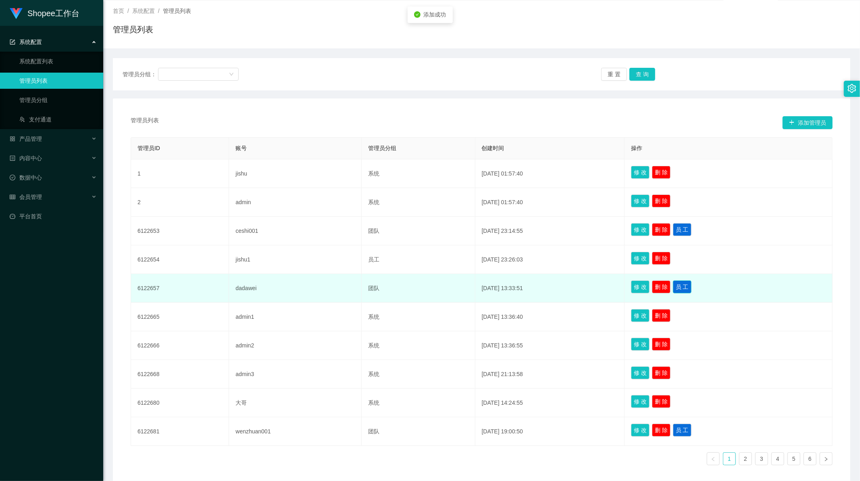
click at [686, 287] on button "员 工" at bounding box center [682, 286] width 19 height 13
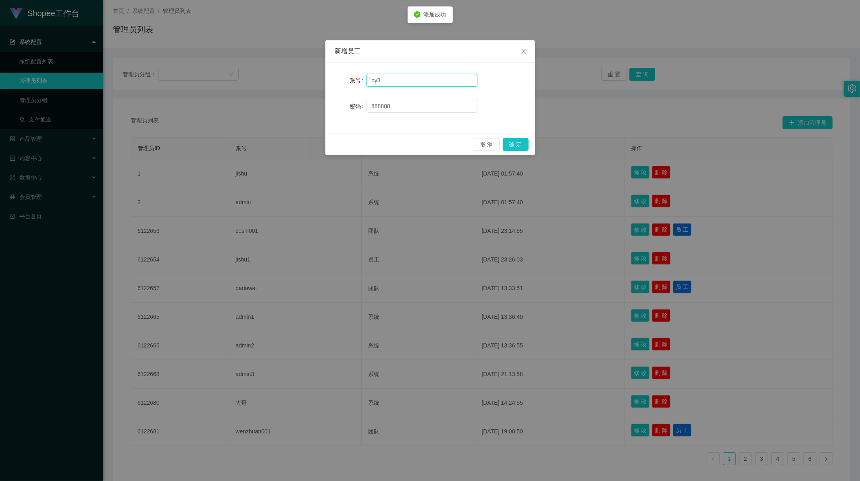
click at [380, 80] on input "by3" at bounding box center [422, 80] width 111 height 13
click at [522, 146] on button "确 定" at bounding box center [516, 144] width 26 height 13
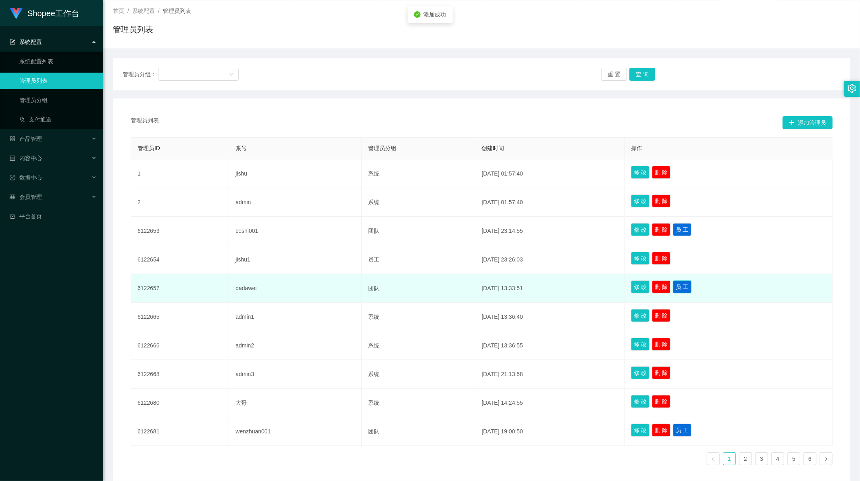
click at [690, 287] on button "员 工" at bounding box center [682, 286] width 19 height 13
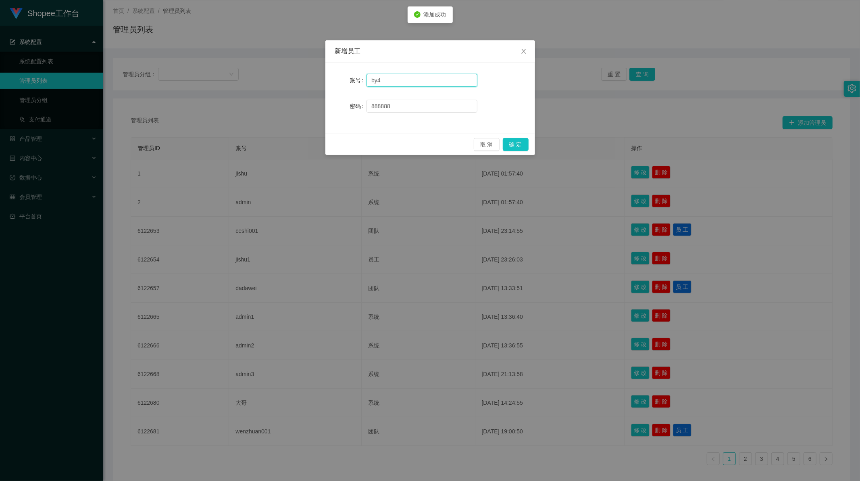
click at [381, 81] on input "by4" at bounding box center [422, 80] width 111 height 13
click at [517, 144] on button "确 定" at bounding box center [516, 144] width 26 height 13
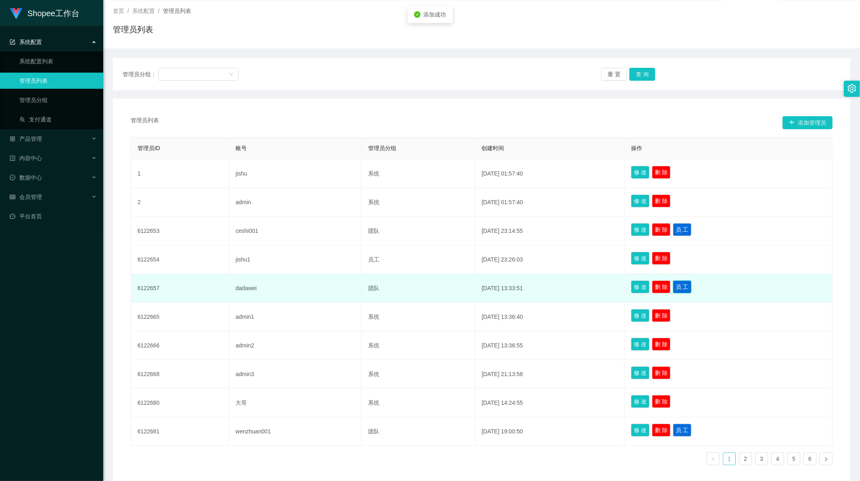
click at [684, 288] on button "员 工" at bounding box center [682, 286] width 19 height 13
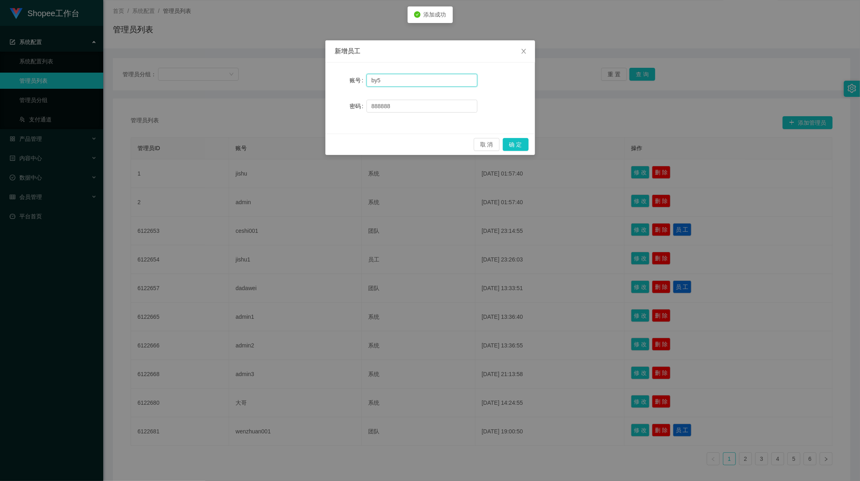
drag, startPoint x: 376, startPoint y: 80, endPoint x: 380, endPoint y: 79, distance: 4.5
click at [380, 79] on input "by5" at bounding box center [422, 80] width 111 height 13
drag, startPoint x: 384, startPoint y: 79, endPoint x: 377, endPoint y: 79, distance: 6.9
click at [377, 79] on input "by5" at bounding box center [422, 80] width 111 height 13
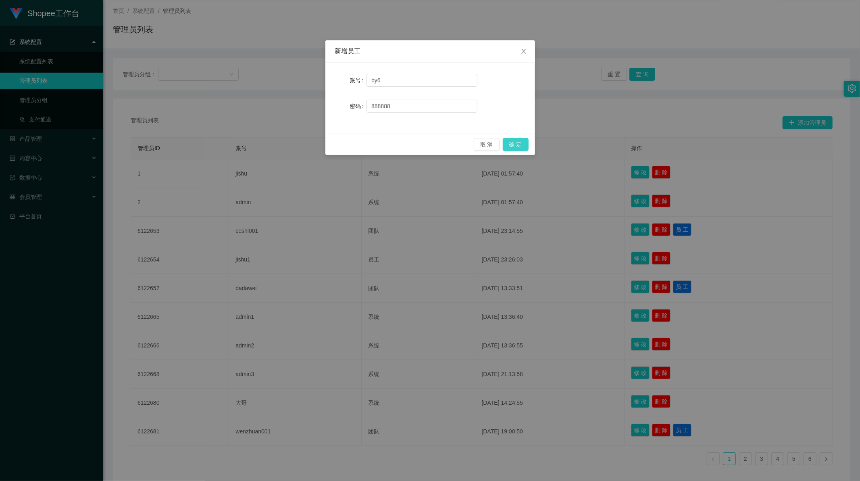
click at [520, 144] on button "确 定" at bounding box center [516, 144] width 26 height 13
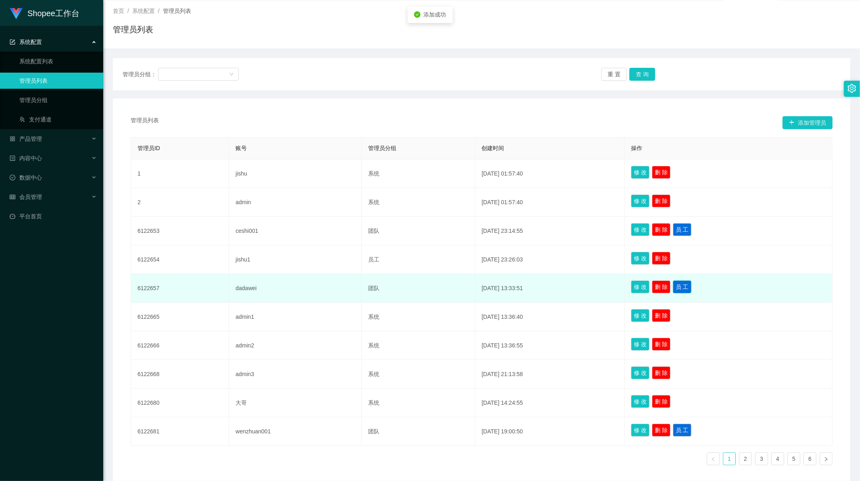
click at [688, 288] on button "员 工" at bounding box center [682, 286] width 19 height 13
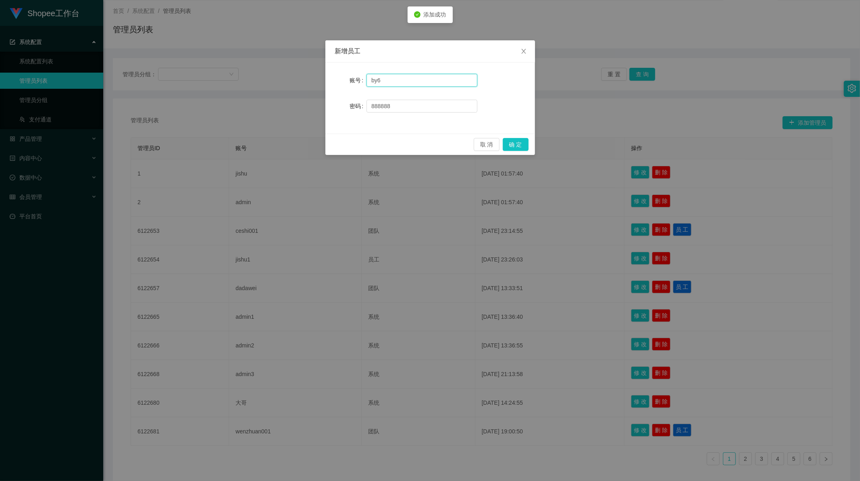
drag, startPoint x: 386, startPoint y: 79, endPoint x: 378, endPoint y: 79, distance: 8.1
click at [378, 79] on input "by6" at bounding box center [422, 80] width 111 height 13
click at [517, 142] on button "确 定" at bounding box center [516, 144] width 26 height 13
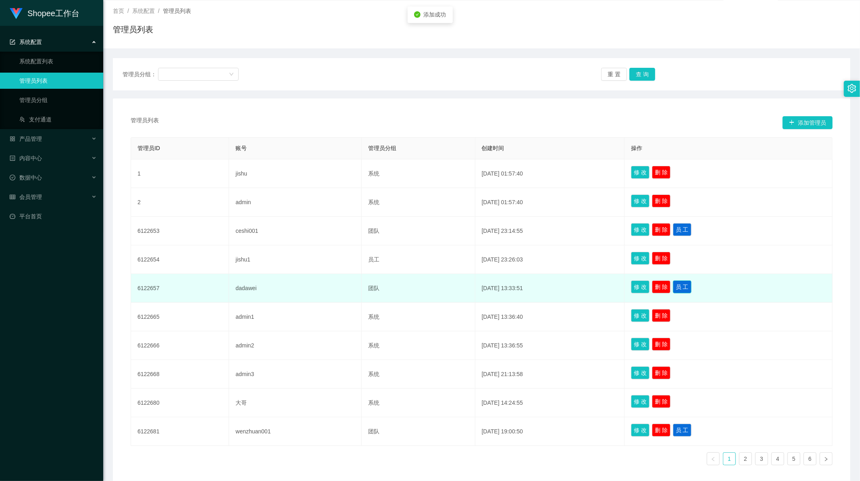
click at [683, 288] on button "员 工" at bounding box center [682, 286] width 19 height 13
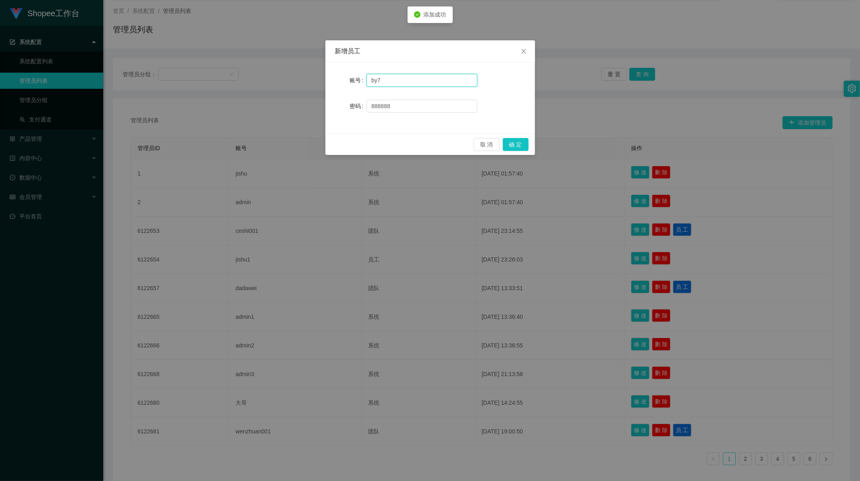
drag, startPoint x: 383, startPoint y: 79, endPoint x: 378, endPoint y: 79, distance: 4.8
click at [378, 79] on input "by7" at bounding box center [422, 80] width 111 height 13
type input "by8"
click at [515, 144] on button "确 定" at bounding box center [516, 144] width 26 height 13
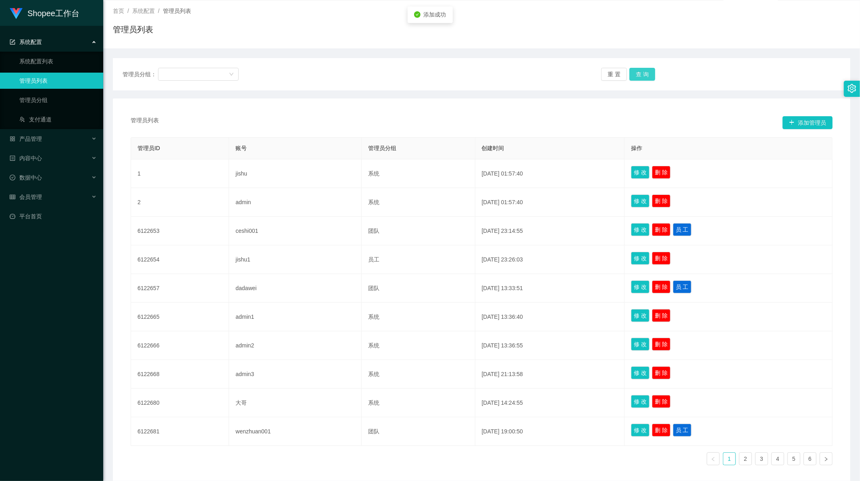
click at [640, 77] on button "查 询" at bounding box center [643, 74] width 26 height 13
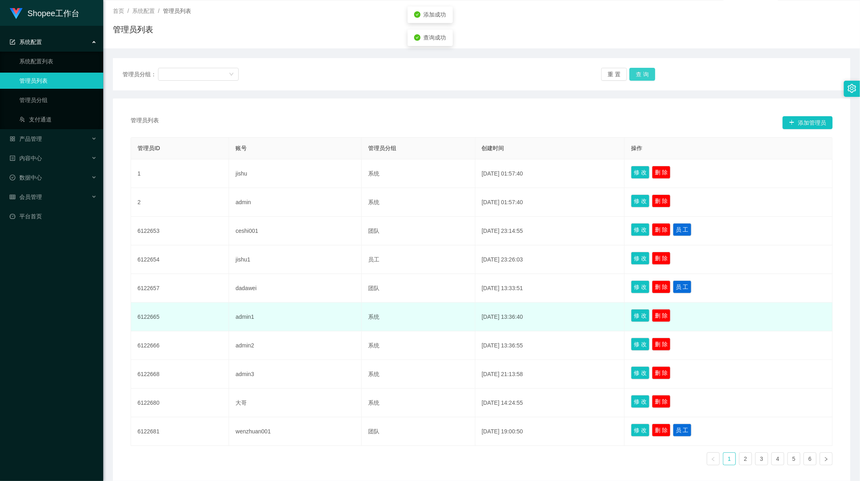
scroll to position [83, 0]
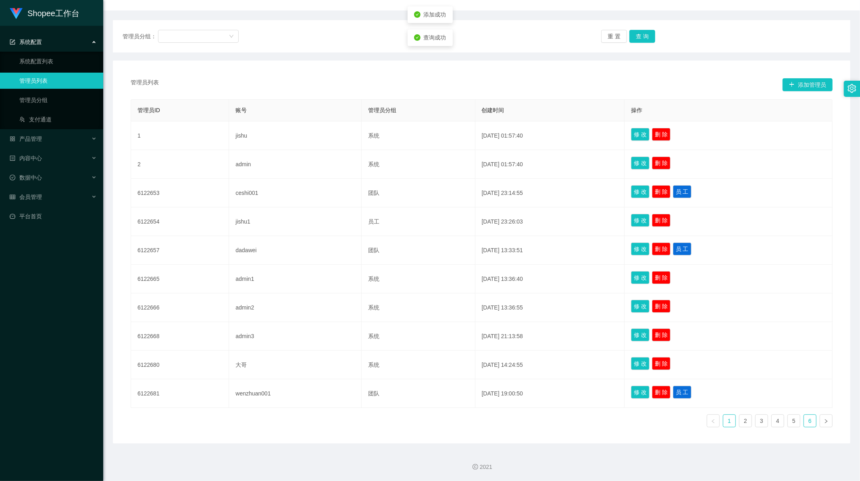
click at [804, 422] on link "6" at bounding box center [810, 421] width 12 height 12
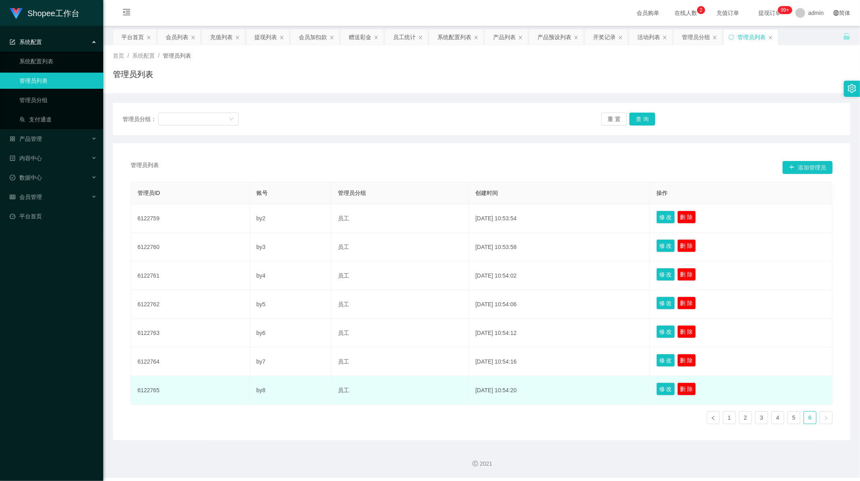
click at [144, 391] on td "6122765" at bounding box center [190, 390] width 119 height 29
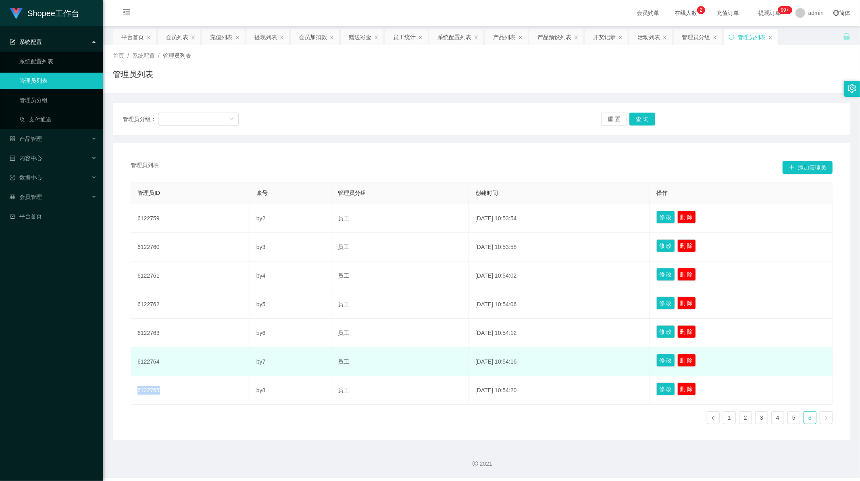
click at [152, 362] on td "6122764" at bounding box center [190, 361] width 119 height 29
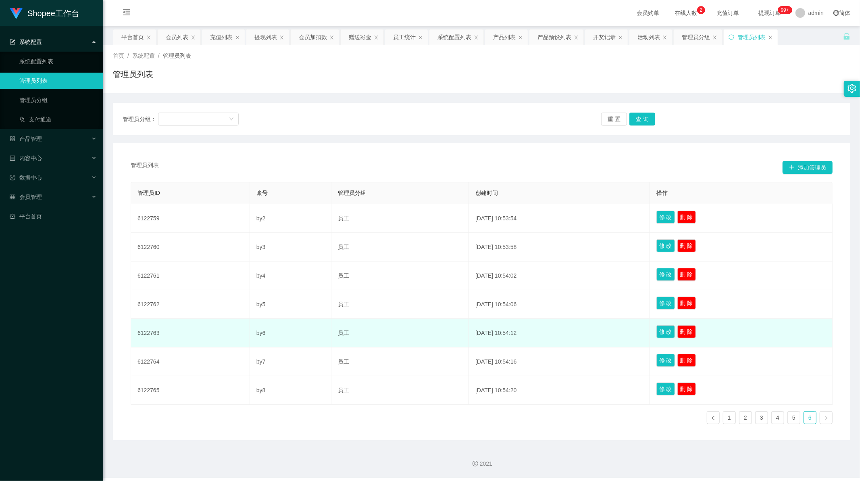
click at [144, 336] on td "6122763" at bounding box center [190, 333] width 119 height 29
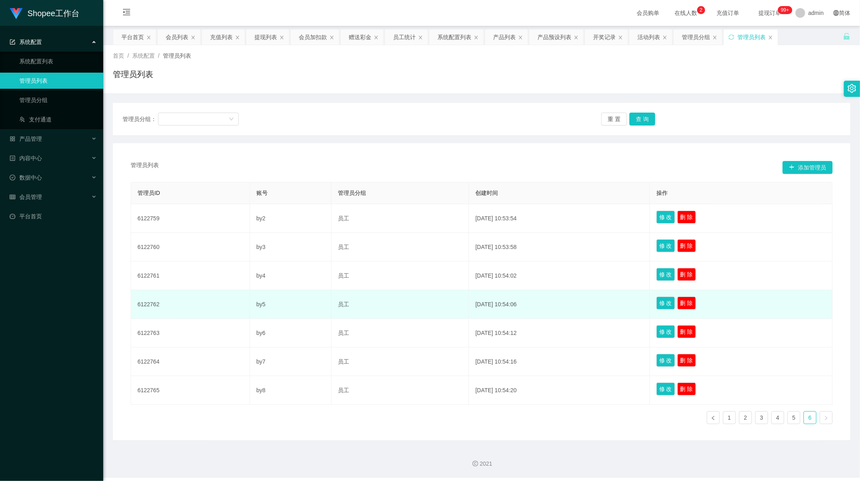
click at [144, 302] on td "6122762" at bounding box center [190, 304] width 119 height 29
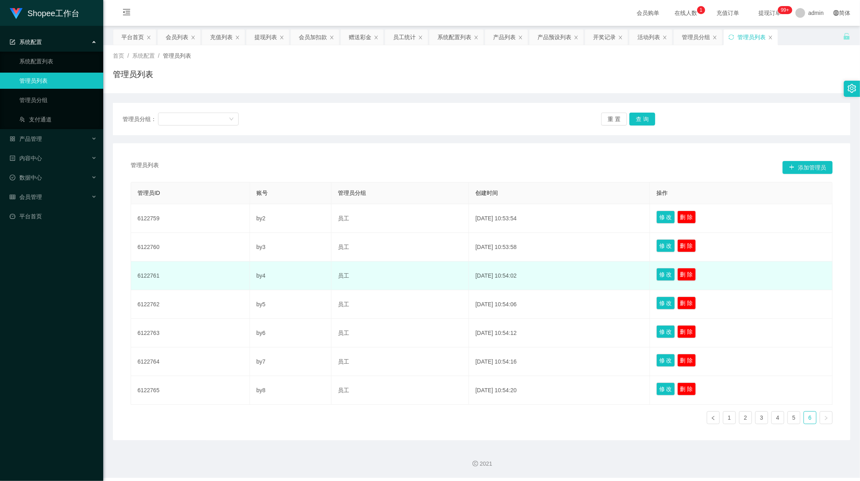
click at [150, 272] on td "6122761" at bounding box center [190, 275] width 119 height 29
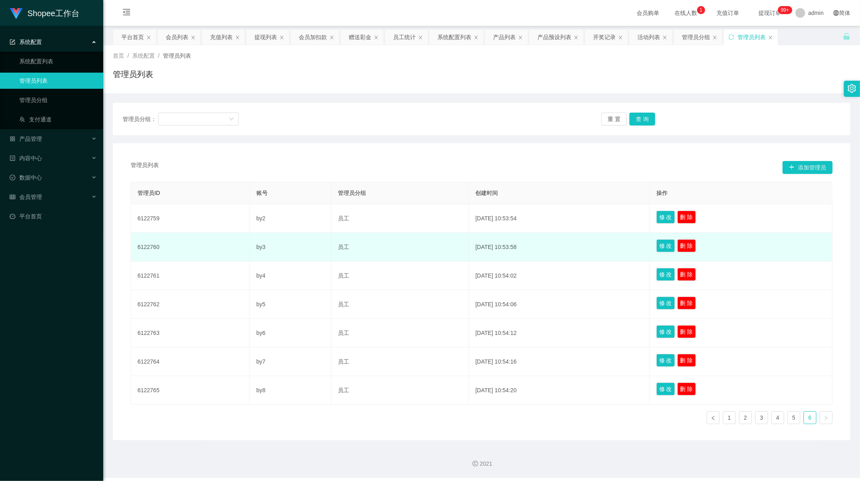
click at [143, 249] on td "6122760" at bounding box center [190, 247] width 119 height 29
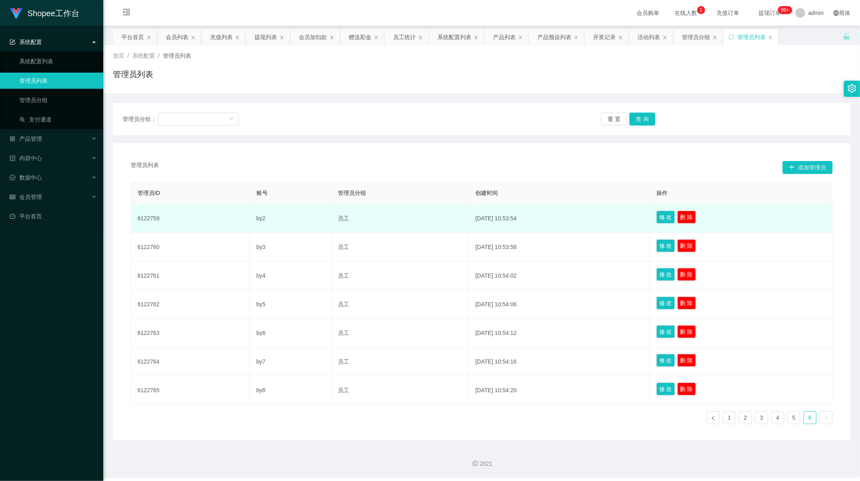
click at [146, 219] on td "6122759" at bounding box center [190, 218] width 119 height 29
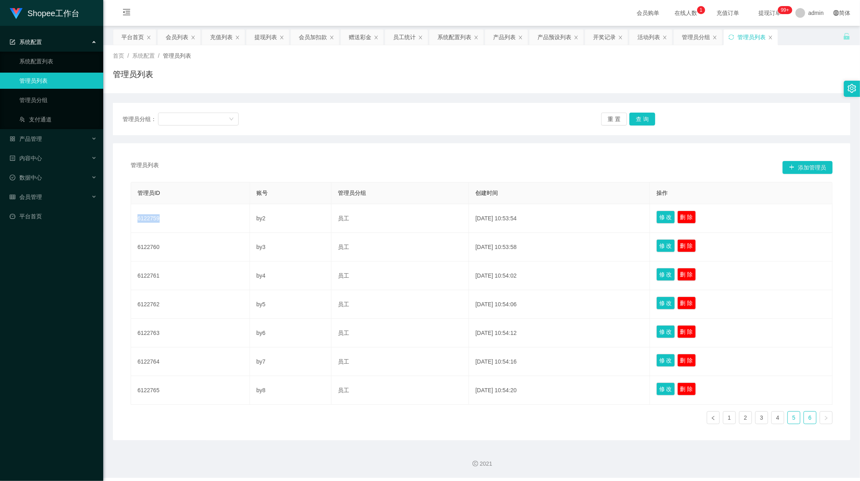
click at [794, 420] on link "5" at bounding box center [794, 417] width 12 height 12
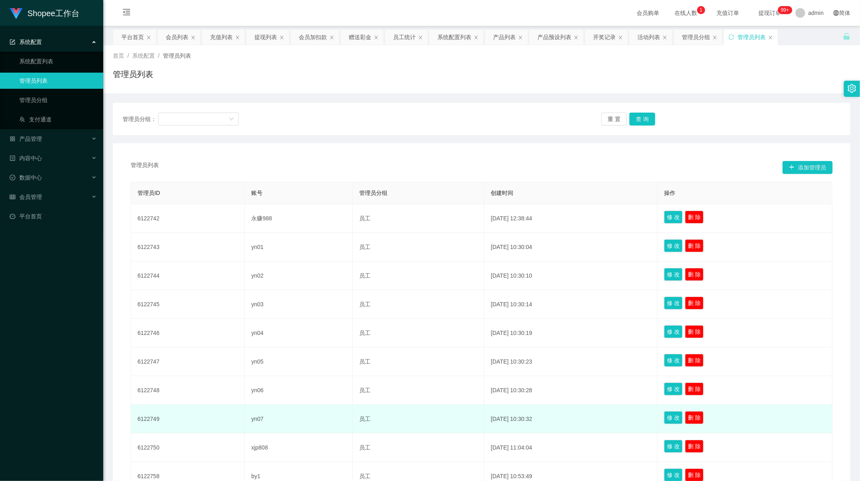
scroll to position [83, 0]
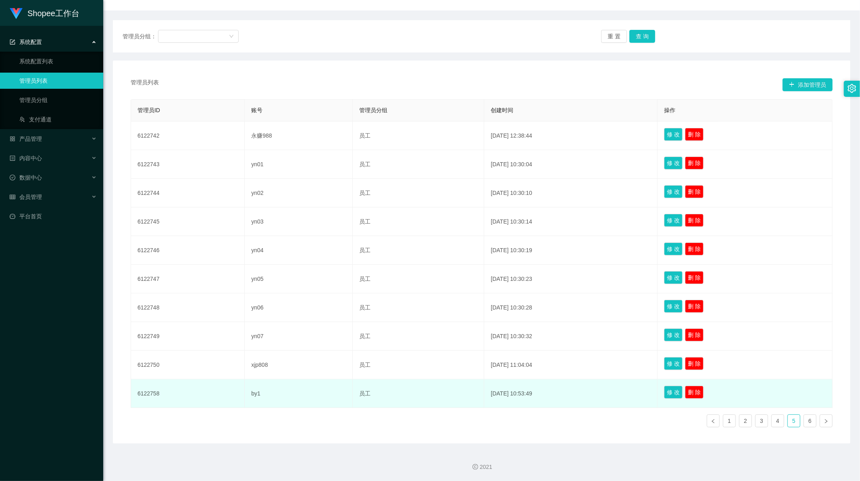
click at [151, 392] on td "6122758" at bounding box center [188, 393] width 114 height 29
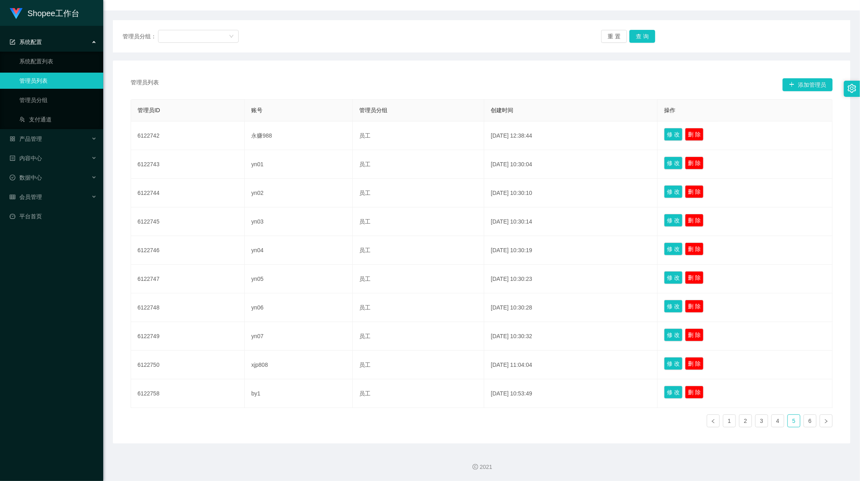
click at [302, 78] on div "管理员列表 添加管理员" at bounding box center [482, 84] width 702 height 13
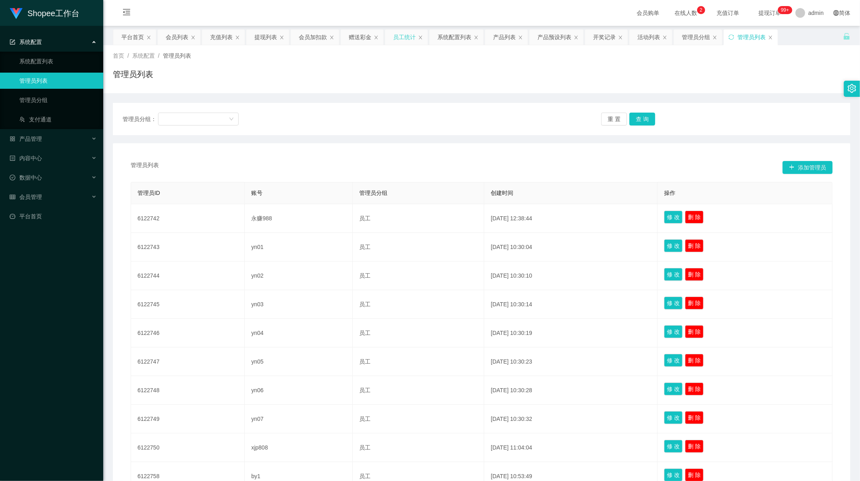
click at [404, 37] on div "员工统计" at bounding box center [404, 36] width 23 height 15
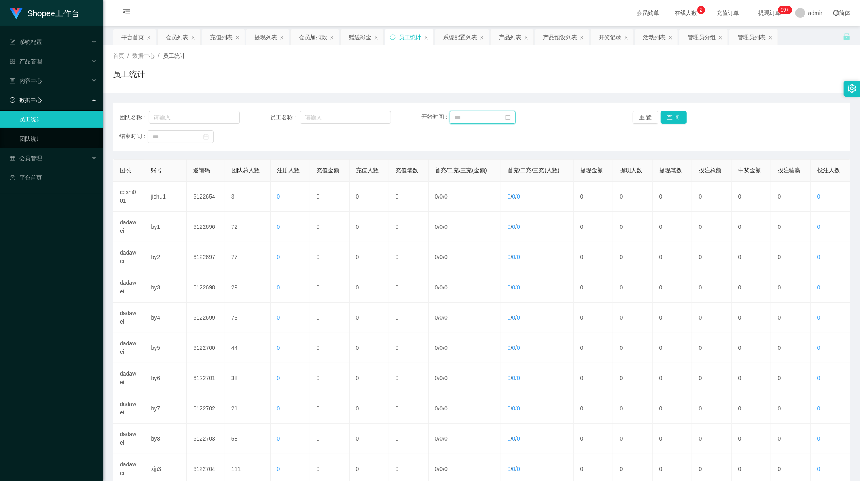
click at [473, 121] on input at bounding box center [483, 117] width 66 height 13
click at [458, 161] on div "1" at bounding box center [460, 161] width 10 height 10
type input "**********"
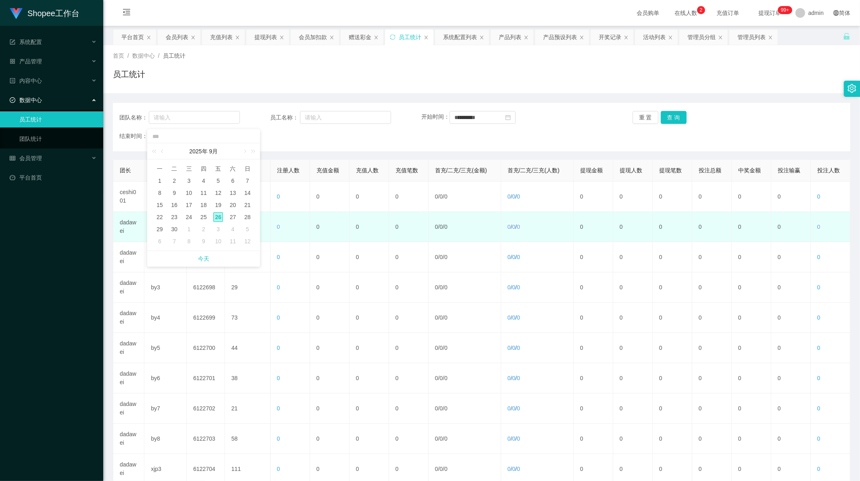
click at [175, 229] on div "30" at bounding box center [174, 229] width 10 height 10
type input "**********"
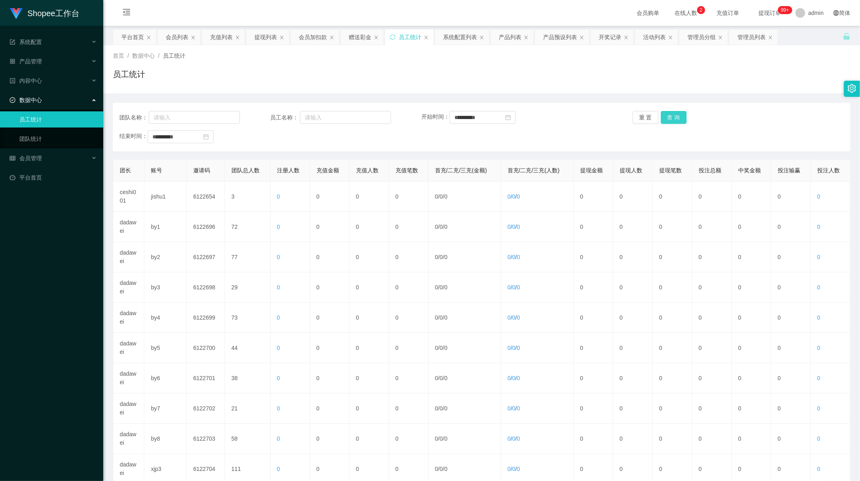
click at [674, 123] on button "查 询" at bounding box center [674, 117] width 26 height 13
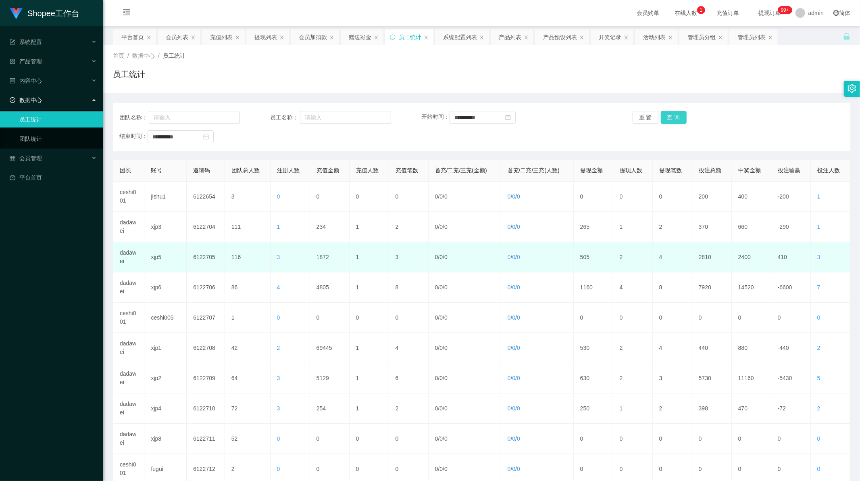
scroll to position [77, 0]
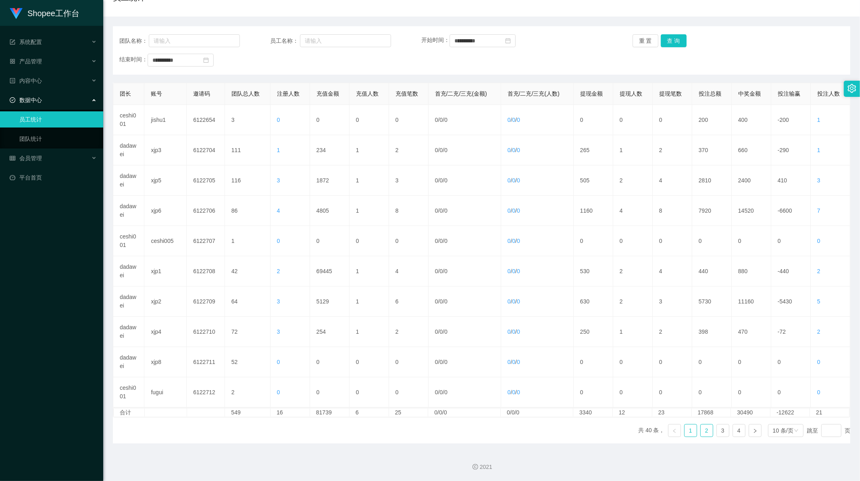
click at [701, 433] on link "2" at bounding box center [707, 430] width 12 height 12
click at [721, 430] on link "3" at bounding box center [723, 430] width 12 height 12
click at [737, 431] on link "4" at bounding box center [739, 430] width 12 height 12
click at [674, 41] on button "查 询" at bounding box center [674, 40] width 26 height 13
click at [672, 38] on button "查 询" at bounding box center [674, 40] width 26 height 13
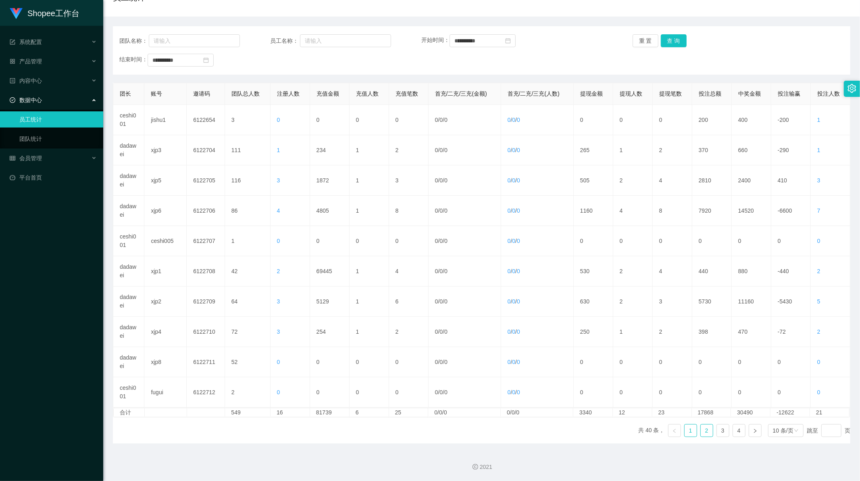
click at [703, 434] on link "2" at bounding box center [707, 430] width 12 height 12
click at [721, 431] on link "3" at bounding box center [723, 430] width 12 height 12
click at [736, 432] on link "4" at bounding box center [739, 430] width 12 height 12
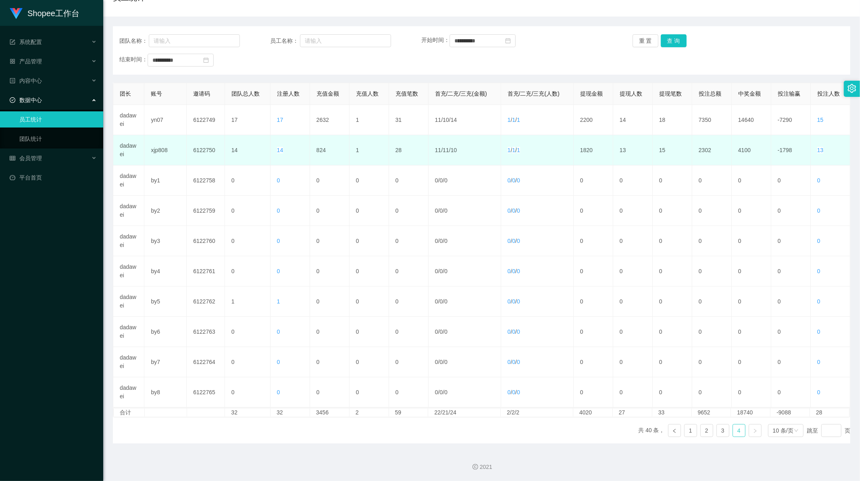
scroll to position [0, 0]
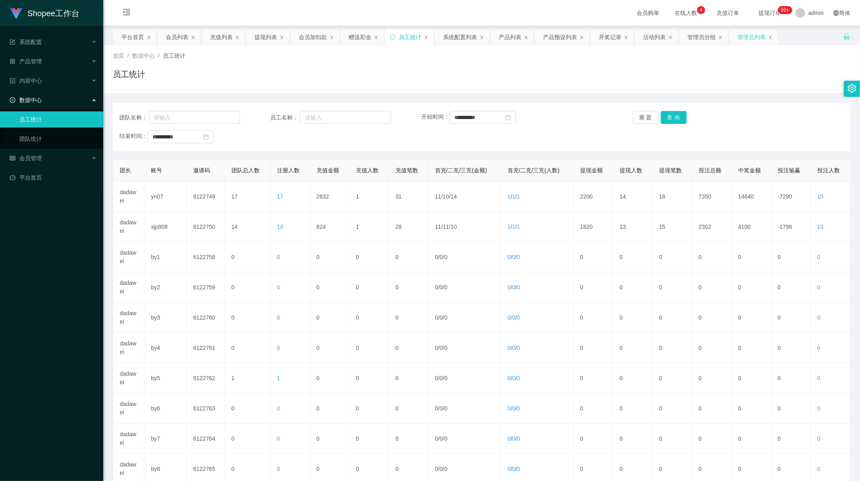
click at [747, 41] on div "管理员列表" at bounding box center [752, 36] width 28 height 15
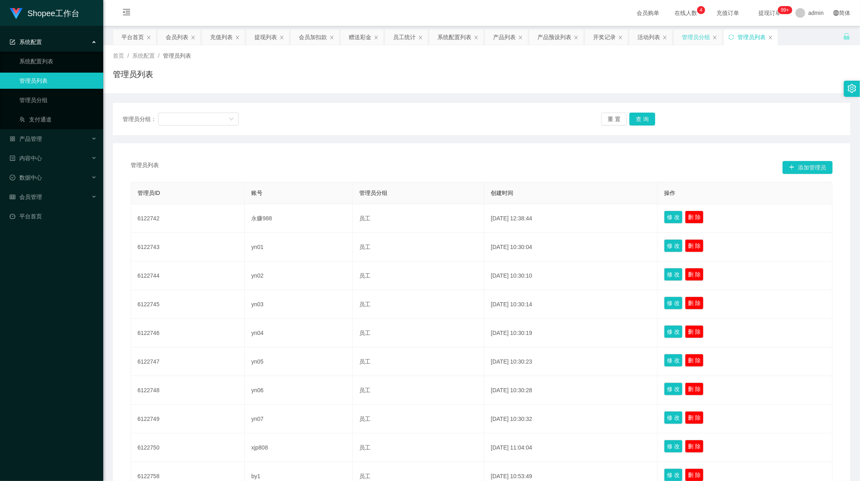
click at [694, 35] on div "管理员分组" at bounding box center [696, 36] width 28 height 15
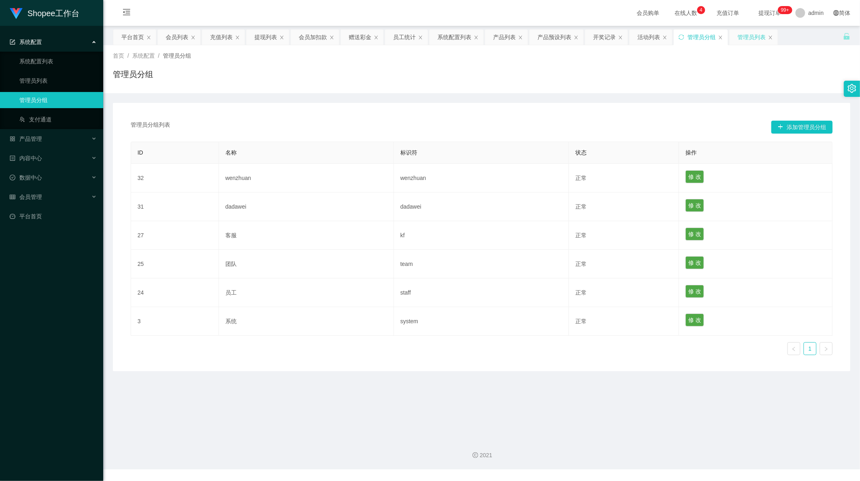
click at [740, 33] on div "管理员列表" at bounding box center [752, 36] width 28 height 15
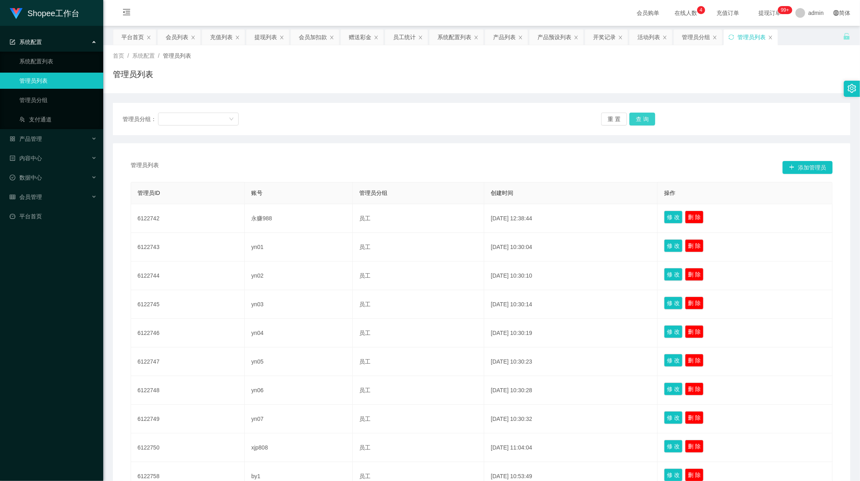
click at [640, 117] on button "查 询" at bounding box center [643, 119] width 26 height 13
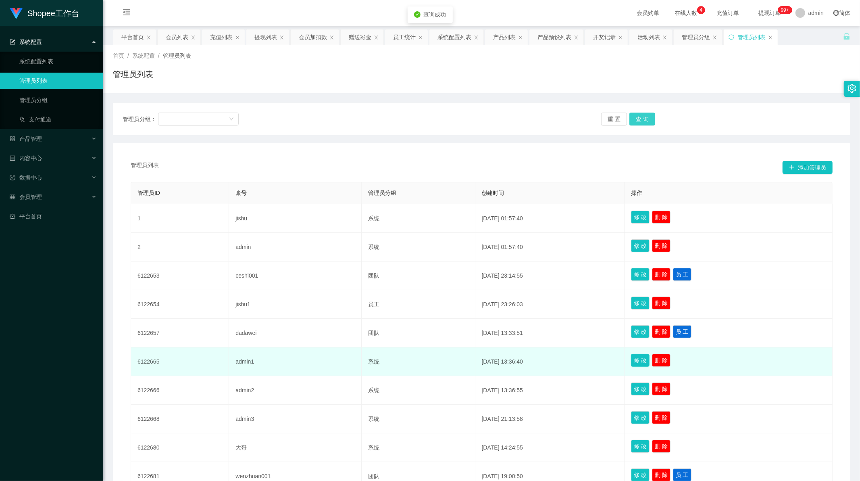
scroll to position [83, 0]
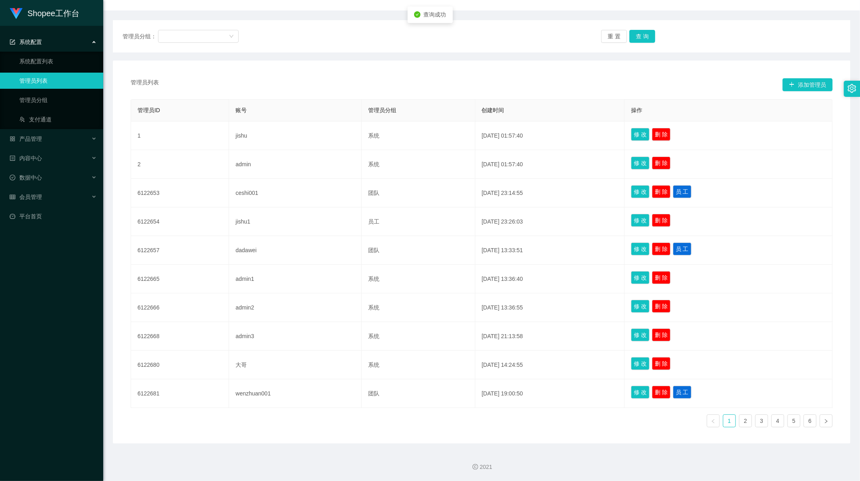
click at [749, 421] on ul "1 2 3 4 5 6" at bounding box center [770, 420] width 126 height 13
click at [745, 421] on link "2" at bounding box center [746, 421] width 12 height 12
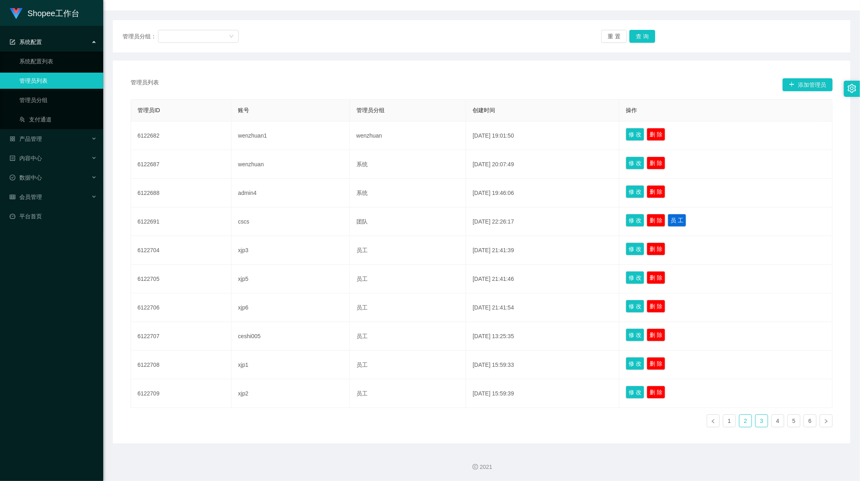
click at [756, 421] on link "3" at bounding box center [762, 421] width 12 height 12
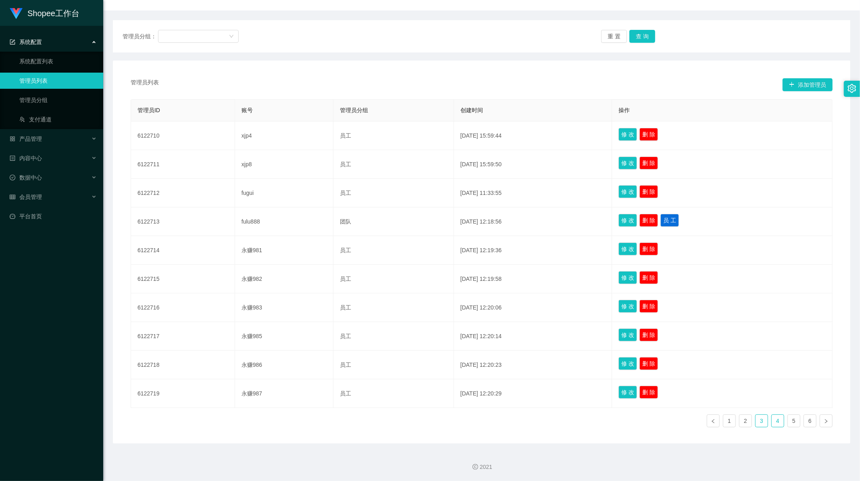
click at [773, 421] on link "4" at bounding box center [778, 421] width 12 height 12
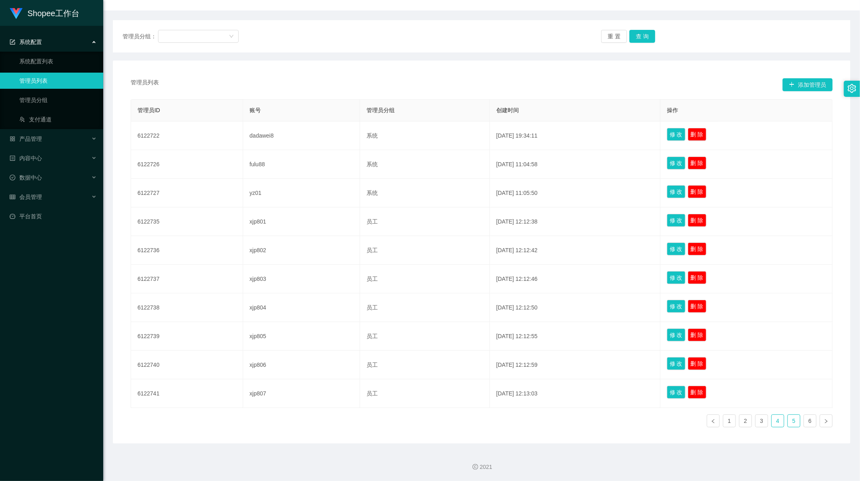
click at [791, 421] on link "5" at bounding box center [794, 421] width 12 height 12
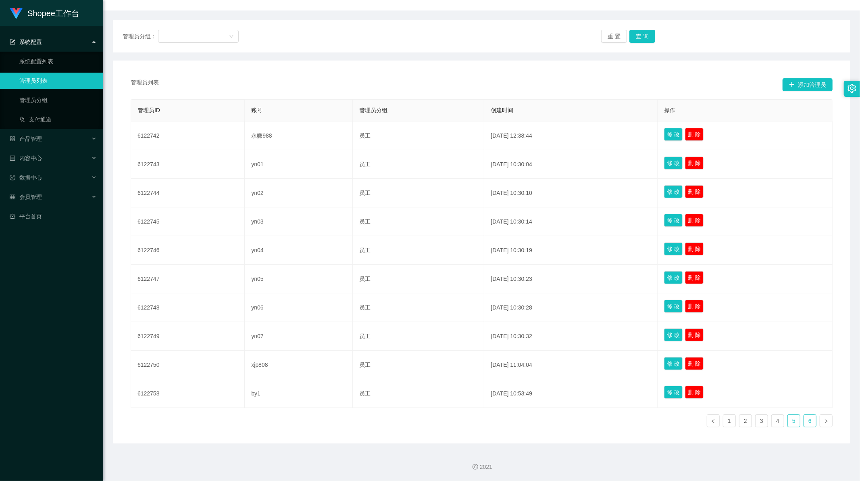
click at [804, 420] on link "6" at bounding box center [810, 421] width 12 height 12
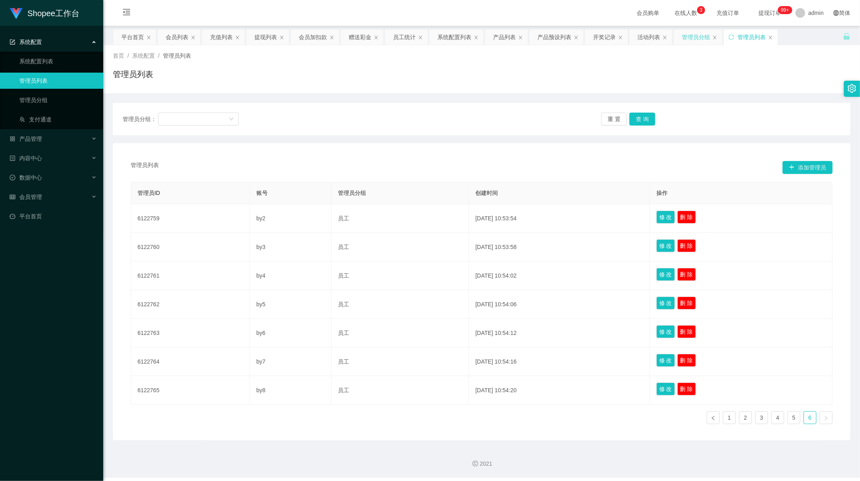
click at [692, 41] on div "管理员分组" at bounding box center [696, 36] width 28 height 15
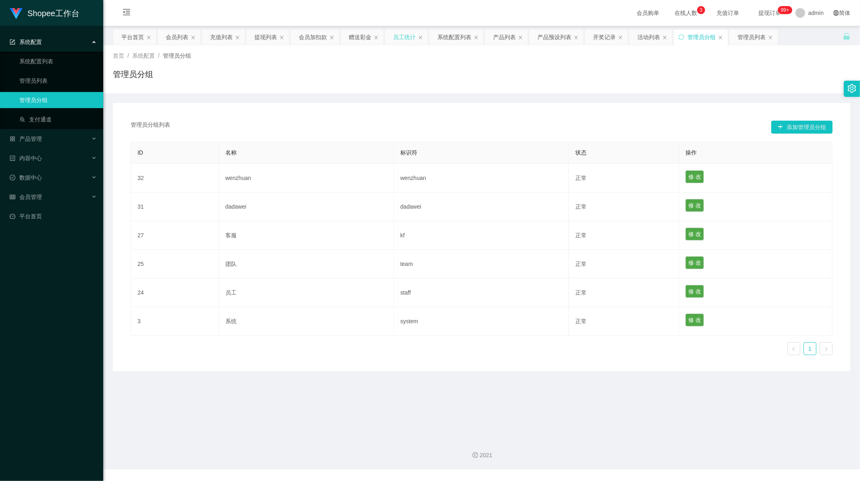
click at [407, 40] on div "员工统计" at bounding box center [404, 36] width 23 height 15
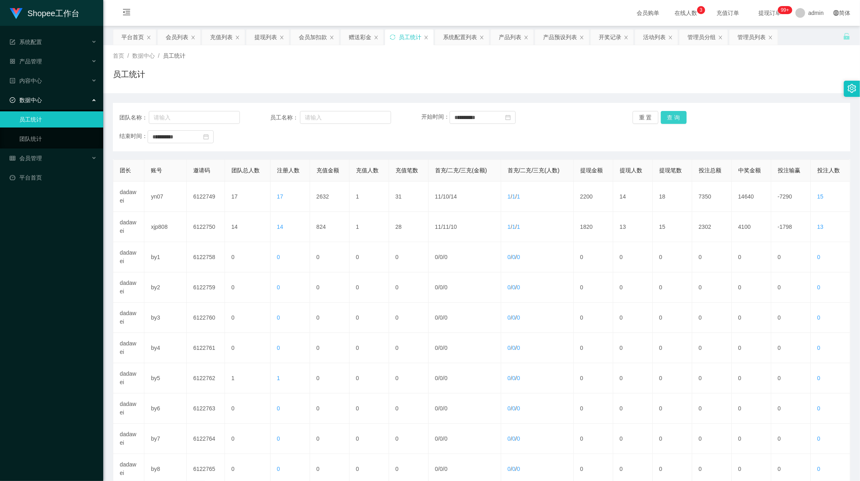
click at [668, 119] on button "查 询" at bounding box center [674, 117] width 26 height 13
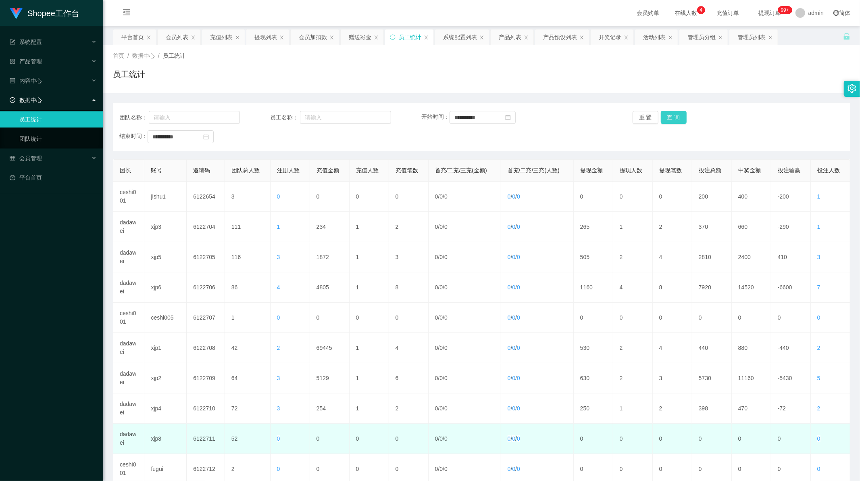
scroll to position [77, 0]
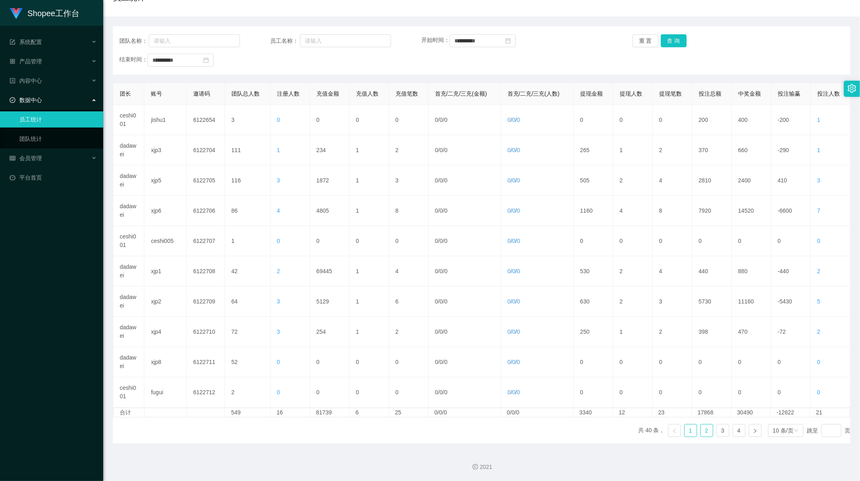
click at [703, 433] on link "2" at bounding box center [707, 430] width 12 height 12
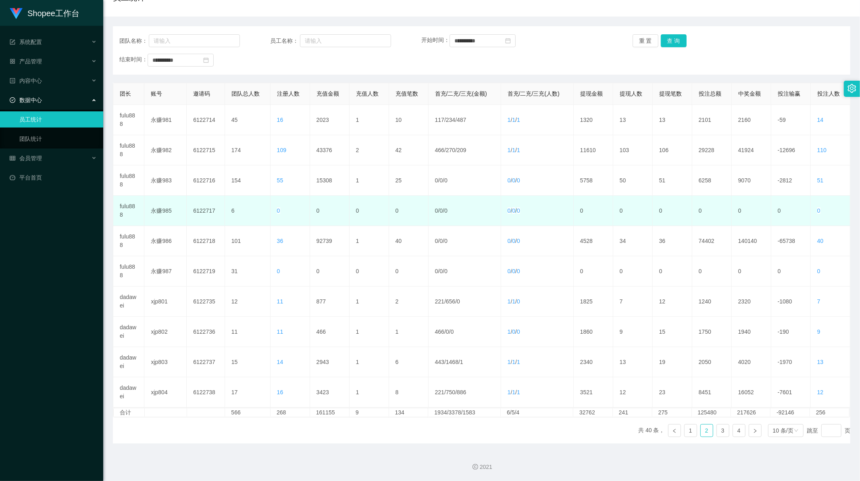
click at [160, 211] on td "永赚985" at bounding box center [165, 211] width 42 height 30
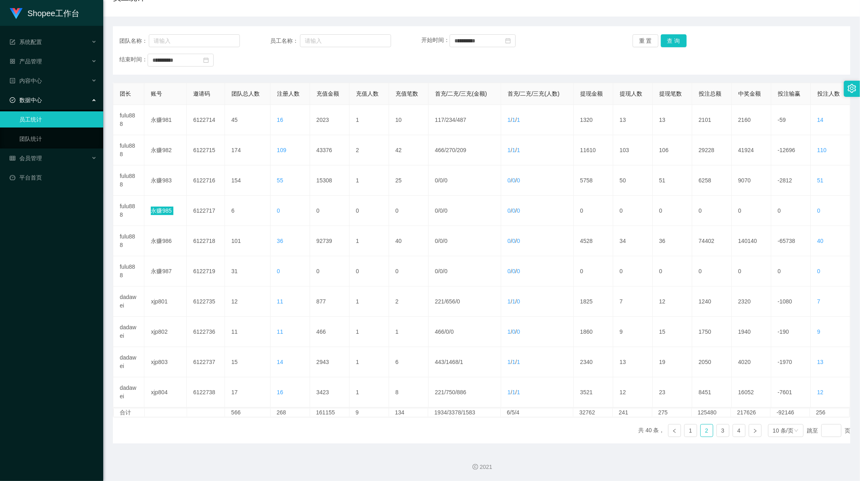
scroll to position [0, 0]
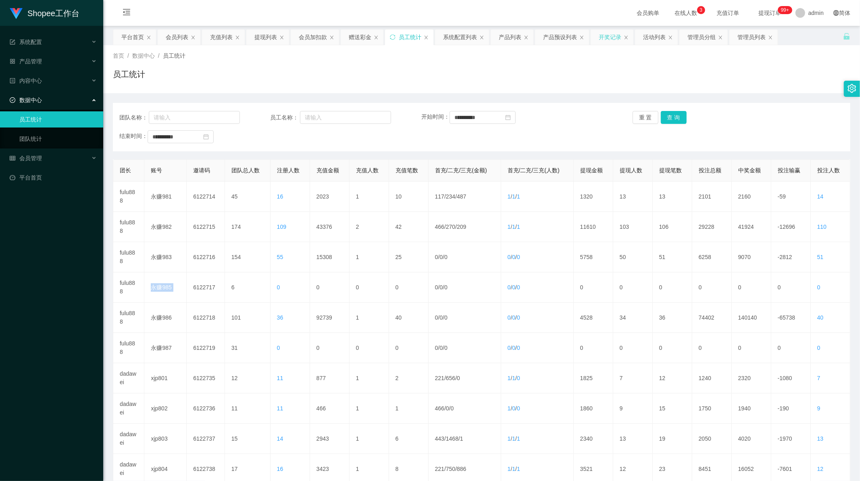
click at [604, 35] on div "开奖记录" at bounding box center [610, 36] width 23 height 15
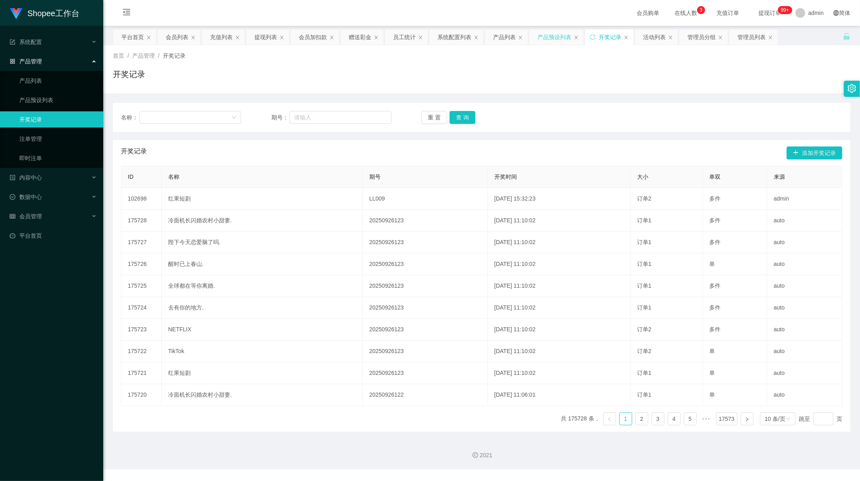
click at [550, 38] on div "产品预设列表" at bounding box center [555, 36] width 34 height 15
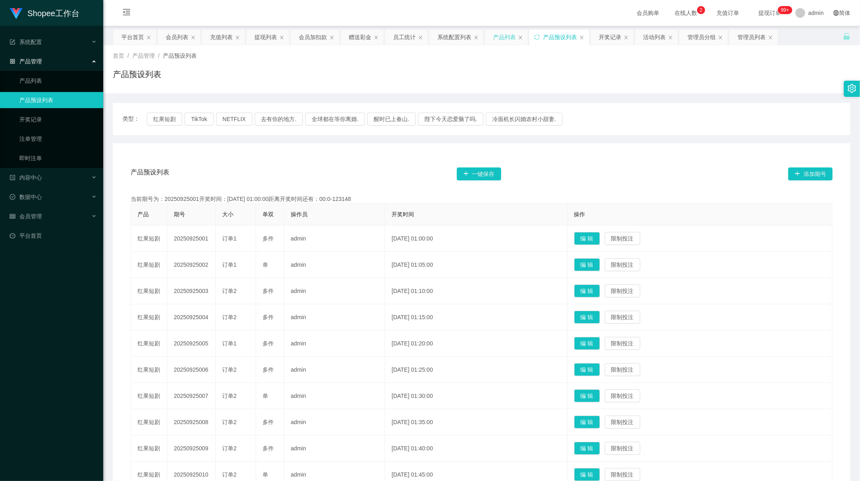
click at [509, 42] on div "产品列表" at bounding box center [504, 36] width 23 height 15
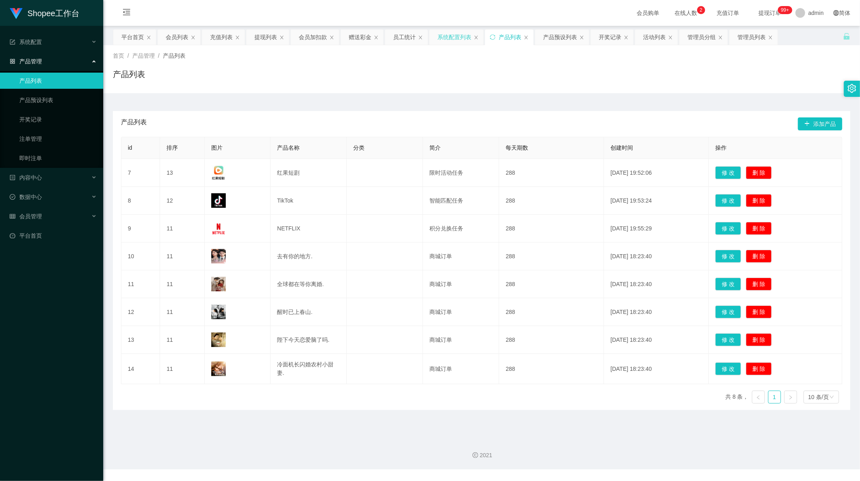
click at [462, 33] on div "系统配置列表" at bounding box center [455, 36] width 34 height 15
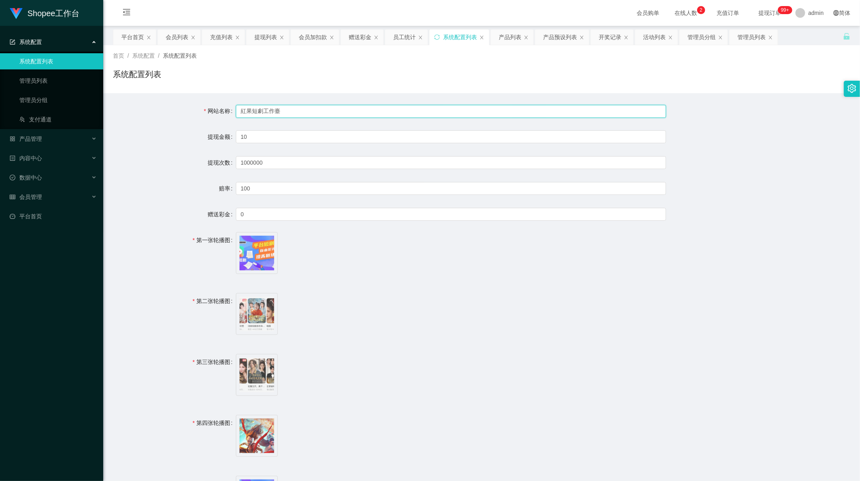
click at [275, 109] on input "紅果短劇工作臺" at bounding box center [451, 111] width 430 height 13
paste input "DramaBox工作台"
type input "DramaBox工作台"
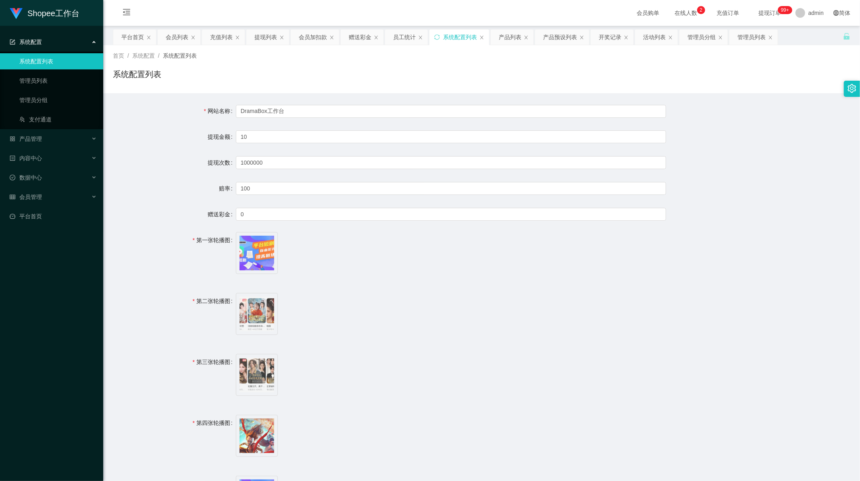
click at [438, 309] on span "image.png" at bounding box center [451, 315] width 430 height 45
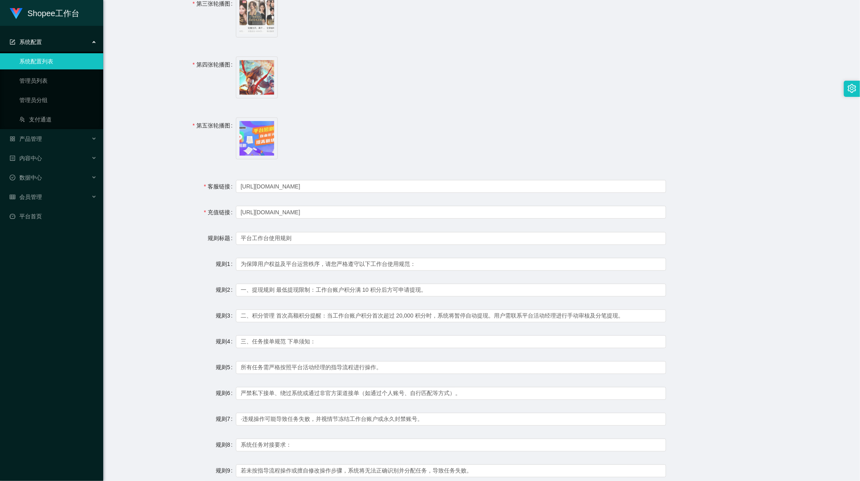
scroll to position [453, 0]
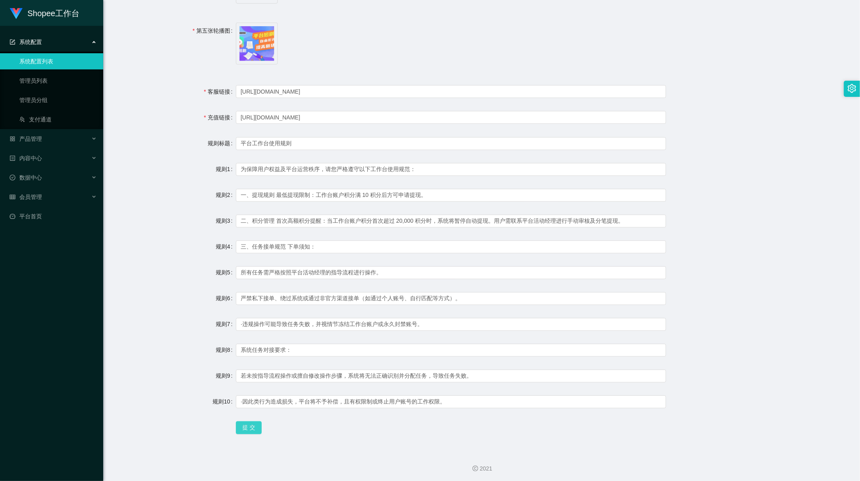
click at [243, 425] on button "提 交" at bounding box center [249, 427] width 26 height 13
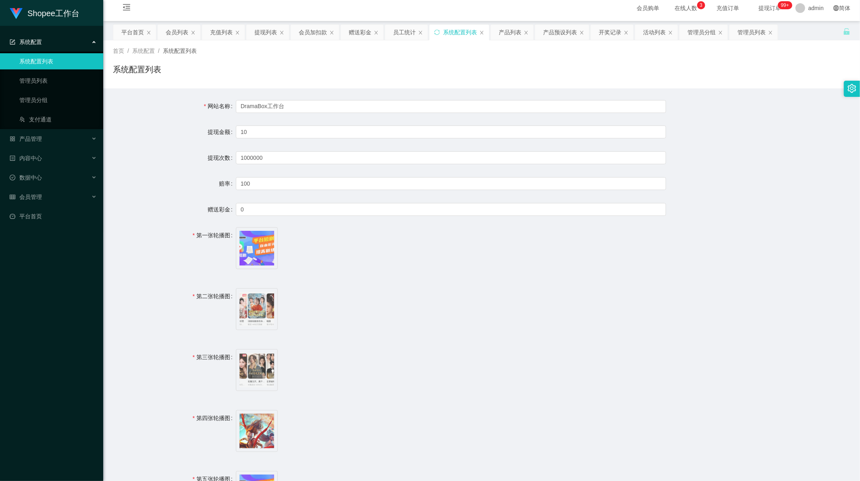
scroll to position [0, 0]
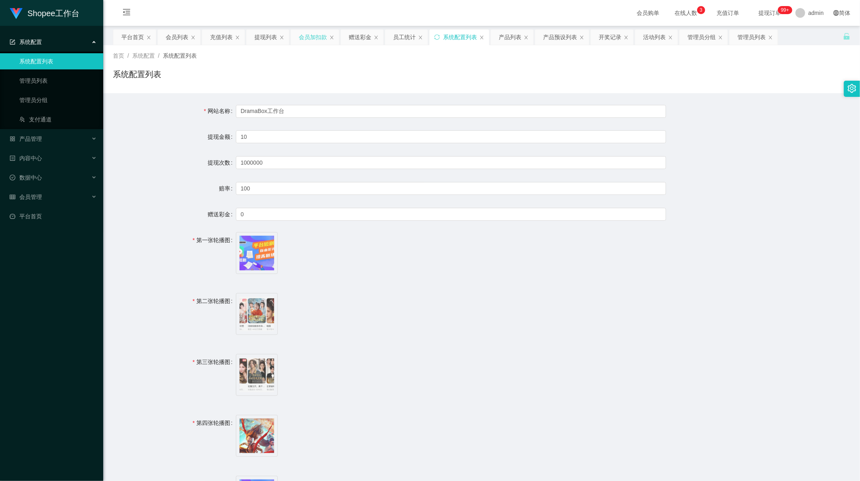
click at [315, 39] on div "会员加扣款" at bounding box center [313, 36] width 28 height 15
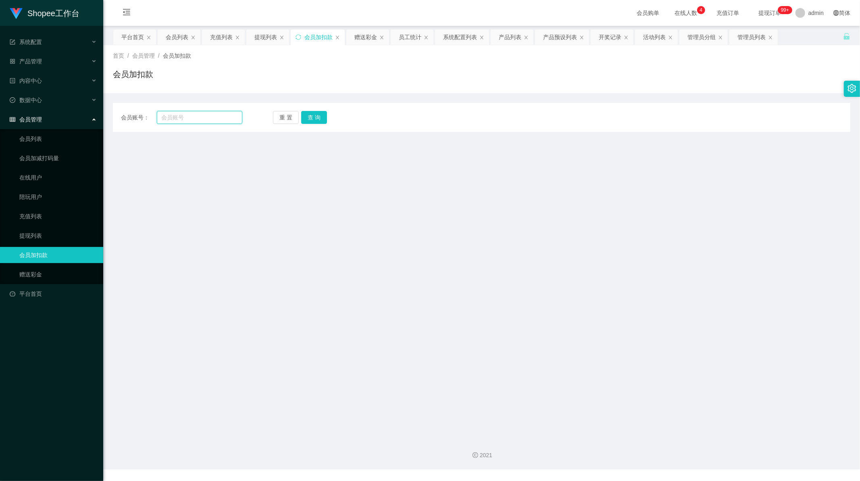
click at [198, 115] on input "text" at bounding box center [200, 117] width 86 height 13
paste input "11"
type input "11"
click at [312, 116] on button "查 询" at bounding box center [314, 117] width 26 height 13
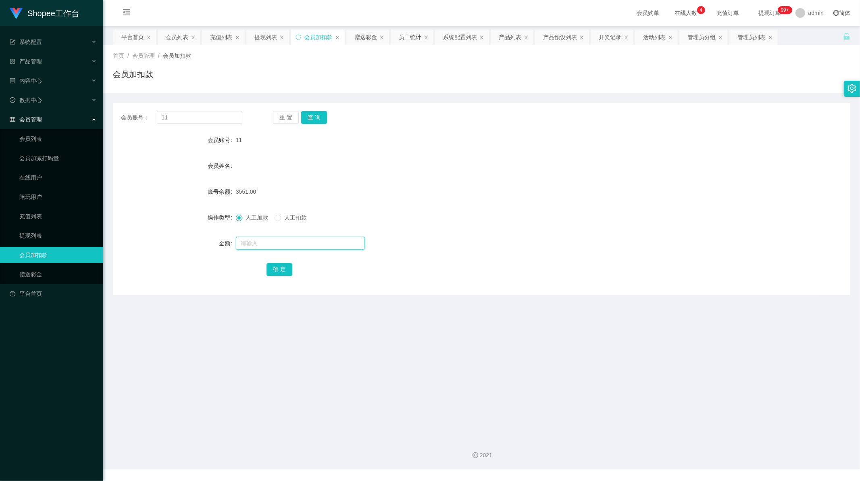
click at [290, 241] on input "text" at bounding box center [300, 243] width 129 height 13
type input "200"
click at [276, 270] on button "确 定" at bounding box center [280, 269] width 26 height 13
click at [284, 86] on div "会员加扣款" at bounding box center [482, 77] width 738 height 19
click at [559, 36] on div "产品预设列表" at bounding box center [560, 36] width 34 height 15
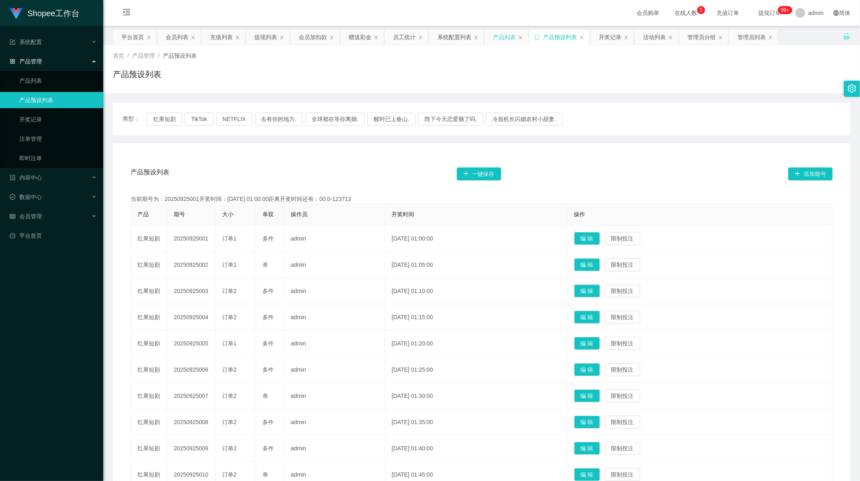
click at [499, 38] on div "产品列表" at bounding box center [504, 36] width 23 height 15
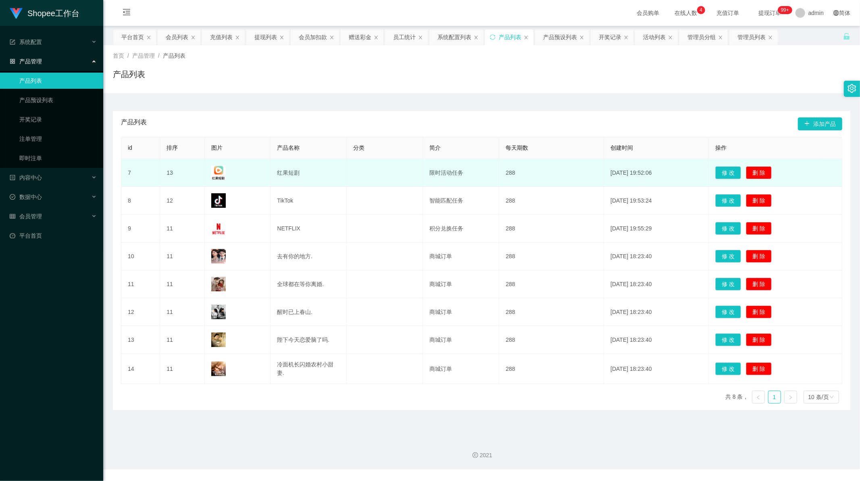
click at [357, 174] on td at bounding box center [385, 173] width 76 height 28
click at [722, 172] on button "修 改" at bounding box center [728, 172] width 26 height 13
type input "红果短剧"
type input "13"
type input "限时活动任务"
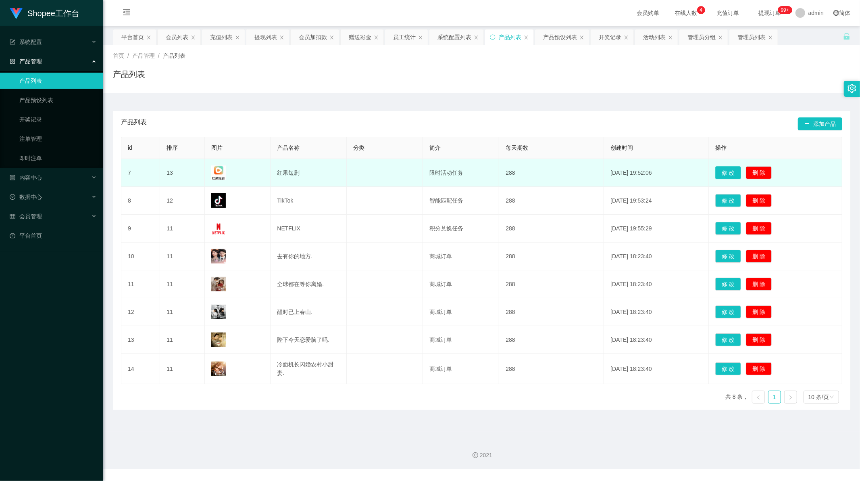
type input "100"
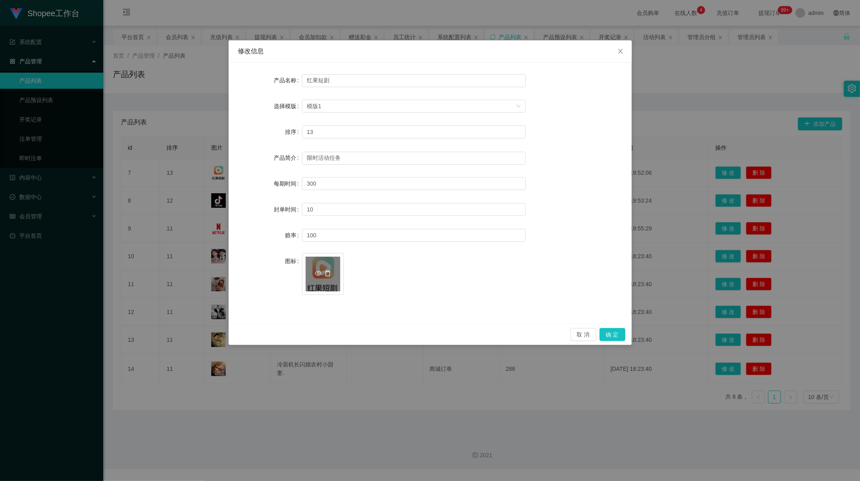
click at [329, 273] on icon "图标: delete" at bounding box center [328, 273] width 6 height 6
click at [325, 275] on div "上传" at bounding box center [323, 278] width 35 height 8
click at [323, 156] on input "限时活动任务" at bounding box center [414, 158] width 224 height 13
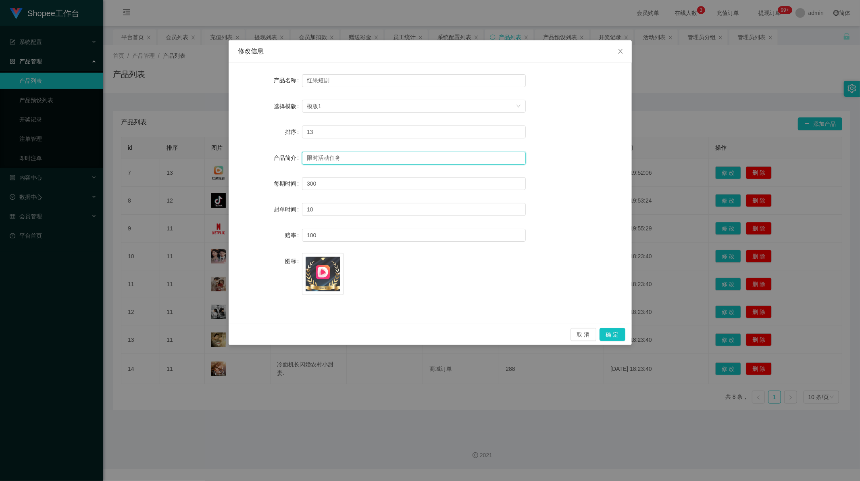
paste input "量推广"
type input "限时流量推广"
click at [614, 338] on button "确 定" at bounding box center [613, 334] width 26 height 13
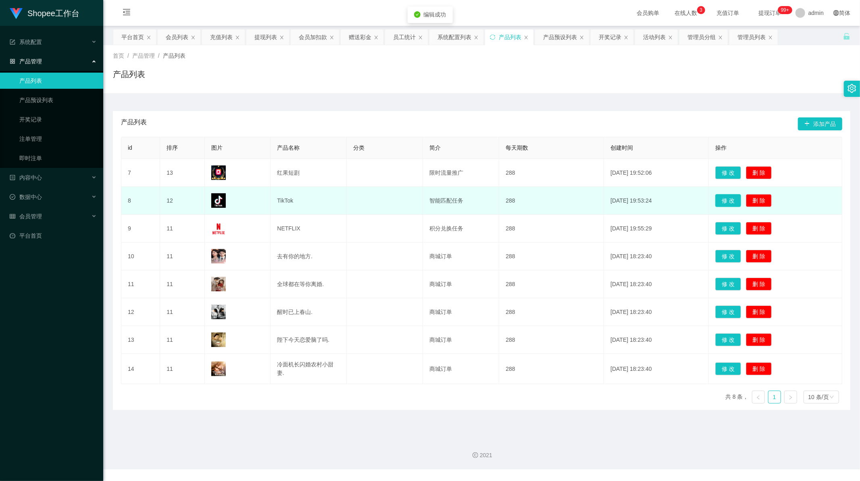
click at [718, 202] on button "修 改" at bounding box center [728, 200] width 26 height 13
type input "TikTok"
type input "12"
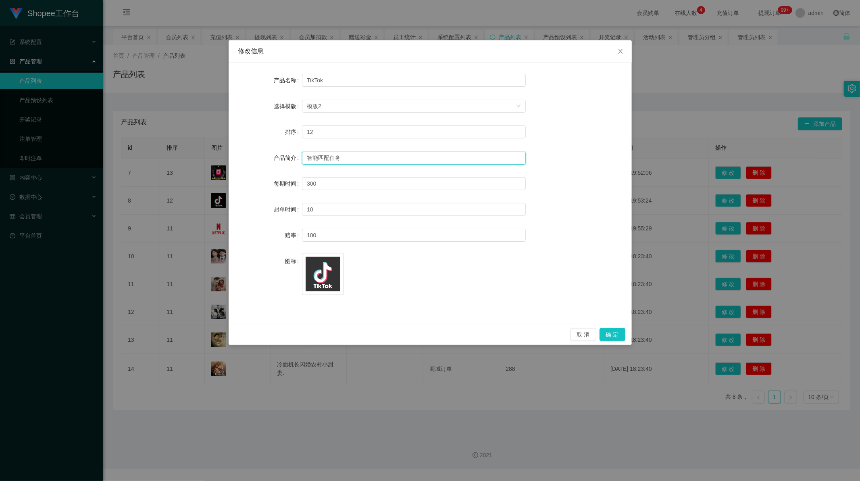
click at [330, 157] on input "智能匹配任务" at bounding box center [414, 158] width 224 height 13
paste input "推广"
type input "智能匹配推广"
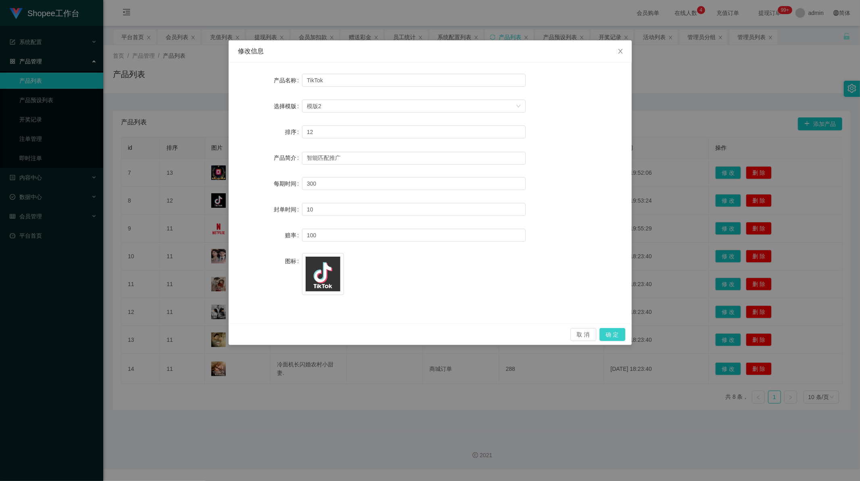
click at [610, 332] on button "确 定" at bounding box center [613, 334] width 26 height 13
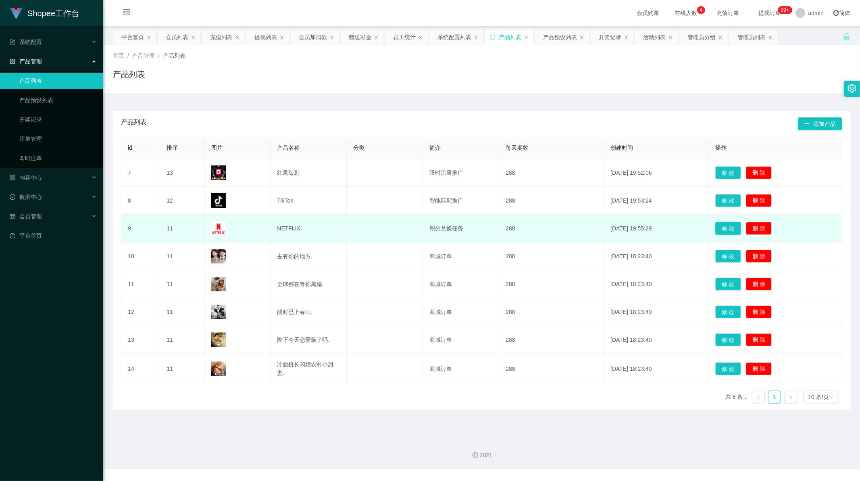
click at [724, 230] on button "修 改" at bounding box center [728, 228] width 26 height 13
type input "NETFLIX"
type input "11"
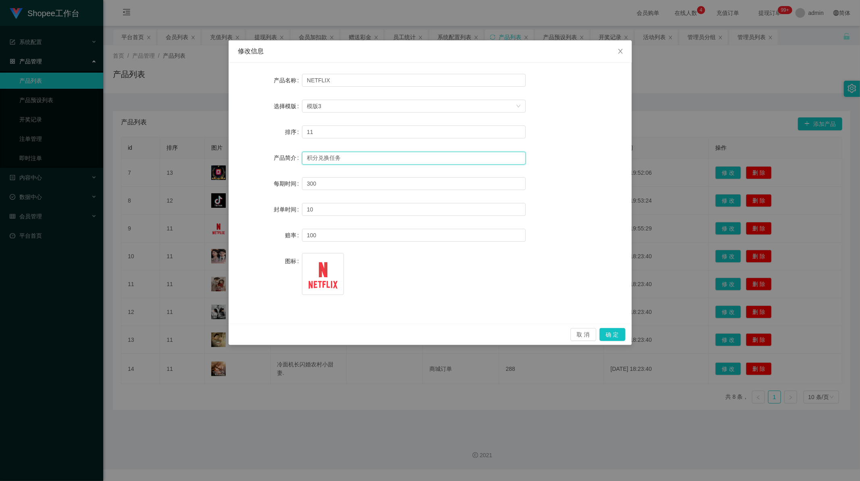
click at [332, 159] on input "积分兑换任务" at bounding box center [414, 158] width 224 height 13
paste input "推广积分兑换"
type input "推广积分兑换"
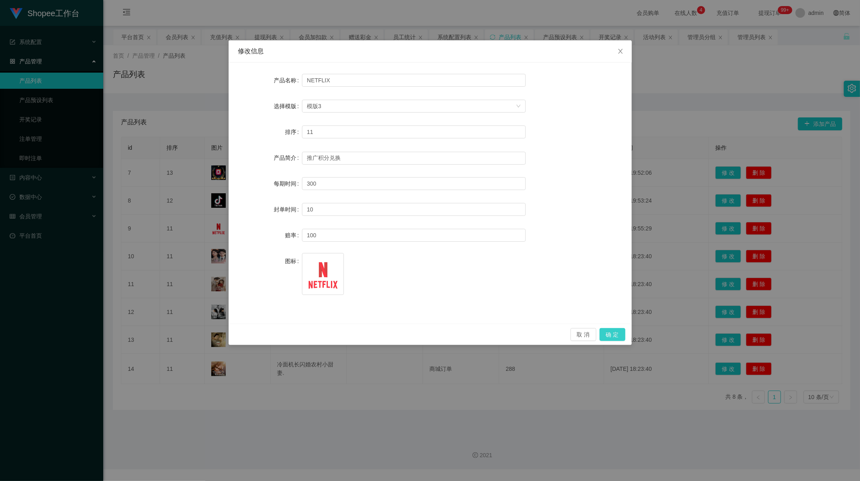
click at [612, 333] on button "确 定" at bounding box center [613, 334] width 26 height 13
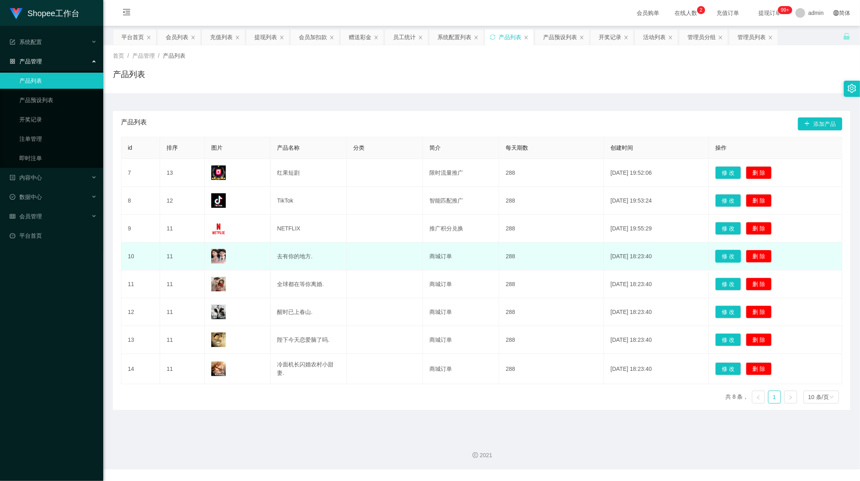
click at [718, 258] on button "修 改" at bounding box center [728, 256] width 26 height 13
type input "去有你的地方."
type input "商城订单"
type input "50"
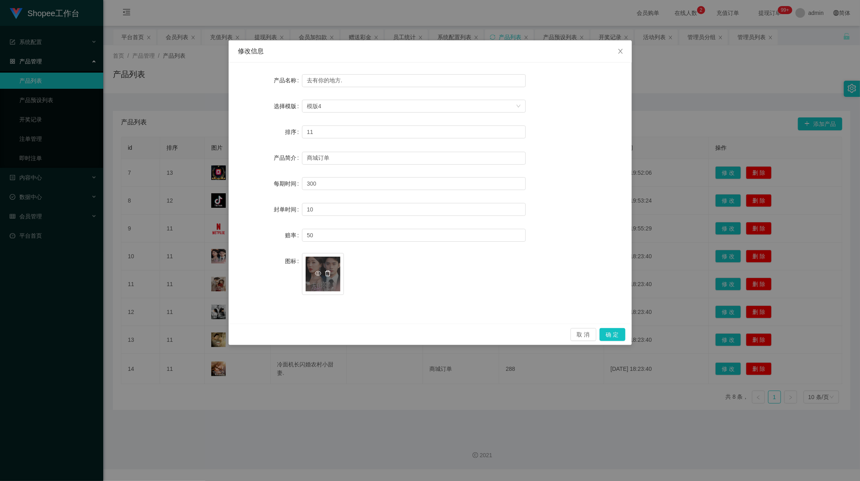
click at [329, 272] on icon "图标: delete" at bounding box center [328, 273] width 6 height 6
click at [324, 270] on icon "图标: plus" at bounding box center [323, 270] width 6 height 6
click at [323, 79] on input "去有你的地方." at bounding box center [414, 80] width 224 height 13
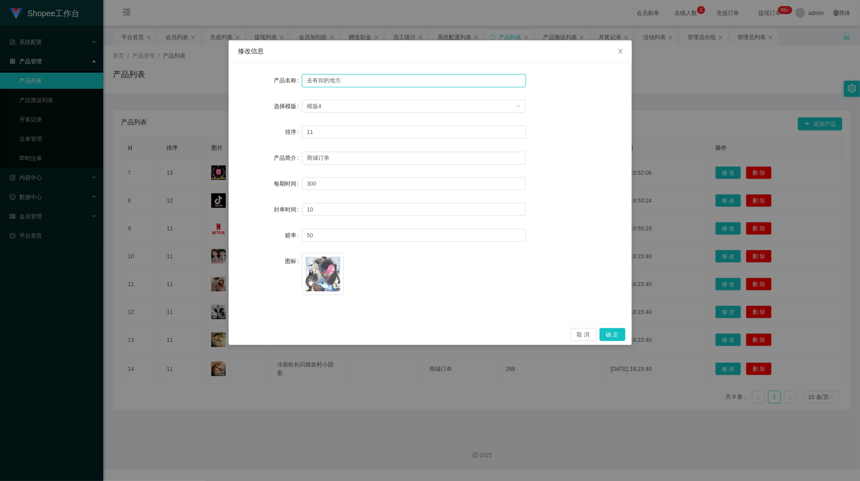
click at [327, 81] on input "去有你的地方." at bounding box center [414, 80] width 224 height 13
click at [332, 81] on input "去有你的地方." at bounding box center [414, 80] width 224 height 13
click at [420, 303] on div "image.png" at bounding box center [414, 278] width 224 height 51
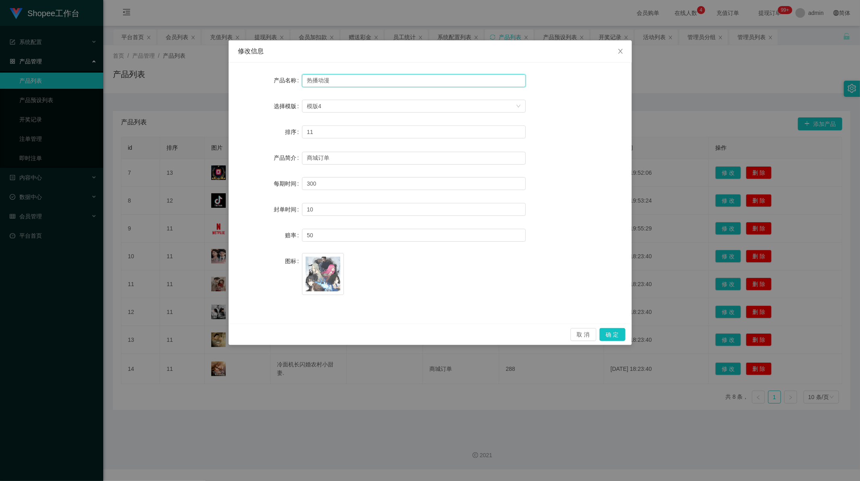
click at [320, 84] on input "热播动漫" at bounding box center [414, 80] width 224 height 13
click at [418, 313] on div "产品名称 动漫动画 选择模版 模版4 排序 11 产品简介 商城订单 每期时间 300 封单时间 10 赔率 50 图标 image.png" at bounding box center [430, 193] width 403 height 261
drag, startPoint x: 305, startPoint y: 82, endPoint x: 295, endPoint y: 79, distance: 10.4
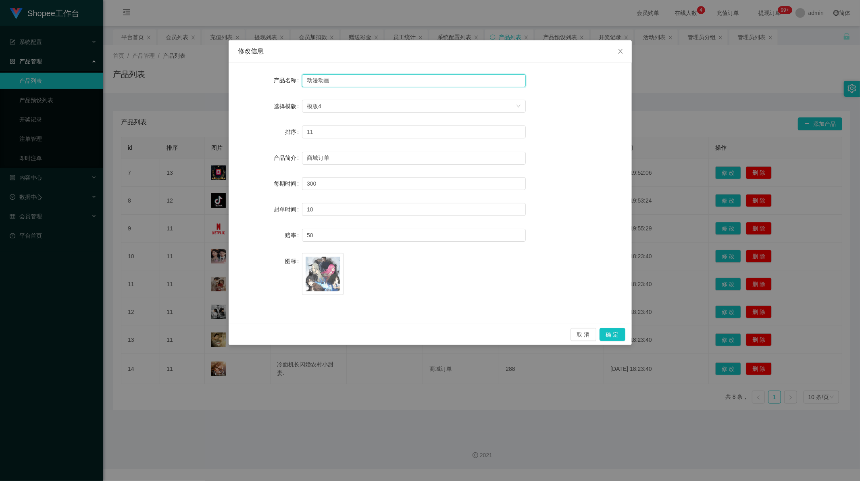
click at [295, 79] on div "产品名称 动漫动画" at bounding box center [430, 80] width 384 height 16
click at [614, 332] on button "确 定" at bounding box center [613, 334] width 26 height 13
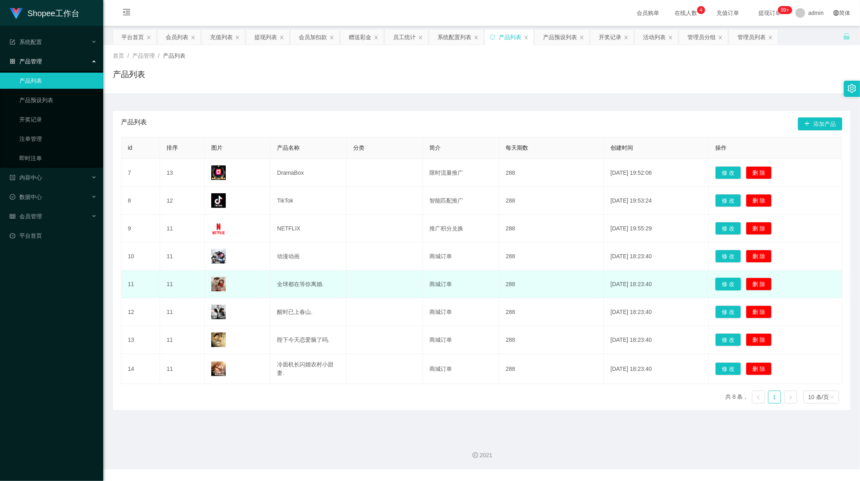
click at [729, 284] on button "修 改" at bounding box center [728, 283] width 26 height 13
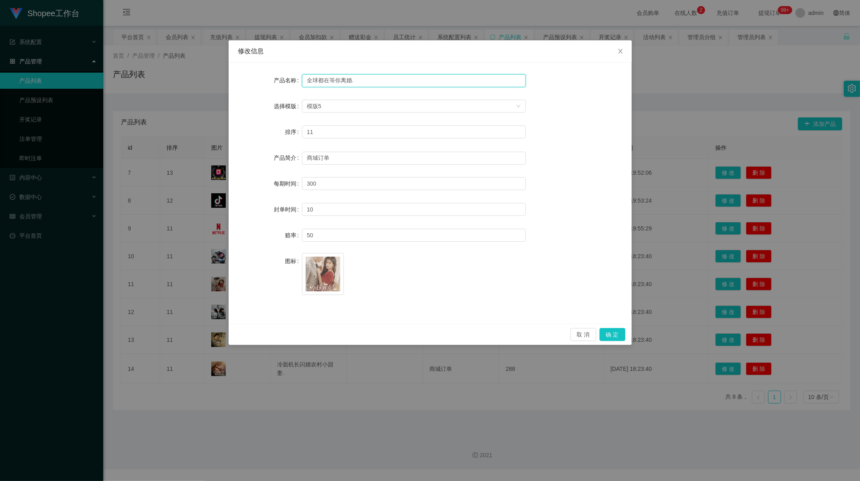
click at [335, 81] on input "全球都在等你离婚." at bounding box center [414, 80] width 224 height 13
type input "任"
click at [611, 332] on button "确 定" at bounding box center [613, 334] width 26 height 13
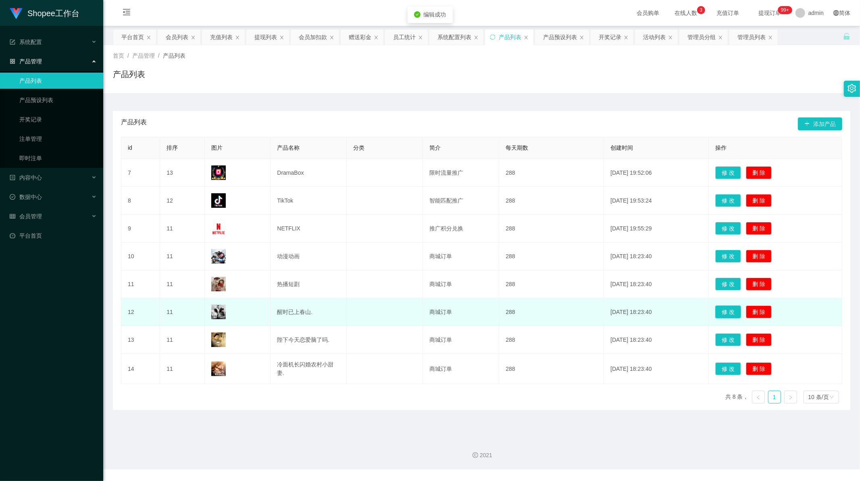
click at [721, 309] on button "修 改" at bounding box center [728, 311] width 26 height 13
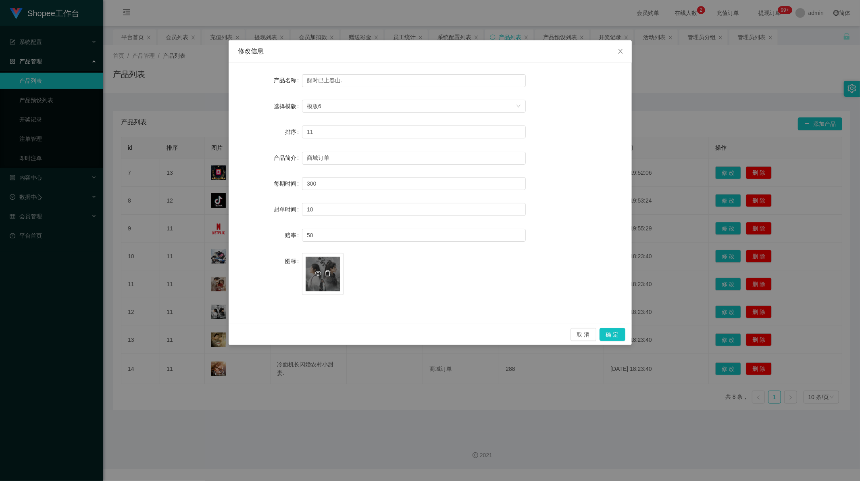
click at [327, 273] on icon "图标: delete" at bounding box center [328, 273] width 6 height 6
click at [323, 271] on icon "图标: plus" at bounding box center [323, 270] width 6 height 6
click at [315, 79] on input "醒时已上春山." at bounding box center [414, 80] width 224 height 13
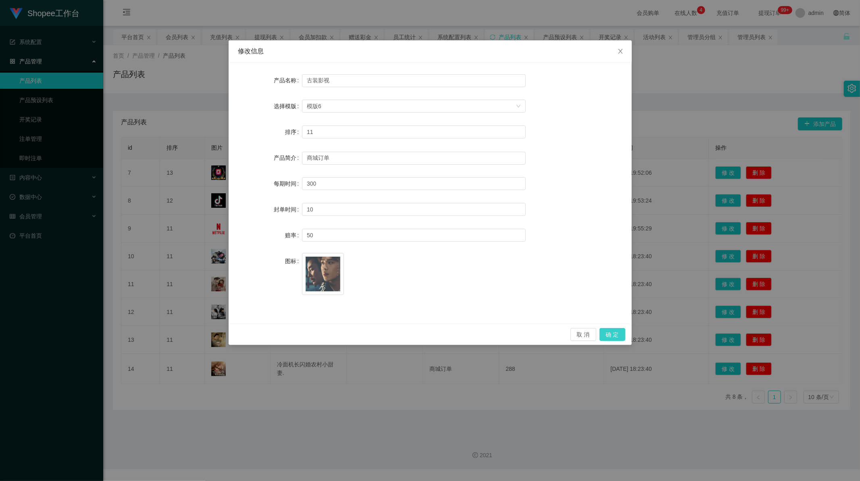
click at [610, 333] on button "确 定" at bounding box center [613, 334] width 26 height 13
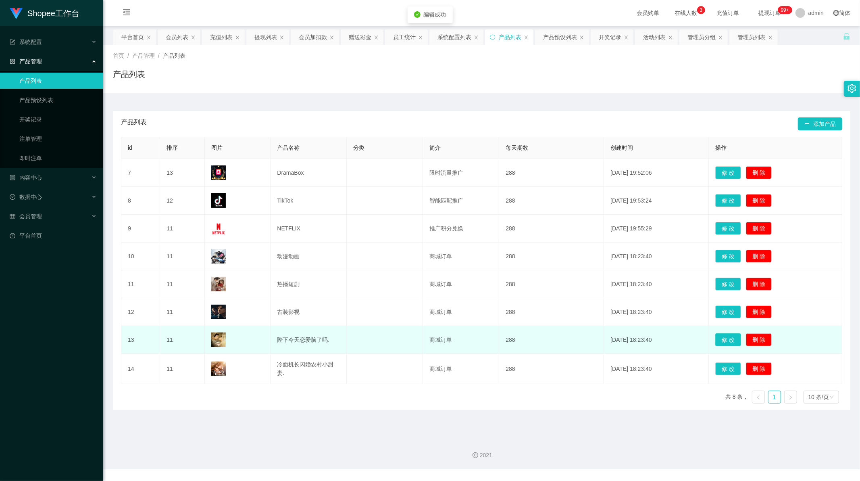
click at [726, 339] on button "修 改" at bounding box center [728, 339] width 26 height 13
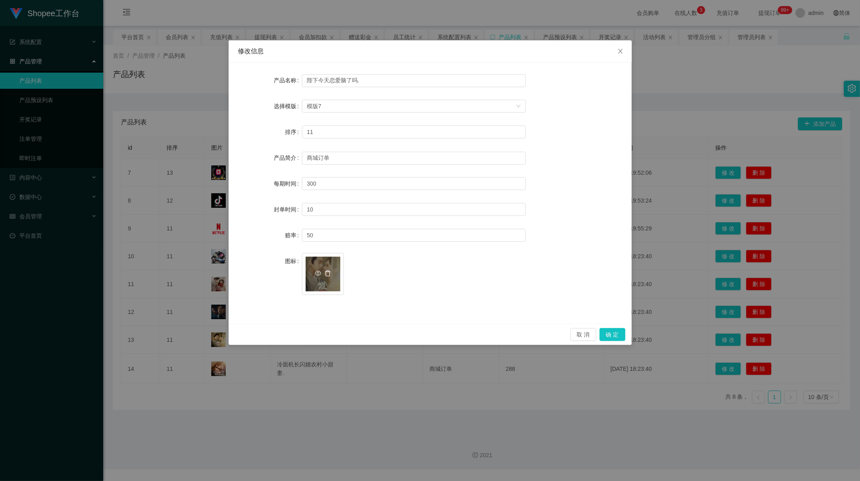
click at [327, 273] on icon "图标: delete" at bounding box center [328, 273] width 6 height 6
click at [323, 269] on icon "图标: plus" at bounding box center [323, 269] width 4 height 0
click at [324, 269] on icon "图标: plus" at bounding box center [323, 270] width 6 height 6
click at [328, 79] on input "陛下今天恋爱脑了吗." at bounding box center [414, 80] width 224 height 13
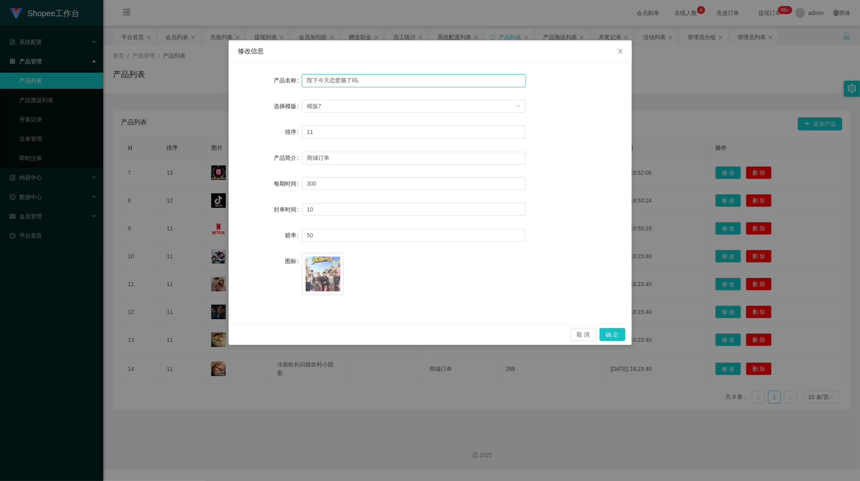
click at [328, 79] on input "陛下今天恋爱脑了吗." at bounding box center [414, 80] width 224 height 13
click at [430, 290] on span "image.png" at bounding box center [414, 275] width 224 height 45
click at [315, 79] on input "热播综艺" at bounding box center [414, 80] width 224 height 13
drag, startPoint x: 319, startPoint y: 80, endPoint x: 249, endPoint y: 80, distance: 69.4
click at [249, 80] on div "产品名称 热播综艺" at bounding box center [430, 80] width 384 height 16
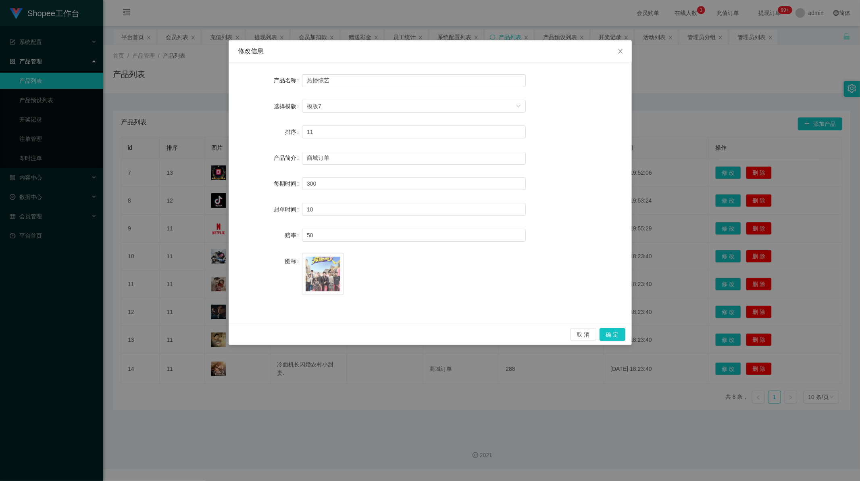
click at [424, 300] on div "image.png" at bounding box center [414, 278] width 224 height 51
click at [619, 334] on button "确 定" at bounding box center [613, 334] width 26 height 13
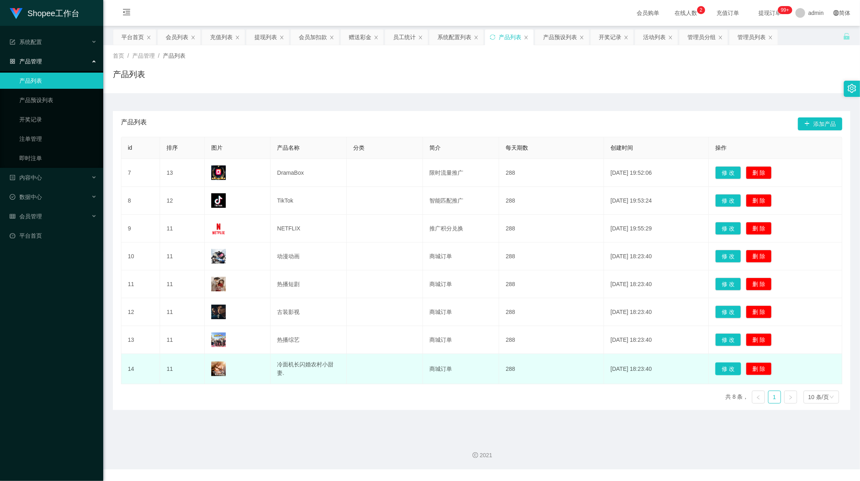
click at [723, 373] on button "修 改" at bounding box center [728, 368] width 26 height 13
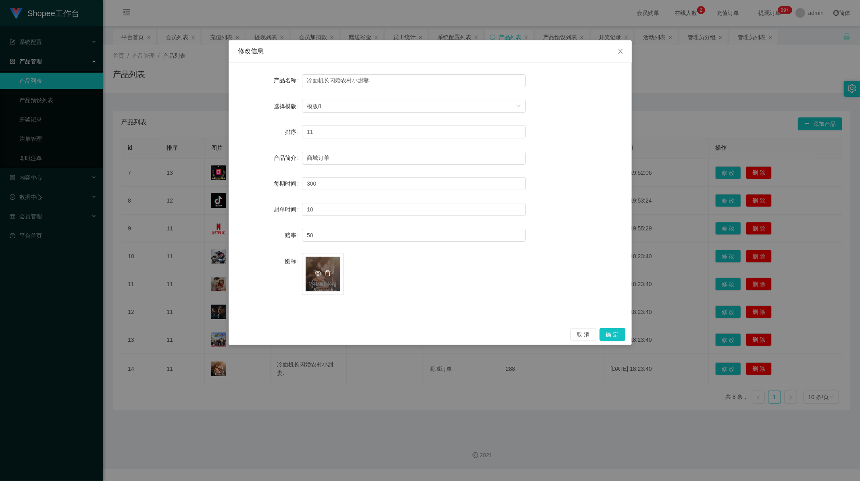
click at [329, 273] on icon "图标: delete" at bounding box center [328, 273] width 6 height 6
click at [322, 269] on icon "图标: plus" at bounding box center [323, 270] width 6 height 6
click at [334, 82] on input "冷面机长闪婚农村小甜妻." at bounding box center [414, 80] width 224 height 13
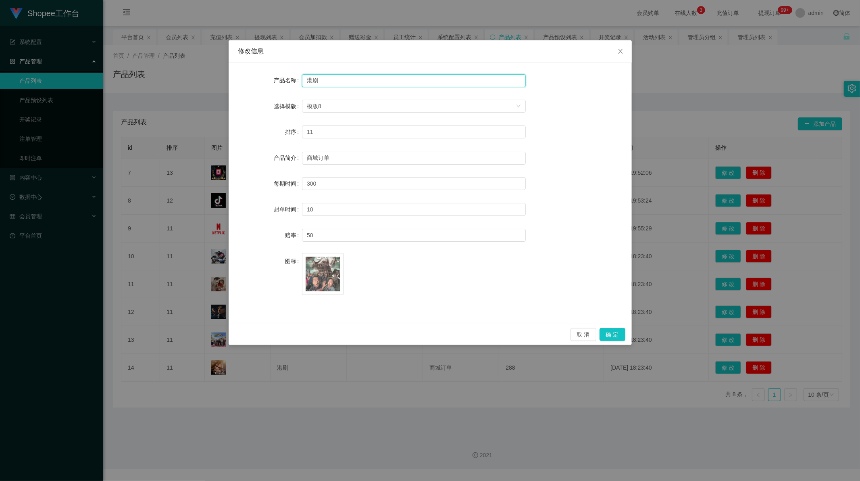
type input "港"
type input "热播港剧"
click at [613, 335] on button "确 定" at bounding box center [613, 334] width 26 height 13
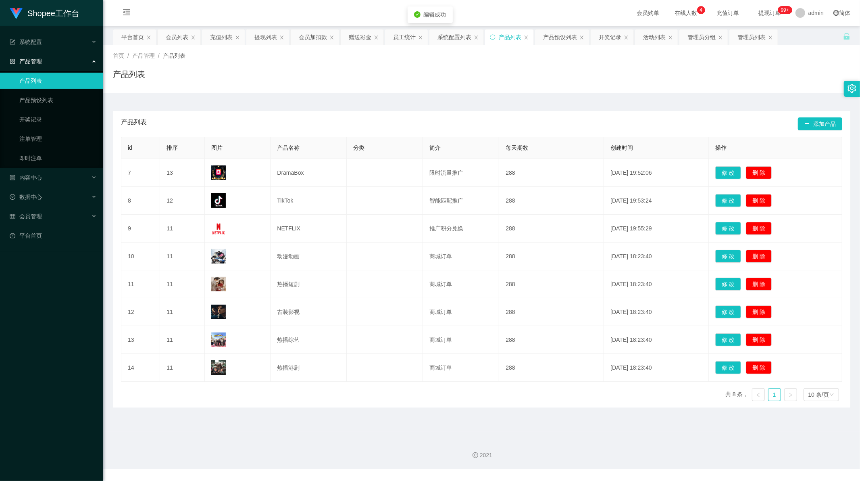
click at [609, 428] on main "关闭左侧 关闭右侧 关闭其它 刷新页面 平台首页 会员列表 充值列表 提现列表 会员加扣款 赠送彩金 员工统计 系统配置列表 产品列表 产品预设列表 开奖记录…" at bounding box center [481, 229] width 757 height 406
click at [43, 100] on link "产品预设列表" at bounding box center [57, 100] width 77 height 16
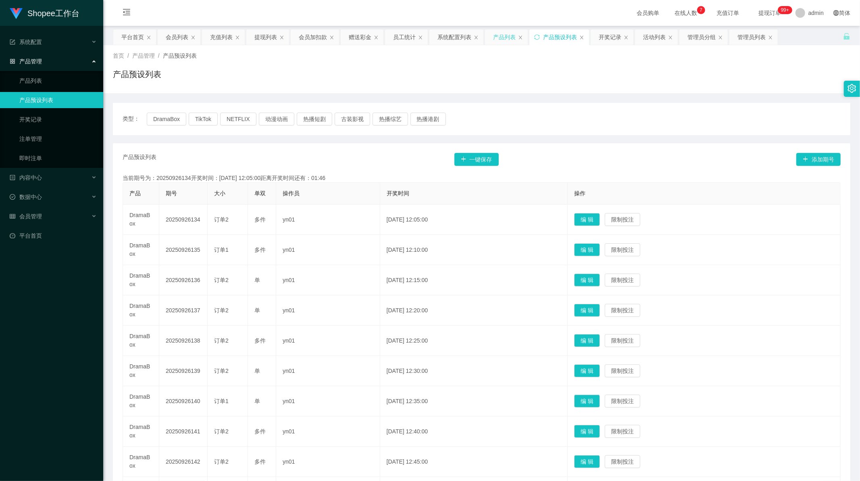
click at [504, 38] on div "产品列表" at bounding box center [504, 36] width 23 height 15
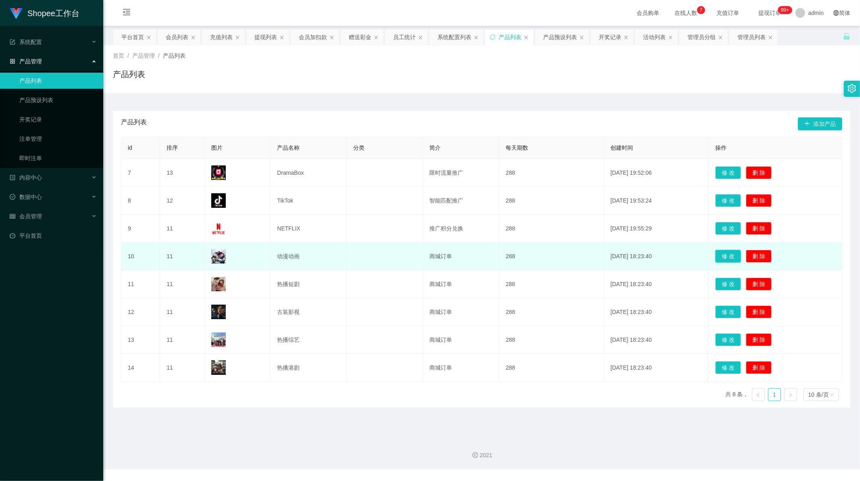
click at [718, 257] on button "修 改" at bounding box center [728, 256] width 26 height 13
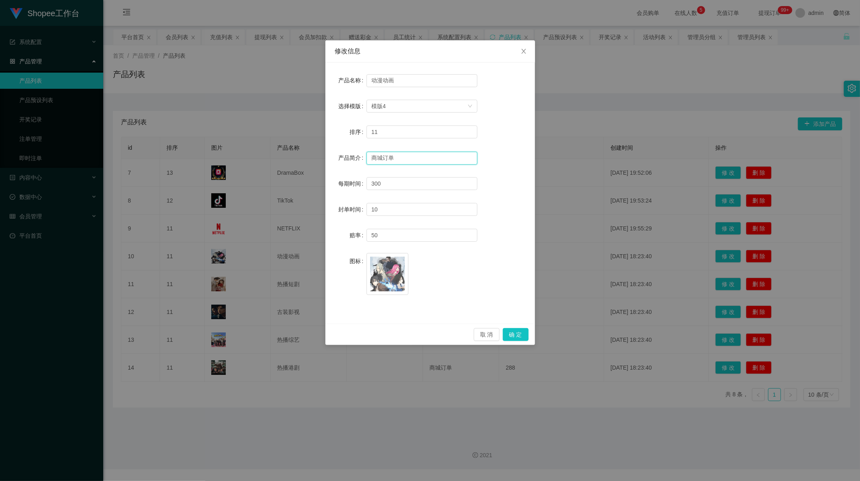
click at [386, 158] on input "商城订单" at bounding box center [422, 158] width 111 height 13
click at [466, 300] on div "image.png" at bounding box center [422, 278] width 111 height 51
click at [519, 333] on button "确 定" at bounding box center [516, 334] width 26 height 13
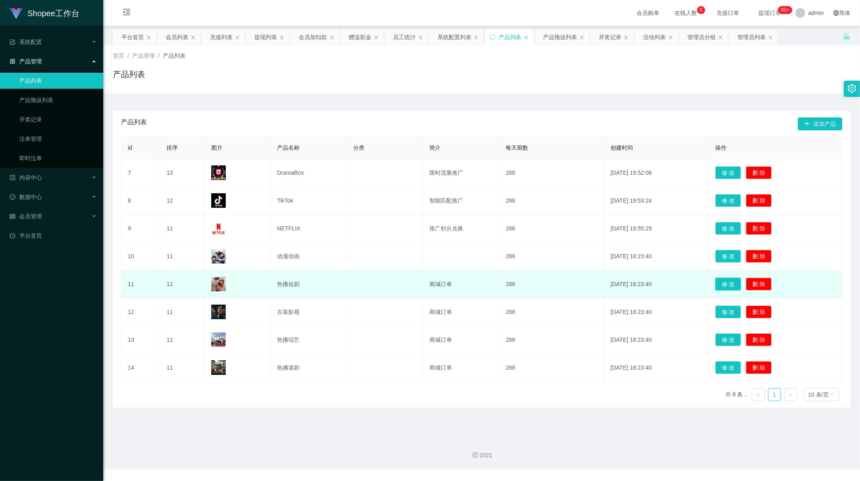
click at [727, 285] on button "修 改" at bounding box center [728, 283] width 26 height 13
type input "热播短剧"
type input "商城订单"
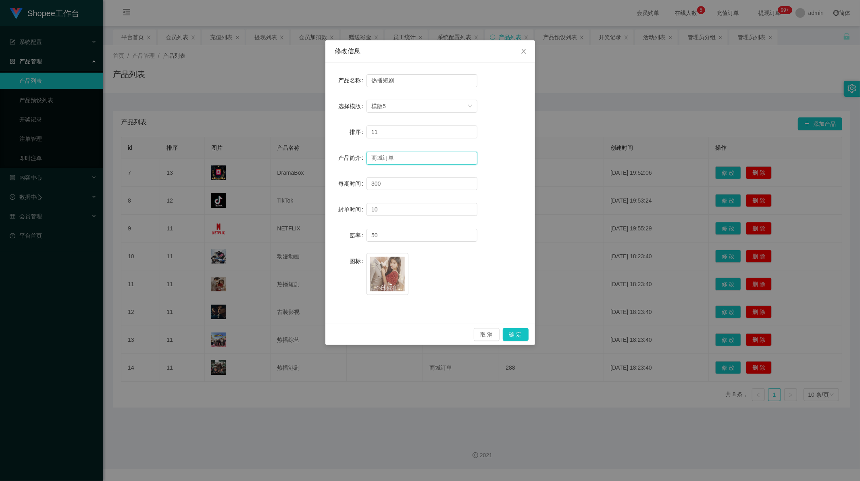
click at [382, 152] on input "商城订单" at bounding box center [422, 158] width 111 height 13
click at [517, 331] on button "确 定" at bounding box center [516, 334] width 26 height 13
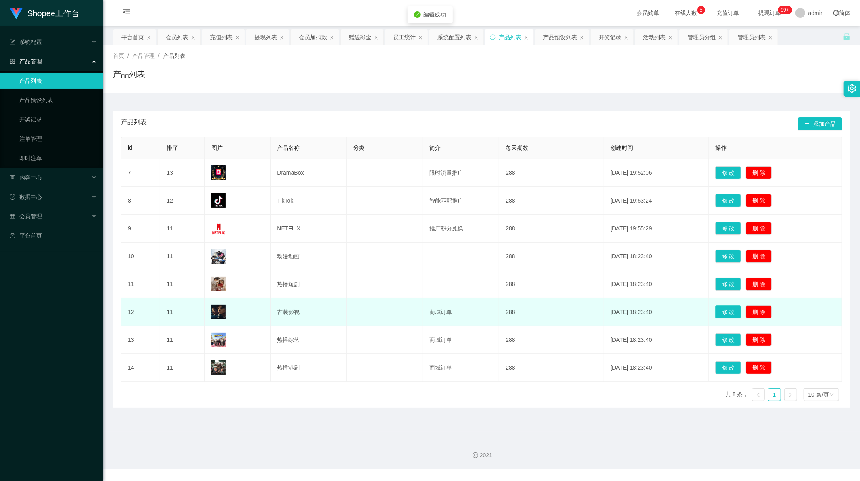
click at [727, 313] on button "修 改" at bounding box center [728, 311] width 26 height 13
type input "古装影视"
type input "商城订单"
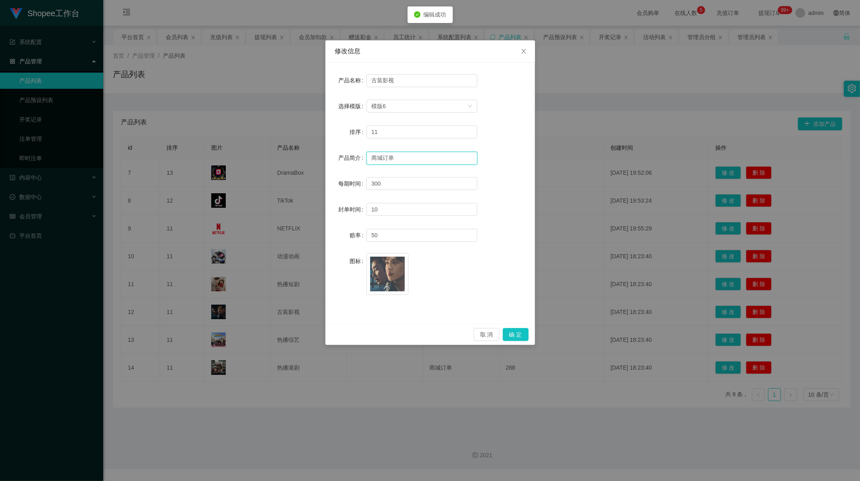
click at [377, 154] on input "商城订单" at bounding box center [422, 158] width 111 height 13
click at [513, 334] on button "确 定" at bounding box center [516, 334] width 26 height 13
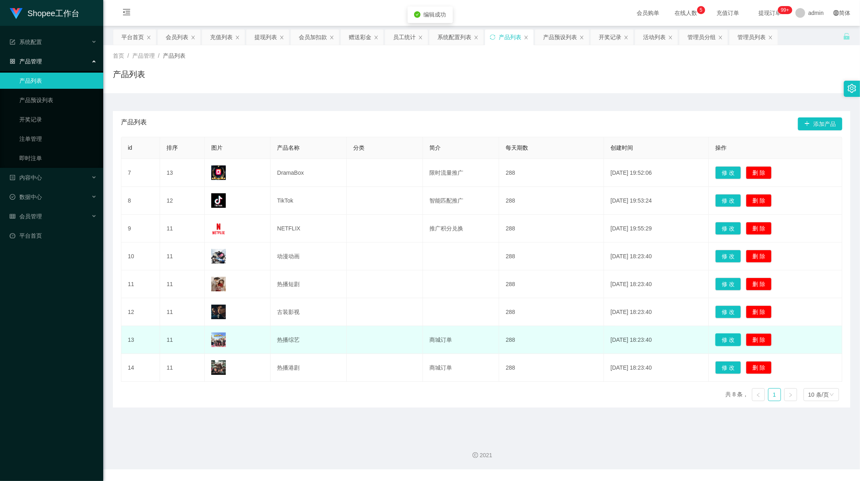
click at [730, 338] on button "修 改" at bounding box center [728, 339] width 26 height 13
type input "热播综艺"
type input "商城订单"
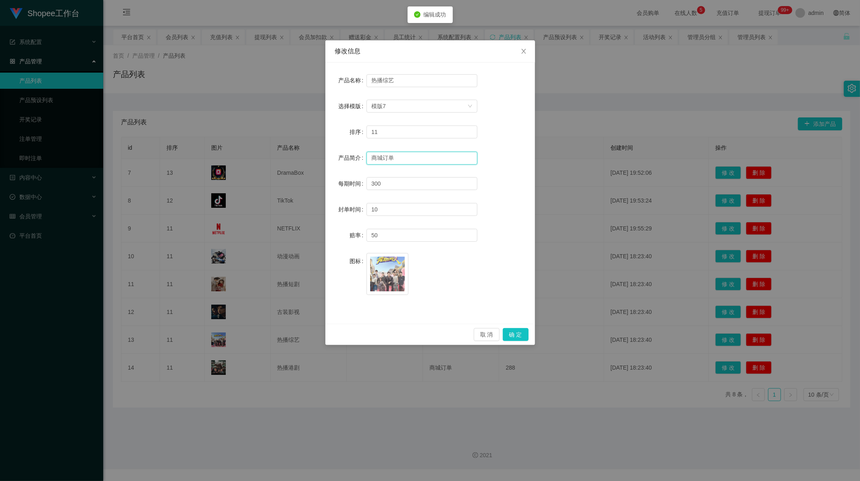
click at [386, 156] on input "商城订单" at bounding box center [422, 158] width 111 height 13
click at [520, 333] on button "确 定" at bounding box center [516, 334] width 26 height 13
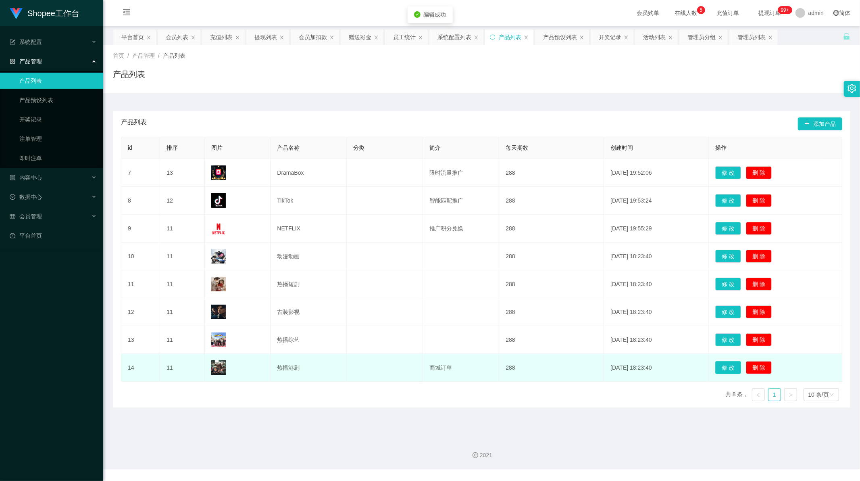
click at [731, 369] on button "修 改" at bounding box center [728, 367] width 26 height 13
type input "热播港剧"
type input "商城订单"
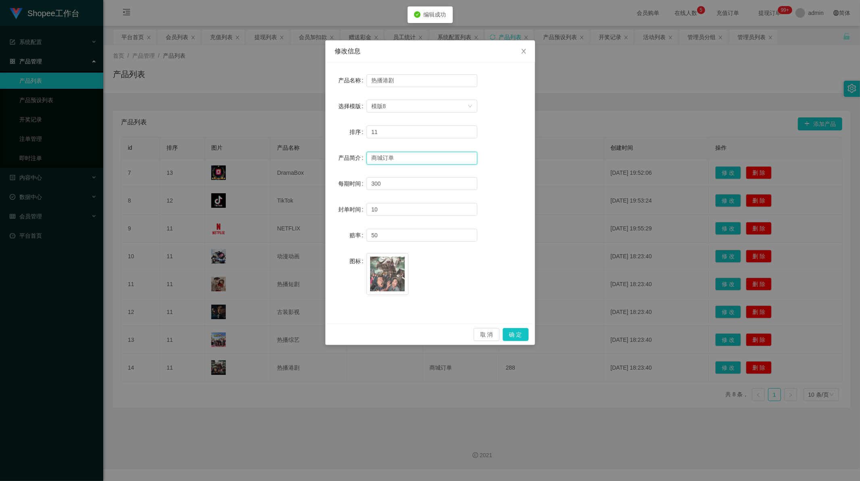
click at [376, 159] on input "商城订单" at bounding box center [422, 158] width 111 height 13
click at [515, 339] on button "确 定" at bounding box center [516, 334] width 26 height 13
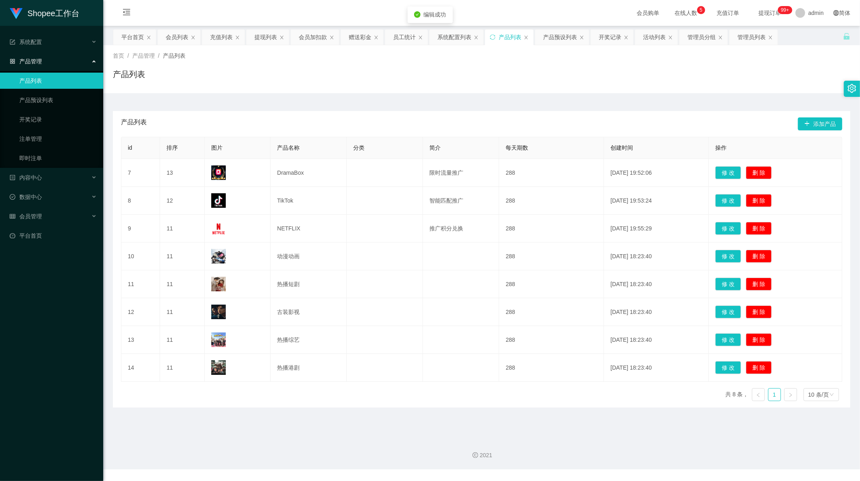
click at [550, 417] on main "关闭左侧 关闭右侧 关闭其它 刷新页面 平台首页 会员列表 充值列表 提现列表 会员加扣款 赠送彩金 员工统计 系统配置列表 产品列表 产品预设列表 开奖记录…" at bounding box center [481, 229] width 757 height 406
